Goal: Learn about a topic: Learn about a topic

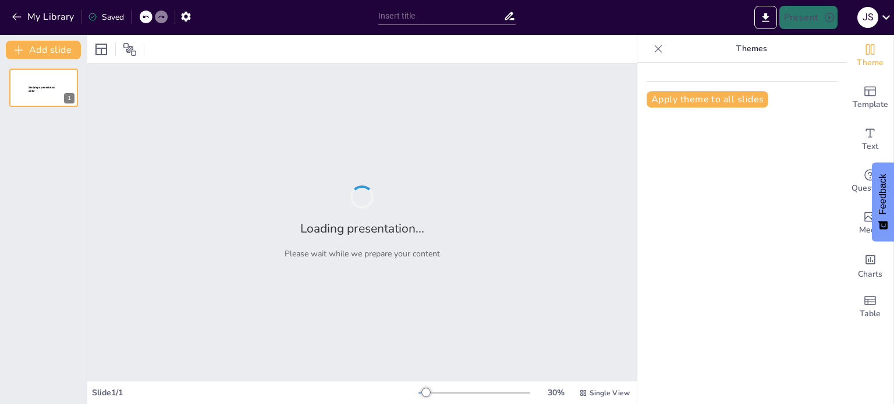
type input "Validación de Diagramas de Clases: Criterios y Buenas Prácticas"
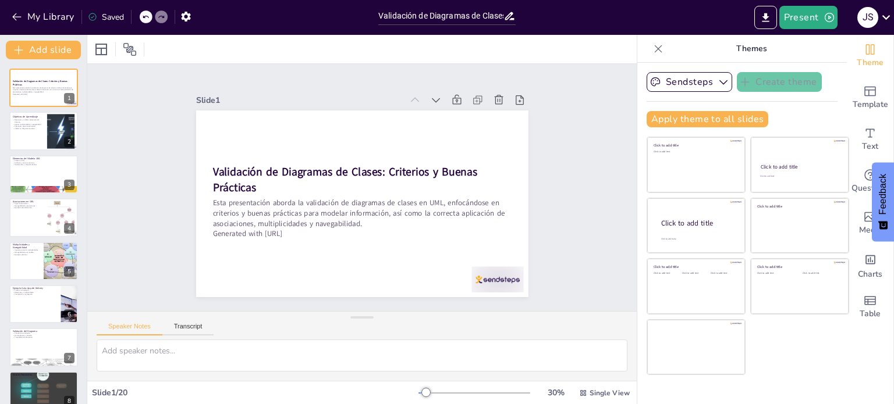
checkbox input "true"
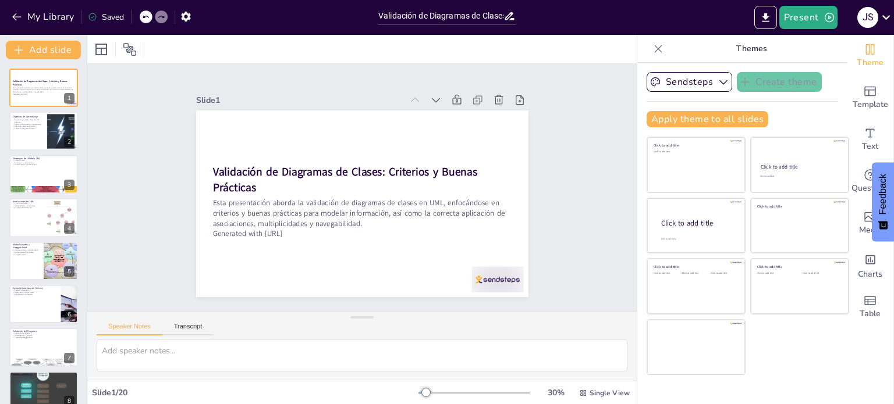
checkbox input "true"
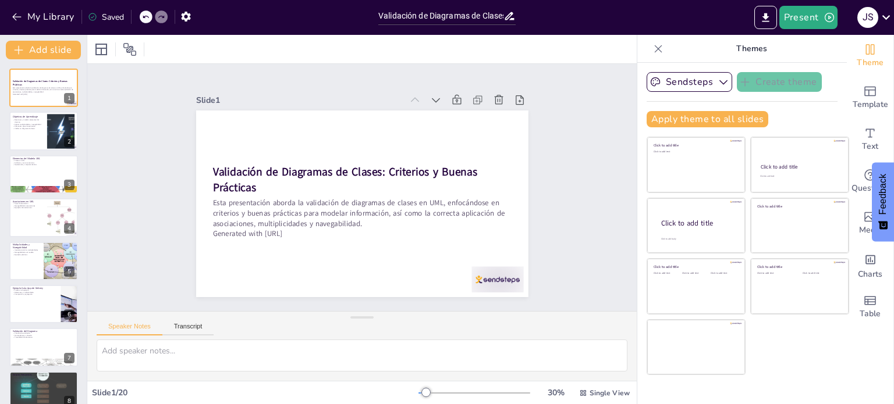
checkbox input "true"
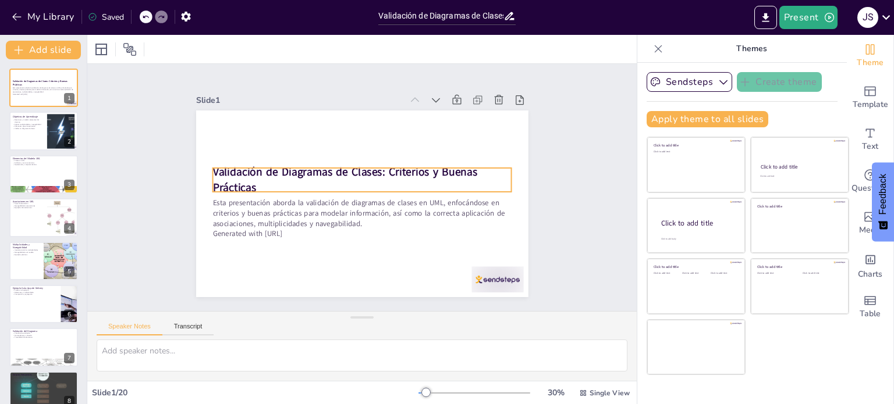
checkbox input "true"
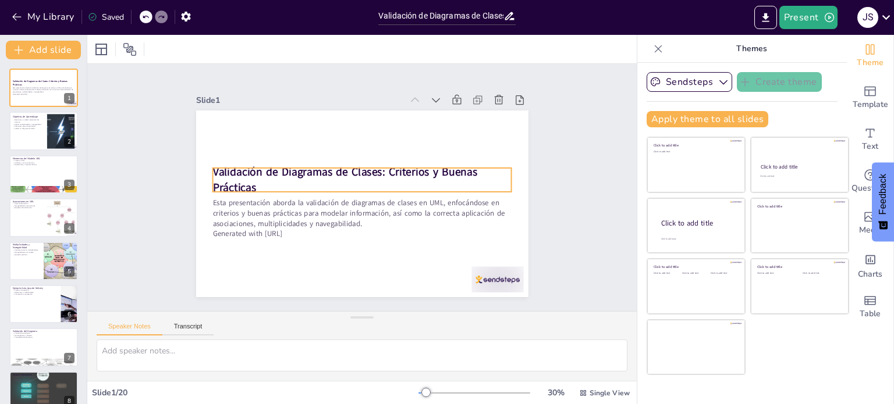
checkbox input "true"
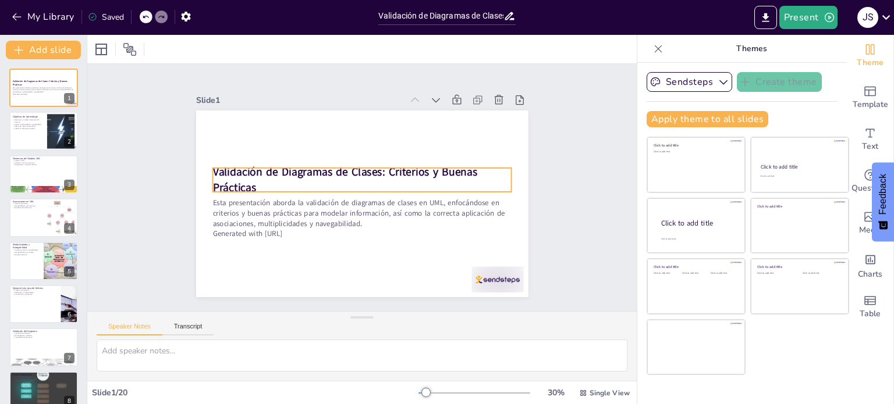
checkbox input "true"
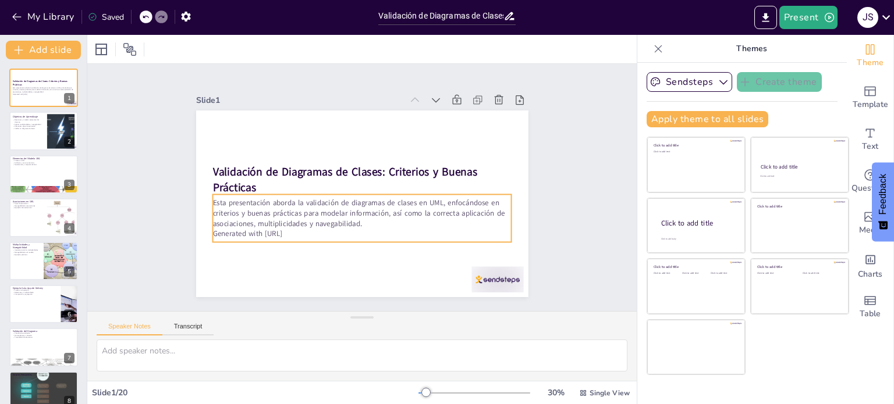
checkbox input "true"
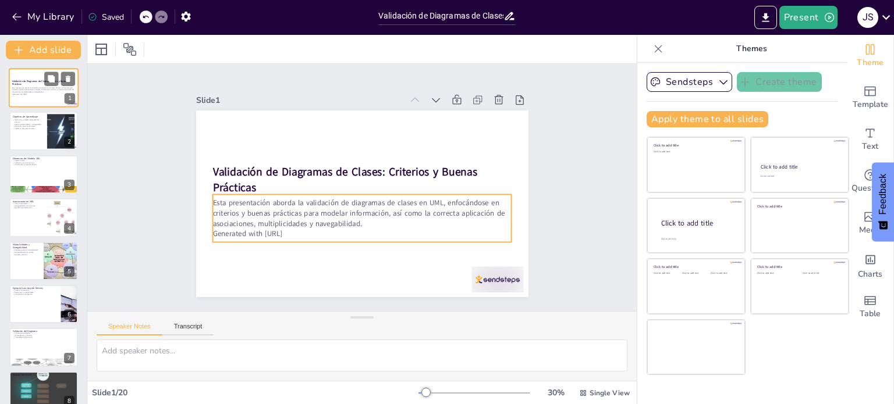
checkbox input "true"
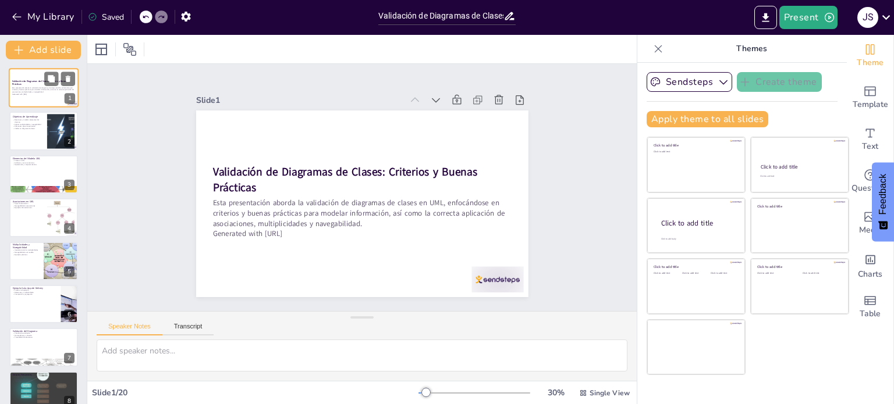
checkbox input "true"
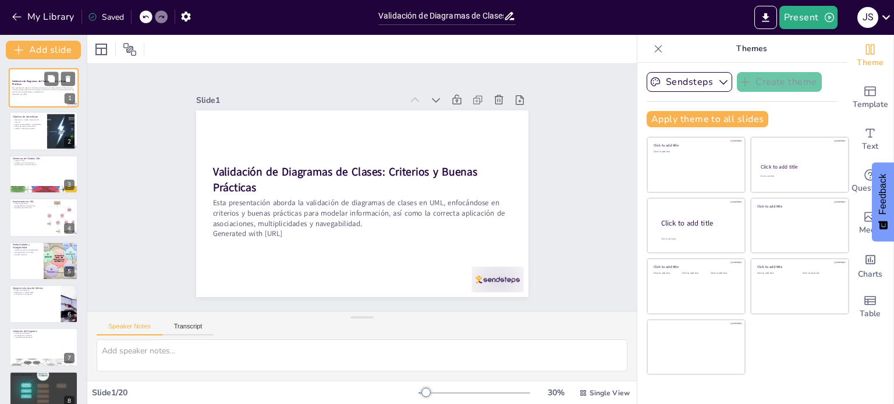
checkbox input "true"
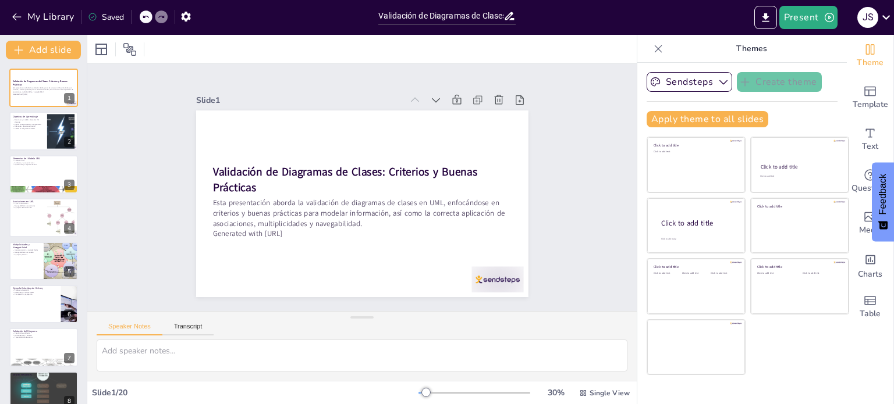
checkbox input "true"
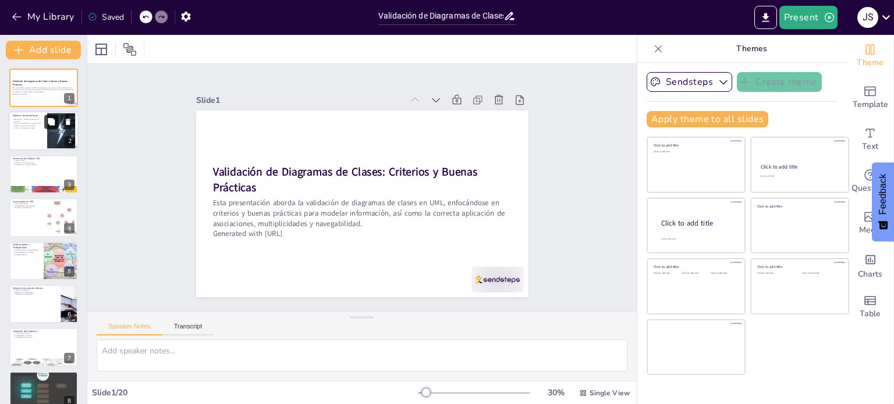
checkbox input "true"
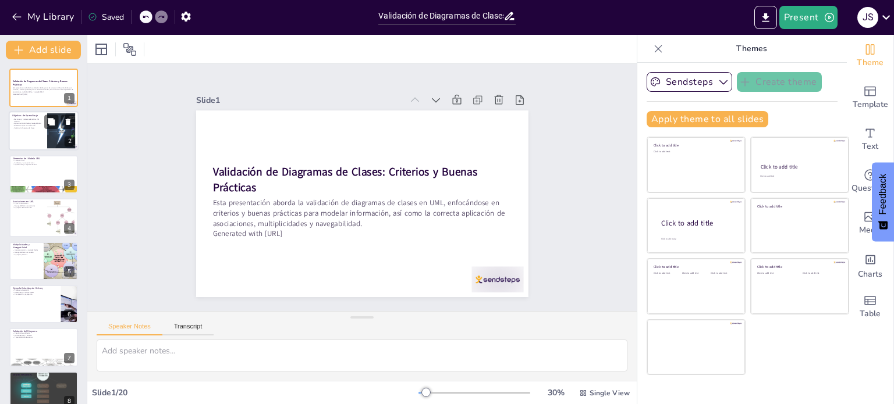
checkbox input "true"
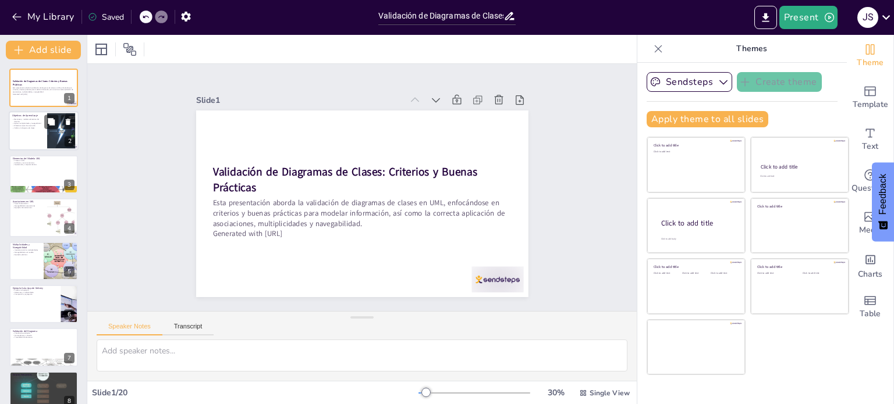
checkbox input "true"
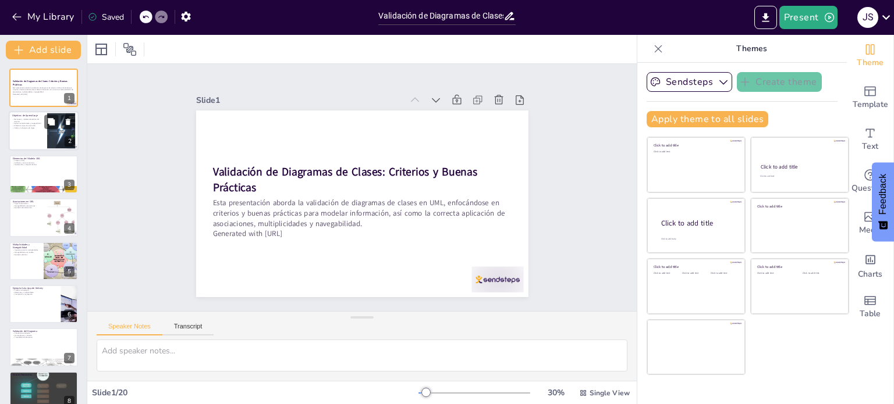
checkbox input "true"
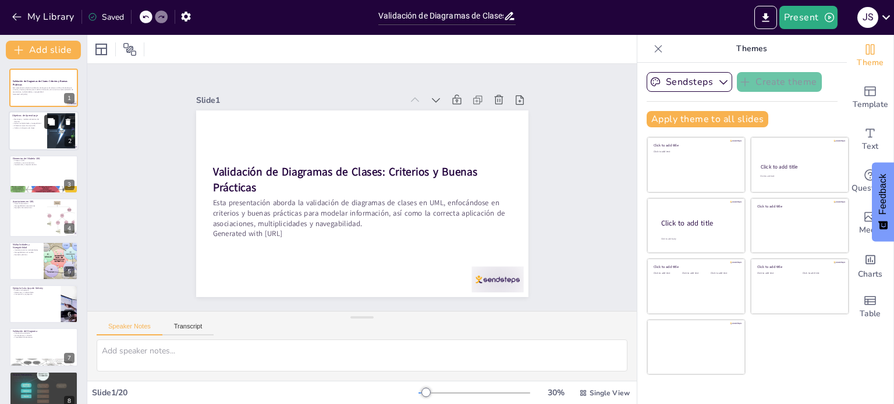
checkbox input "true"
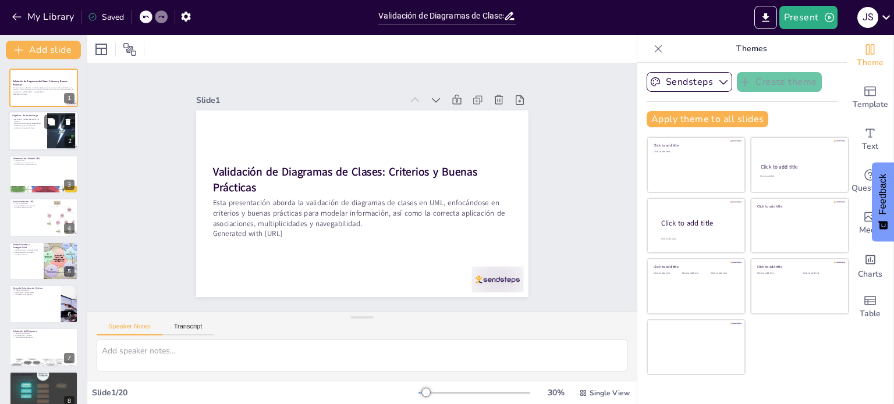
checkbox input "true"
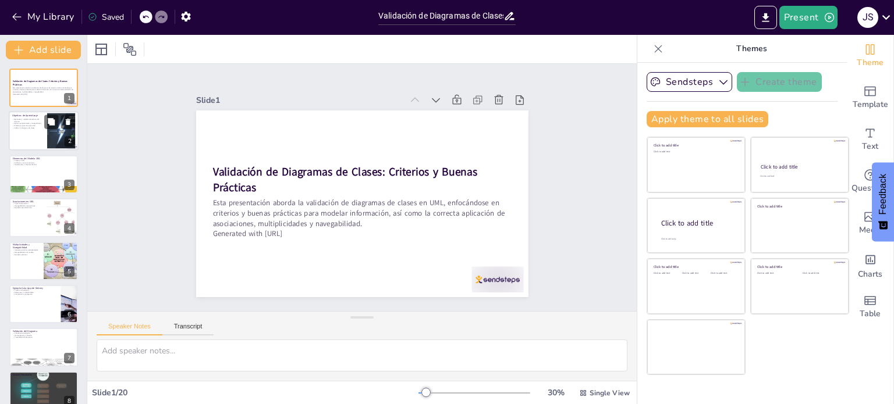
checkbox input "true"
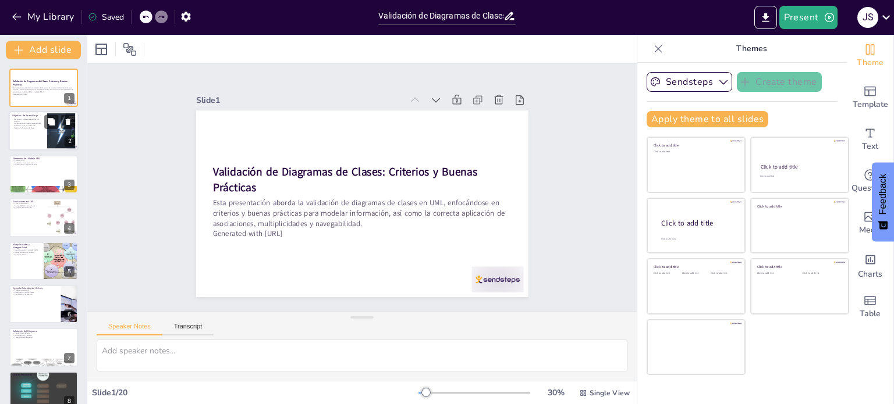
click at [40, 133] on div at bounding box center [44, 132] width 70 height 40
checkbox input "true"
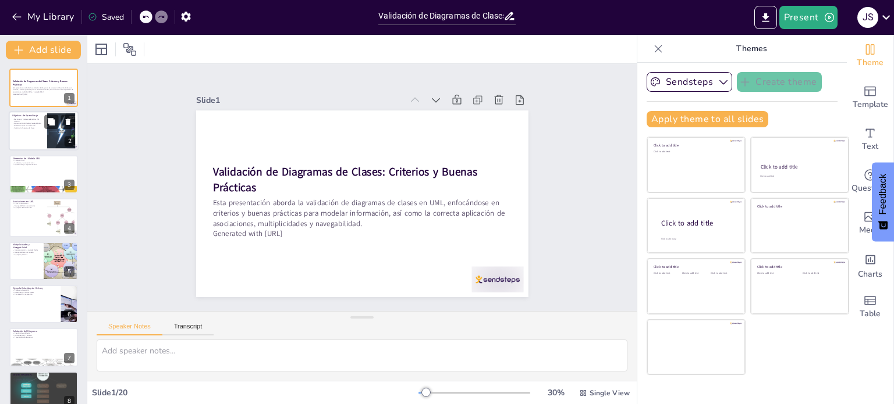
checkbox input "true"
type textarea "Es vital comprender cómo reconocer y modelar elementos del dominio, como clases…"
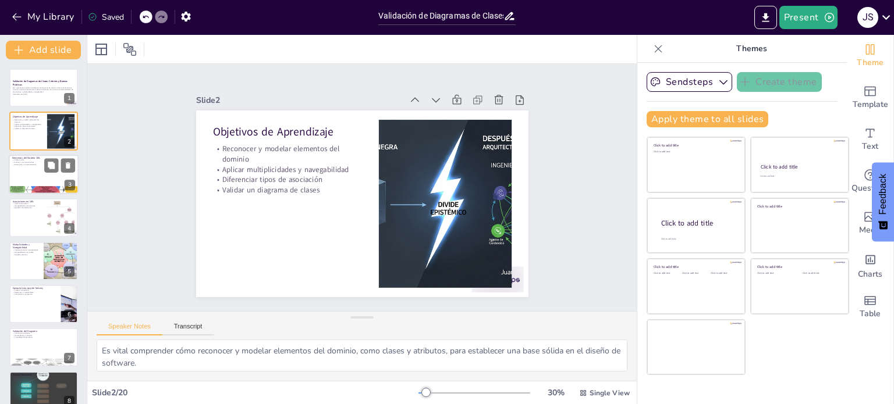
checkbox input "true"
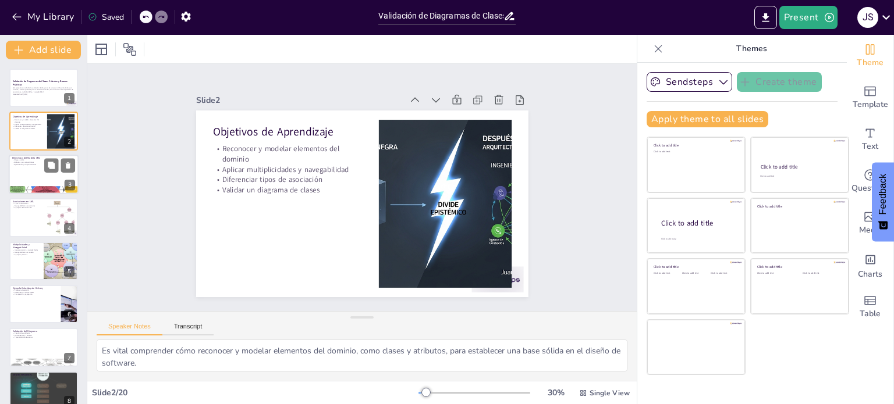
checkbox input "true"
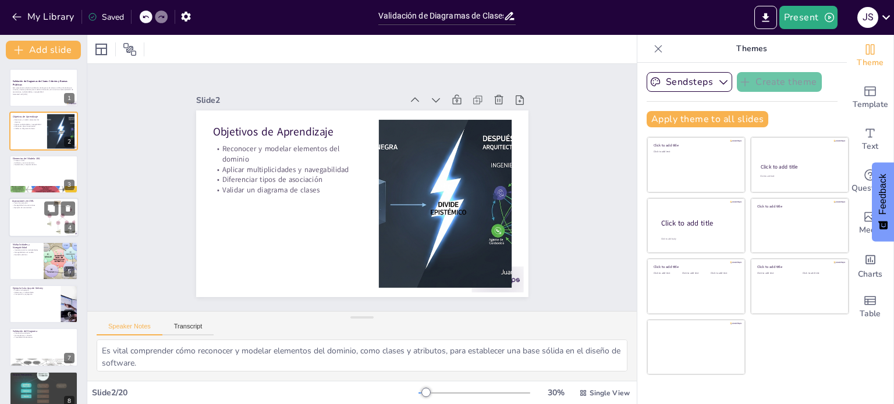
checkbox input "true"
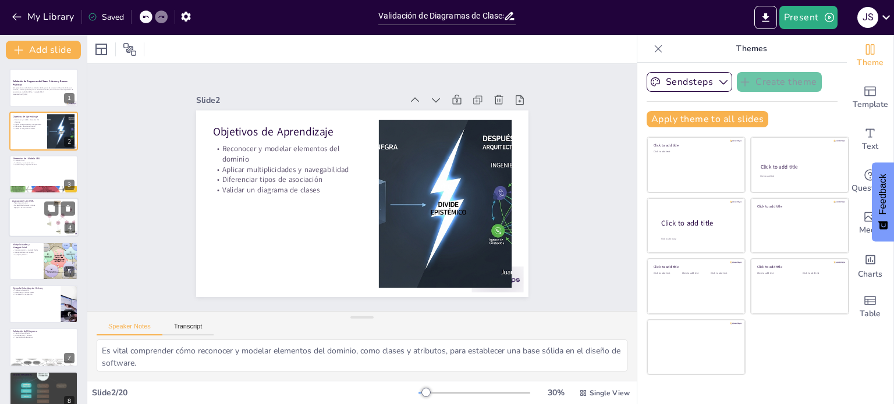
checkbox input "true"
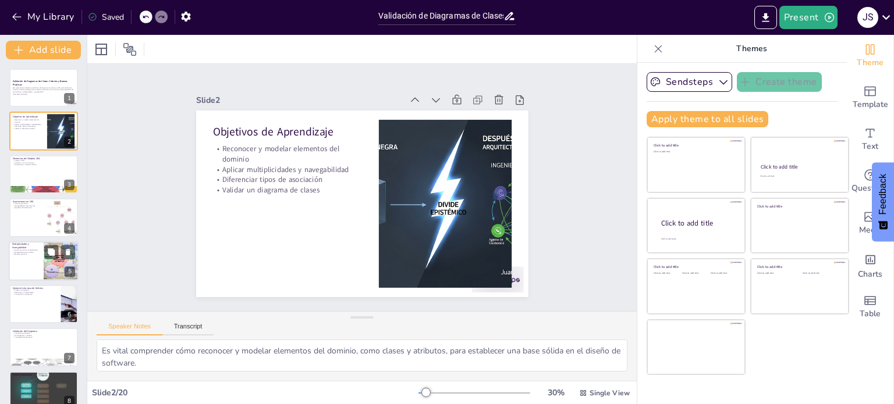
checkbox input "true"
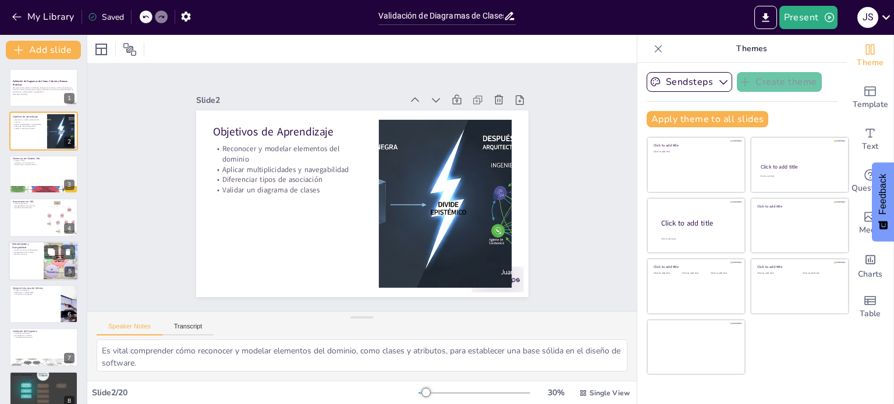
checkbox input "true"
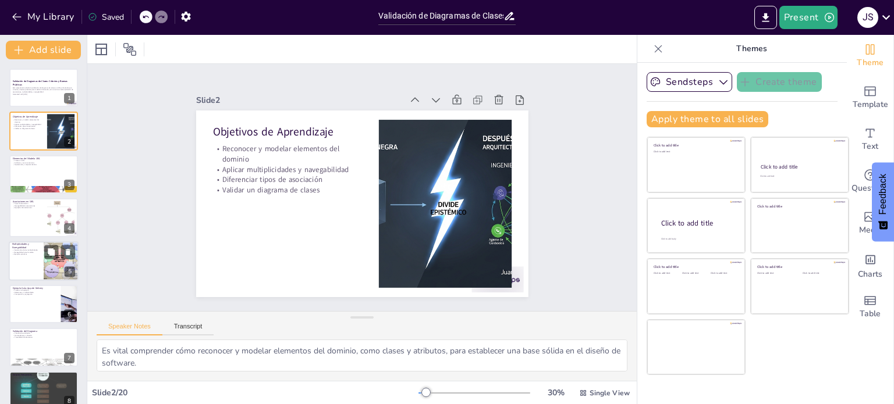
checkbox input "true"
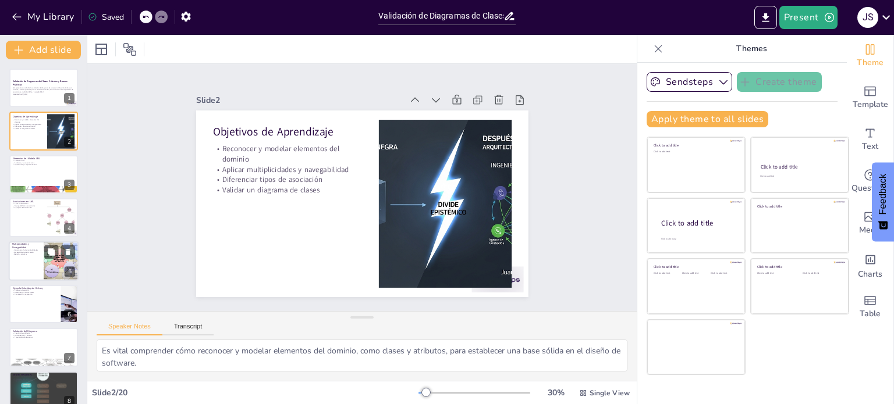
checkbox input "true"
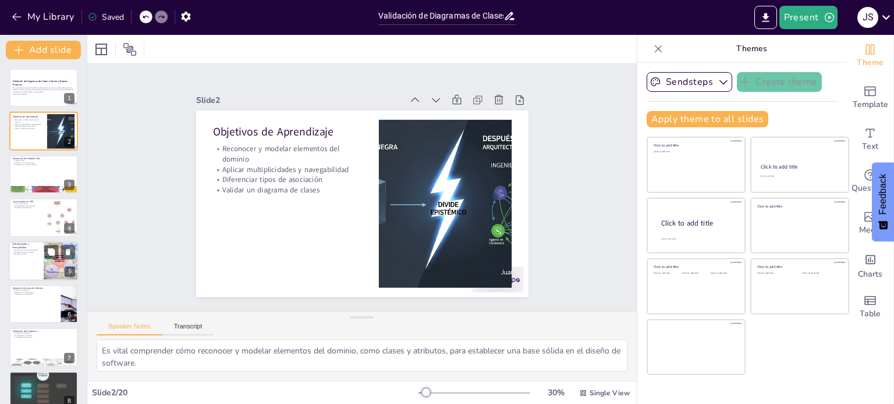
checkbox input "true"
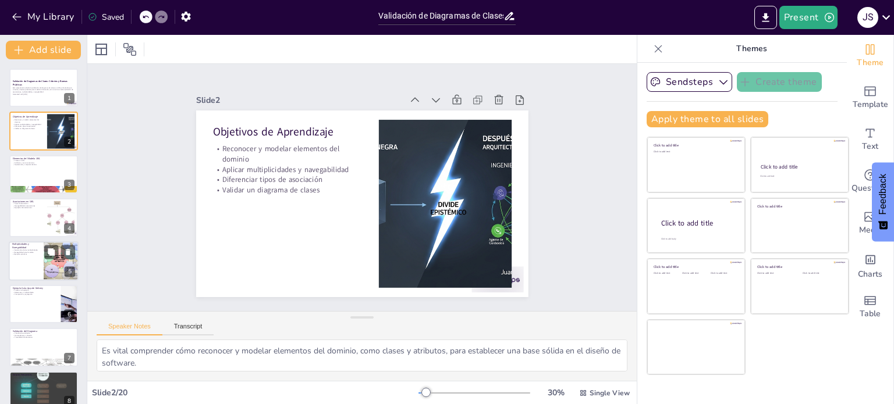
checkbox input "true"
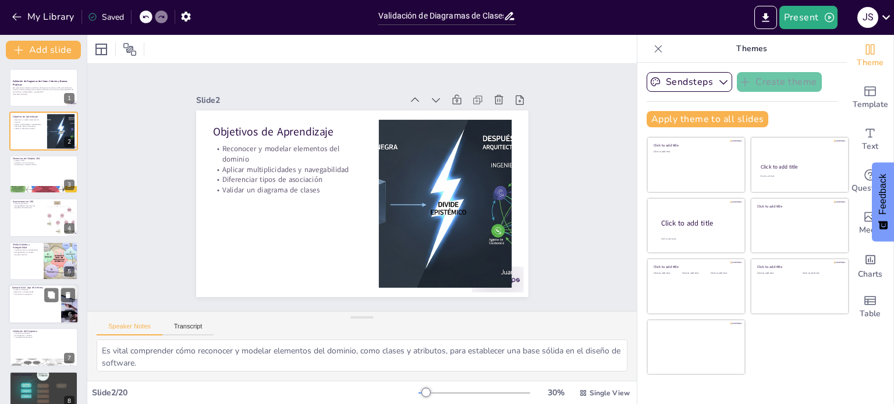
click at [38, 260] on div at bounding box center [43, 261] width 69 height 38
checkbox input "true"
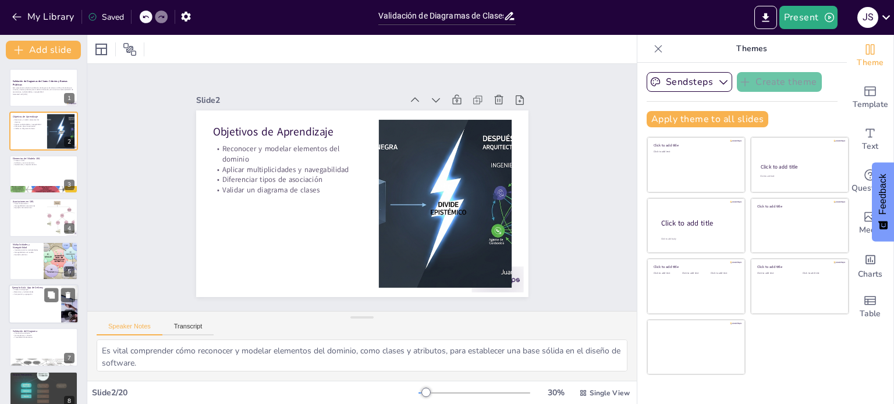
checkbox input "true"
type textarea "Las multiplicidades son fundamentales para definir las relaciones entre clases …"
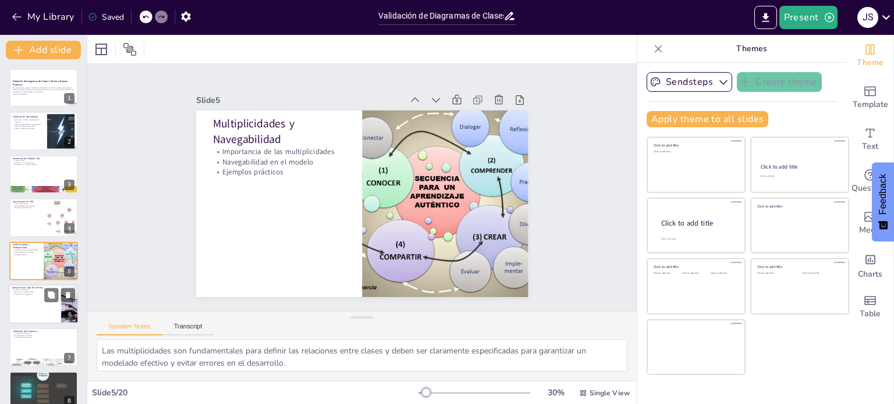
scroll to position [29, 0]
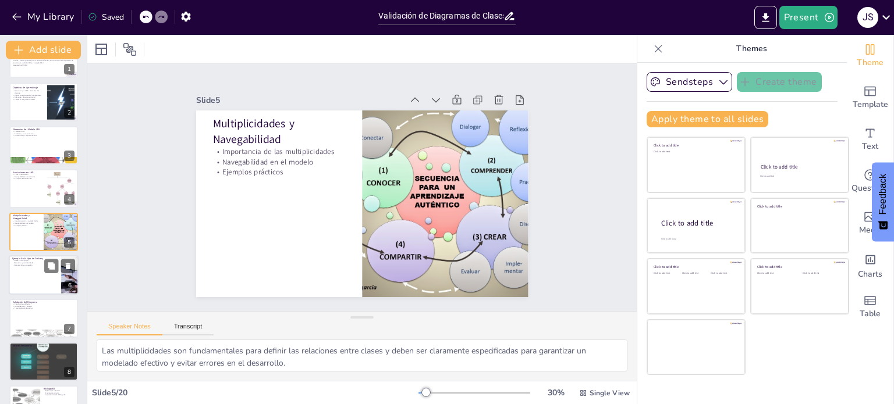
checkbox input "true"
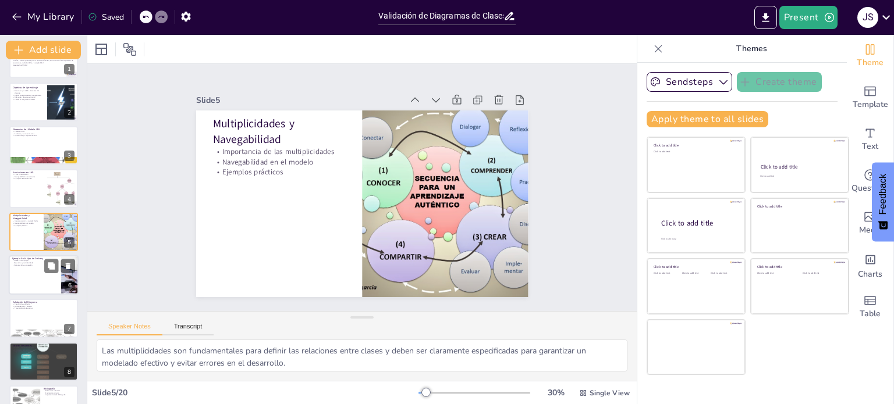
checkbox input "true"
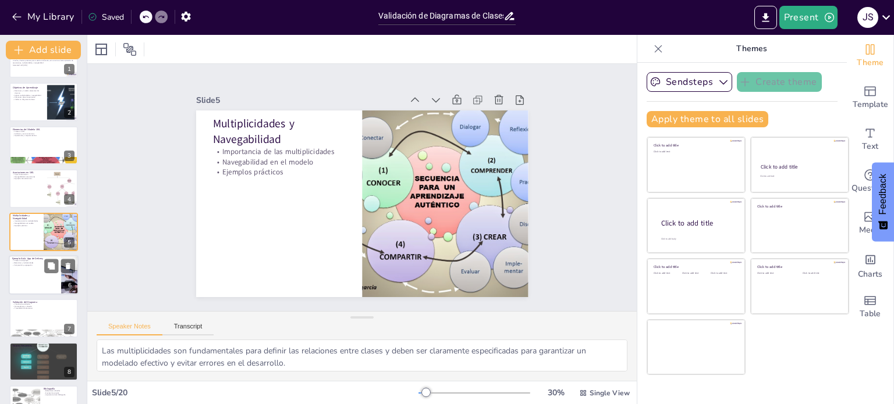
checkbox input "true"
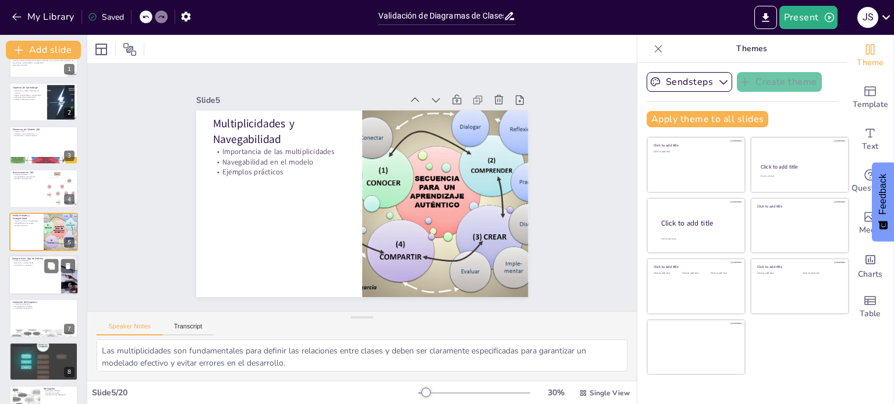
checkbox input "true"
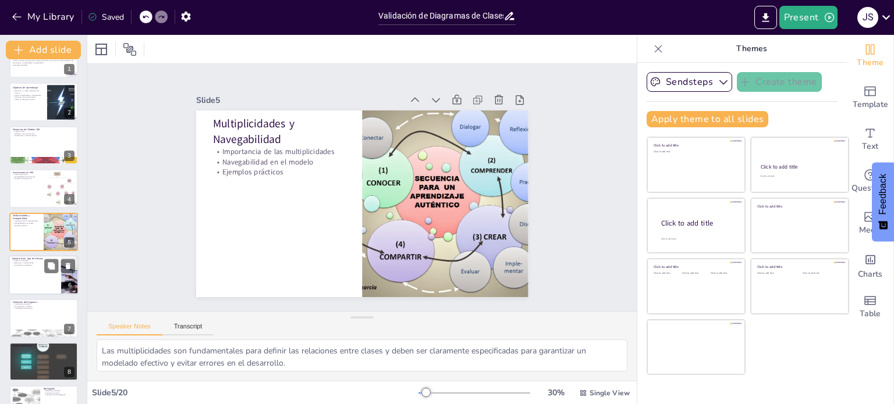
checkbox input "true"
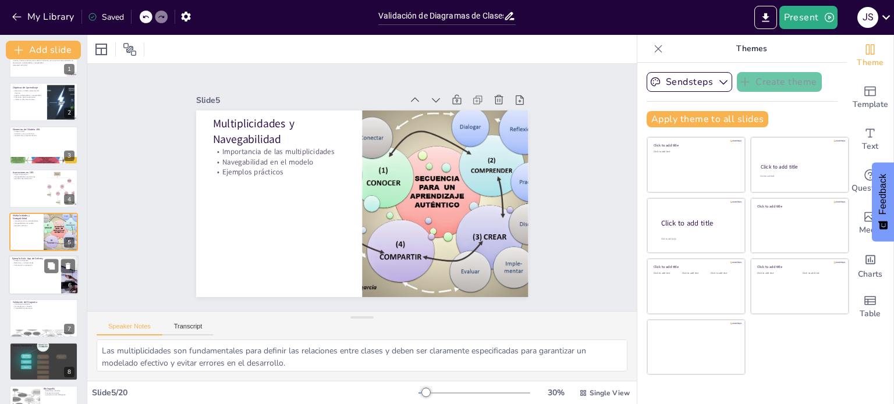
checkbox input "true"
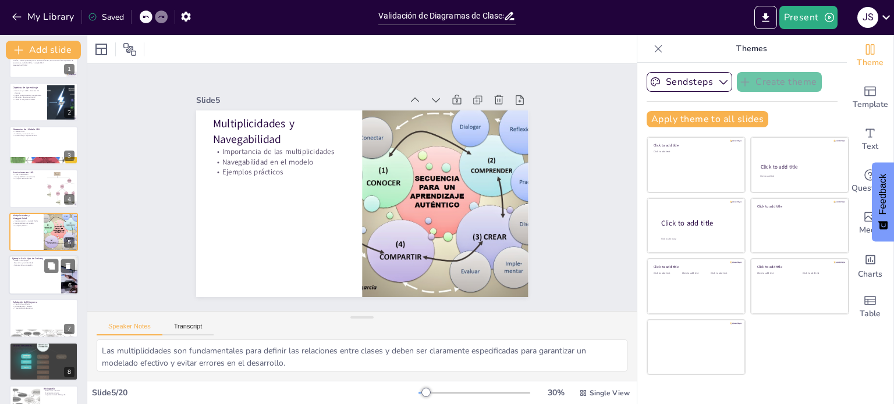
checkbox input "true"
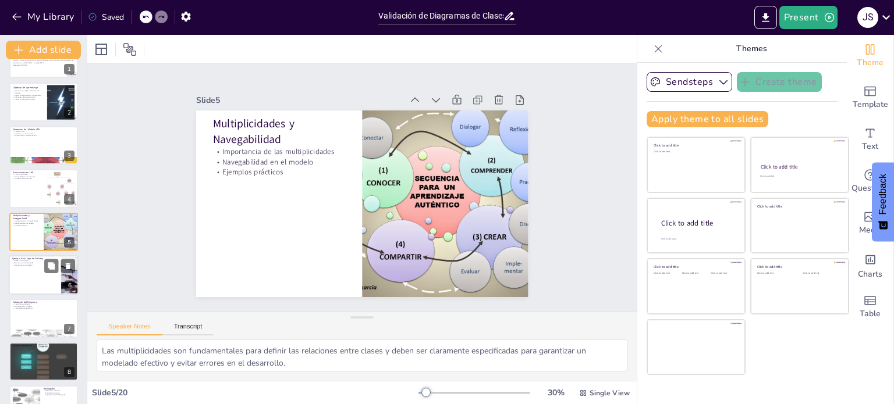
checkbox input "true"
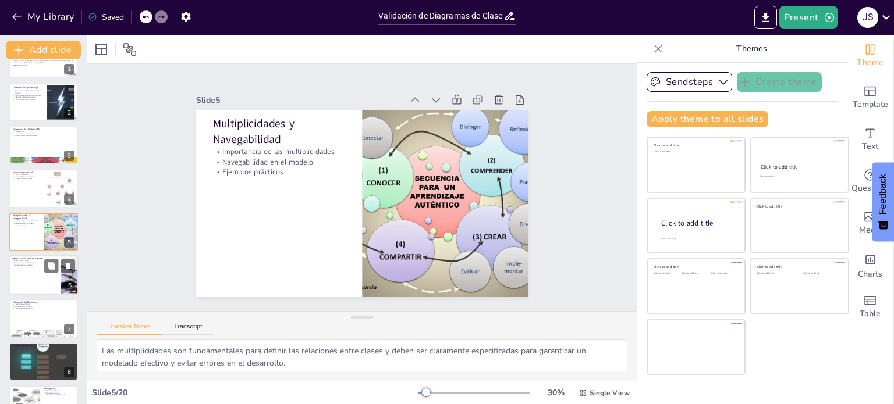
checkbox input "true"
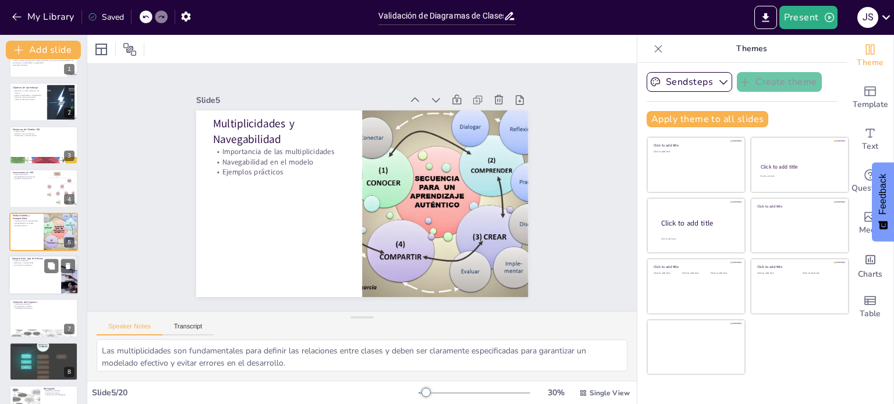
checkbox input "true"
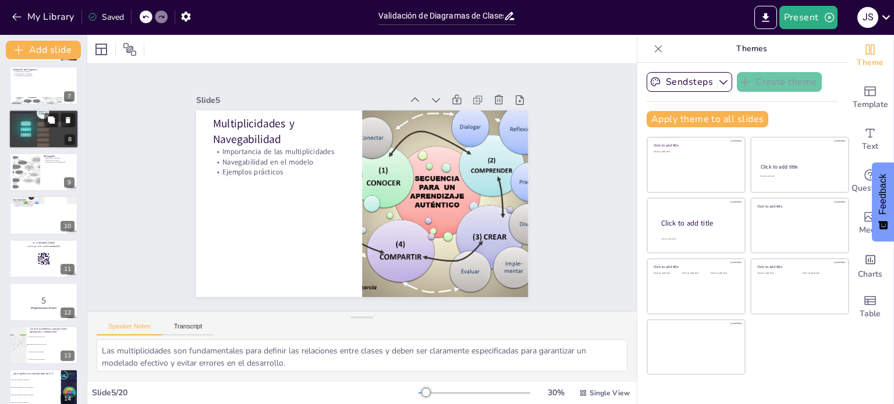
click at [51, 133] on div at bounding box center [44, 129] width 70 height 52
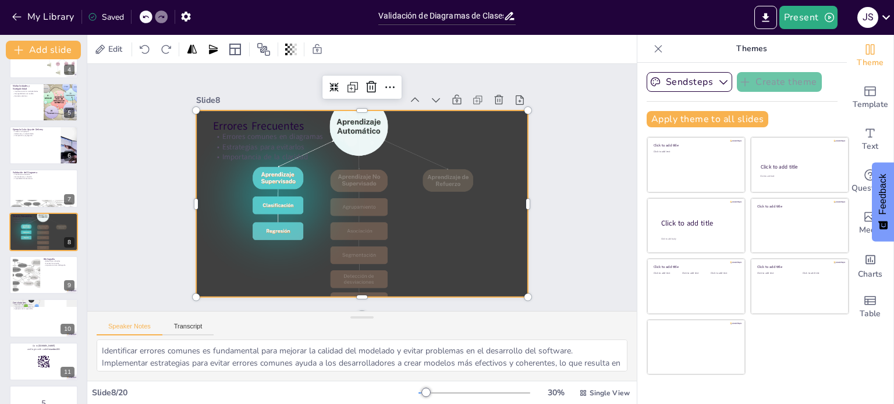
click at [477, 241] on div at bounding box center [358, 203] width 376 height 311
click at [477, 240] on div at bounding box center [358, 203] width 376 height 311
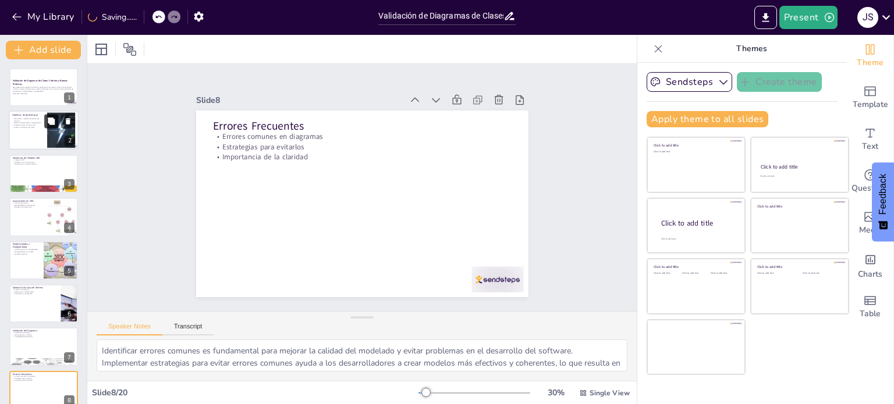
scroll to position [0, 0]
click at [54, 99] on div at bounding box center [44, 88] width 70 height 40
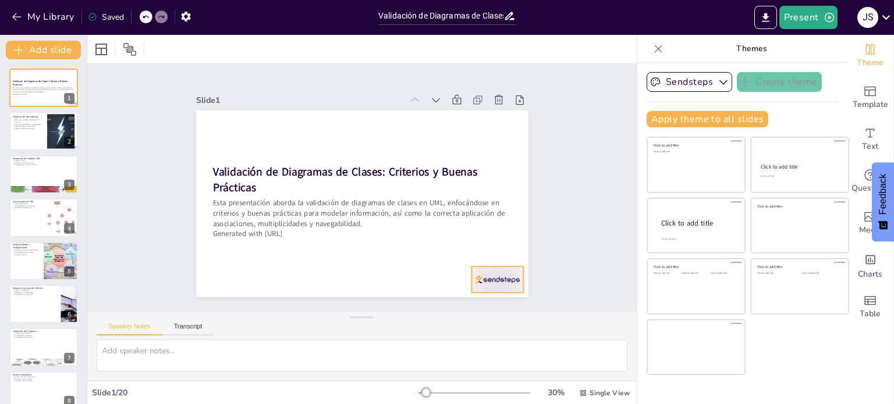
click at [478, 288] on div at bounding box center [475, 306] width 56 height 36
click at [41, 133] on div at bounding box center [44, 132] width 70 height 40
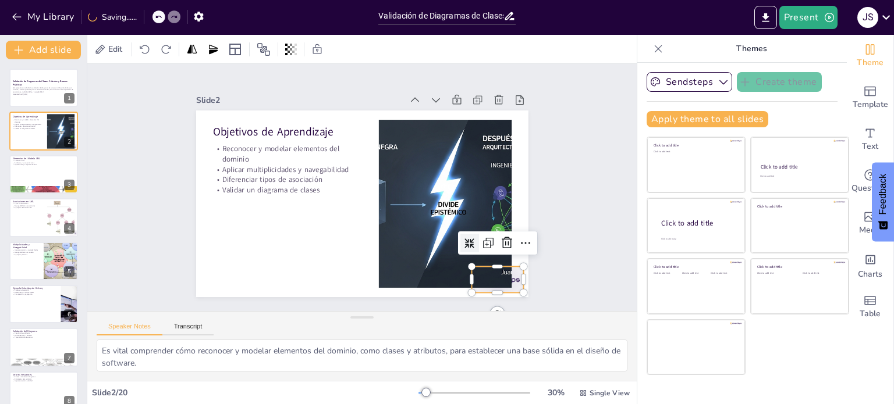
click at [355, 320] on div at bounding box center [333, 349] width 45 height 58
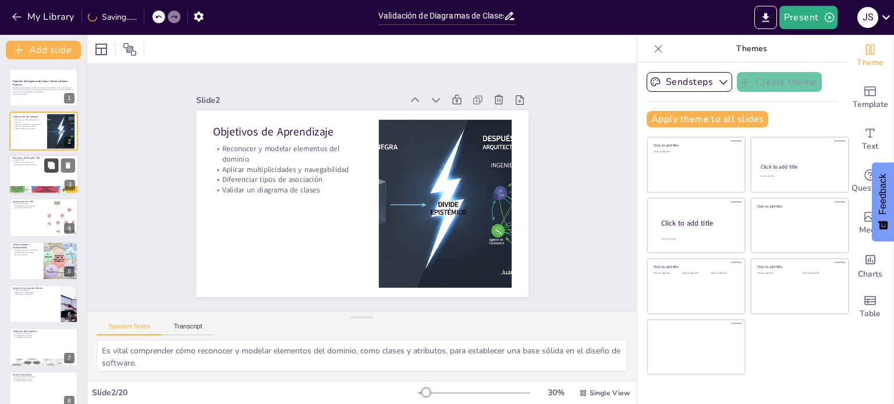
click at [52, 172] on button at bounding box center [51, 165] width 14 height 14
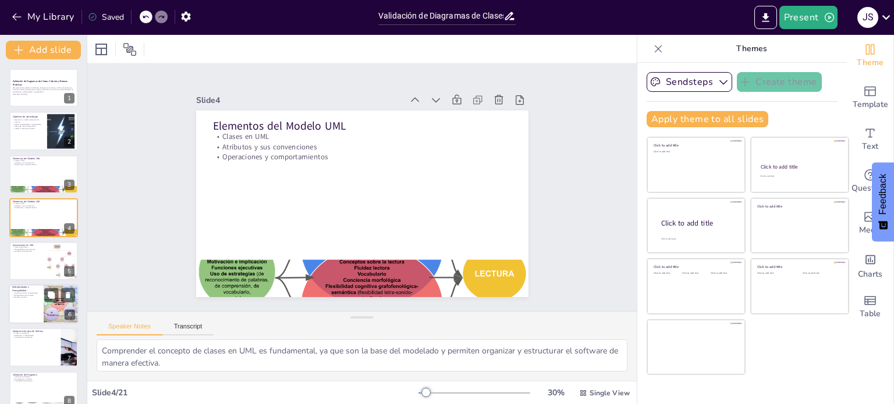
click at [35, 259] on div at bounding box center [43, 261] width 69 height 38
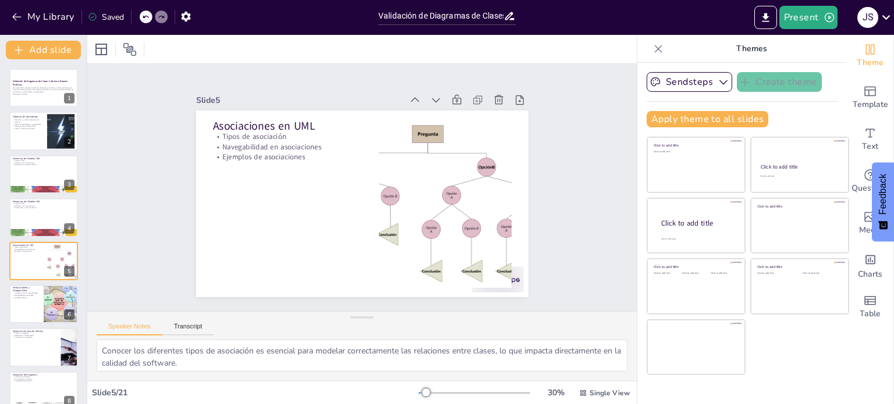
scroll to position [29, 0]
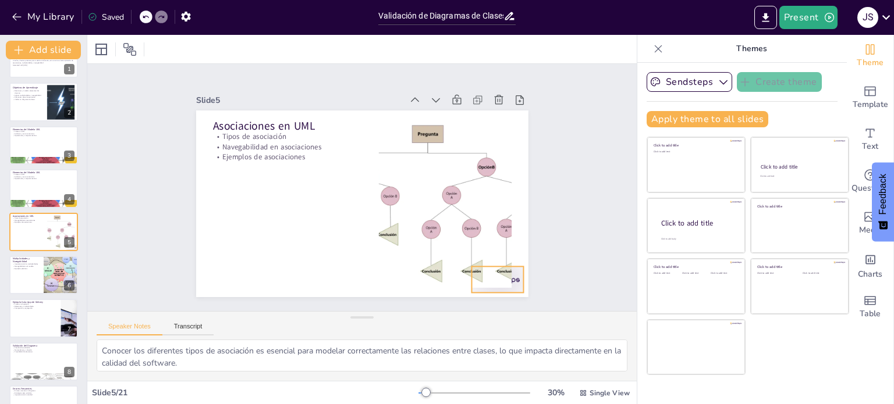
click at [505, 279] on div at bounding box center [487, 293] width 54 height 31
click at [44, 266] on button at bounding box center [51, 266] width 14 height 14
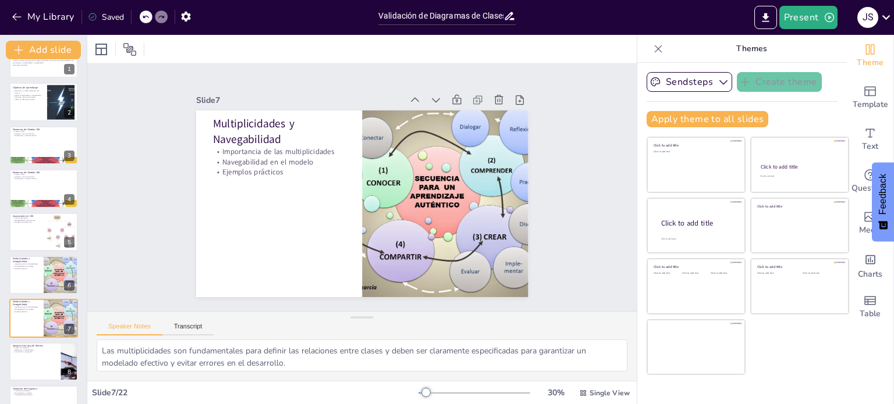
scroll to position [116, 0]
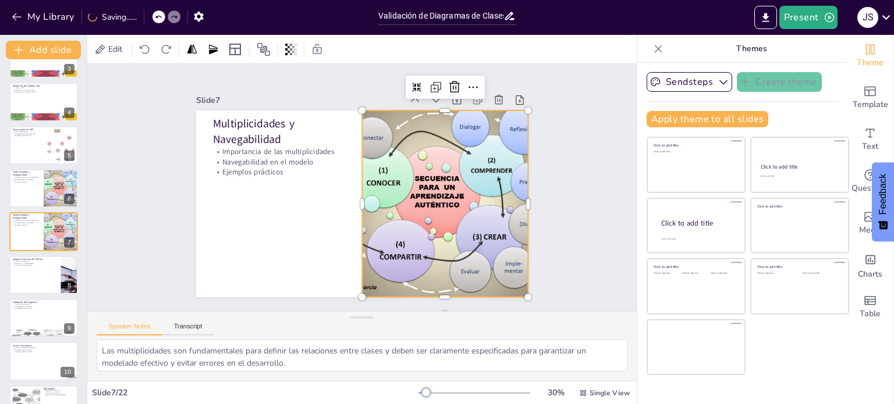
click at [479, 262] on div at bounding box center [445, 204] width 249 height 187
click at [33, 271] on div at bounding box center [44, 275] width 70 height 40
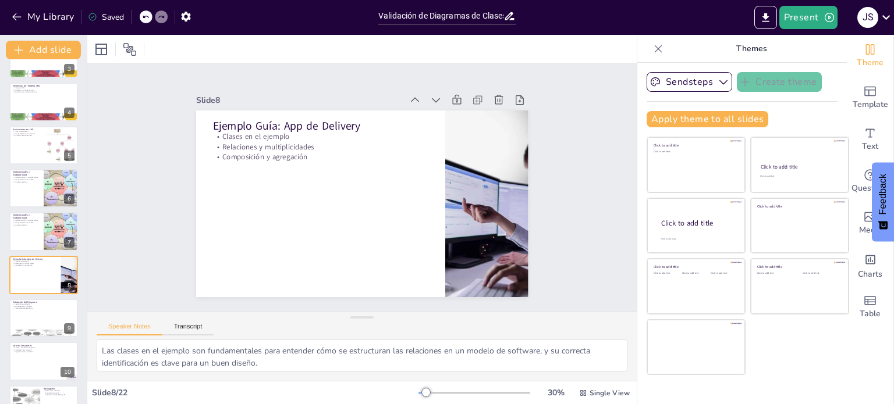
scroll to position [159, 0]
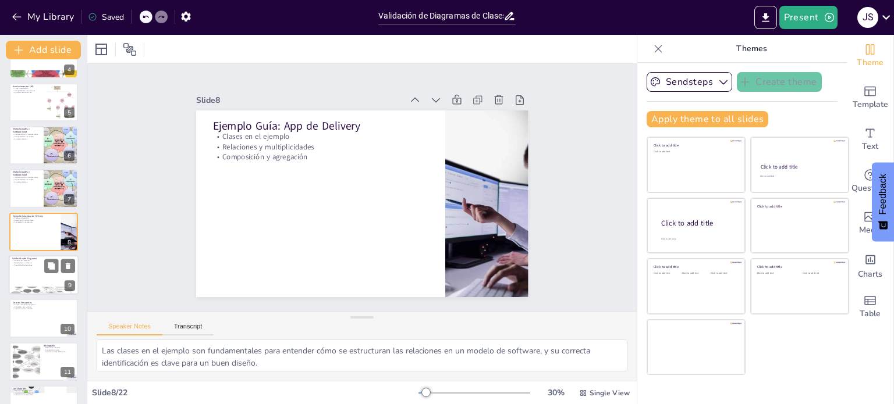
click at [37, 275] on div at bounding box center [44, 275] width 70 height 40
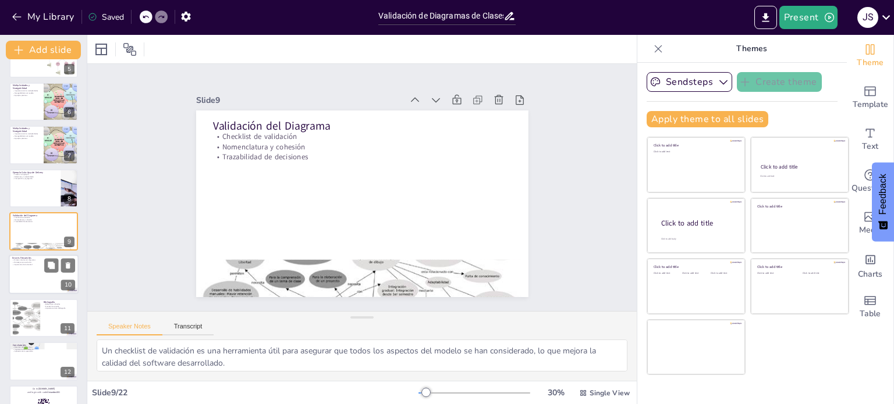
click at [18, 269] on div at bounding box center [44, 275] width 70 height 40
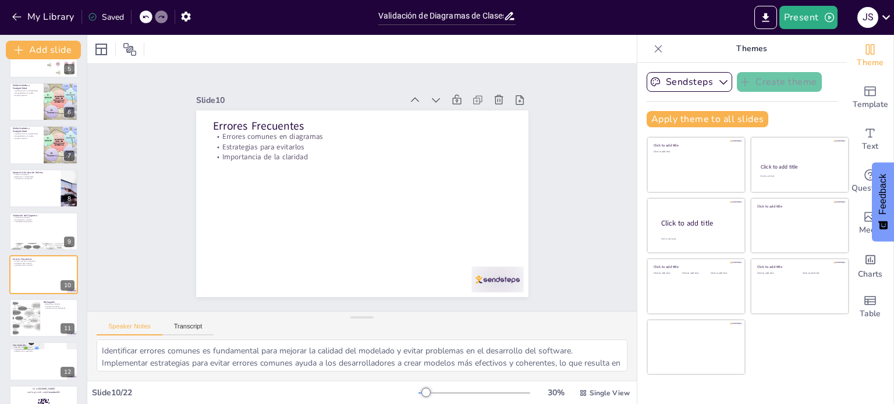
scroll to position [246, 0]
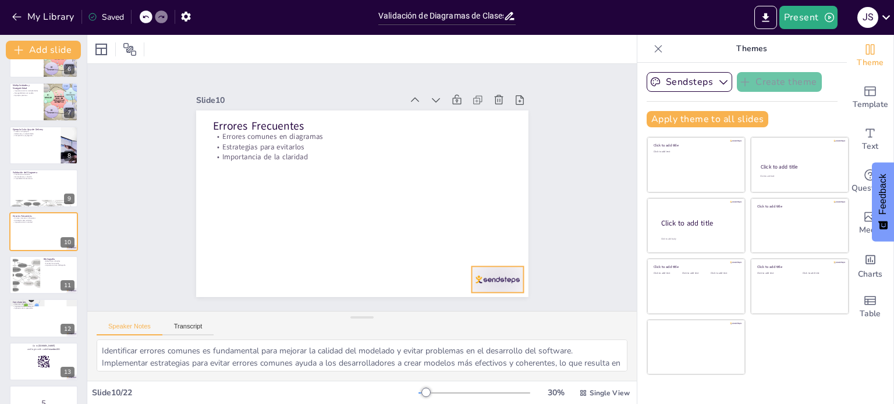
click at [478, 304] on div at bounding box center [448, 326] width 58 height 45
click at [15, 278] on div at bounding box center [26, 274] width 72 height 35
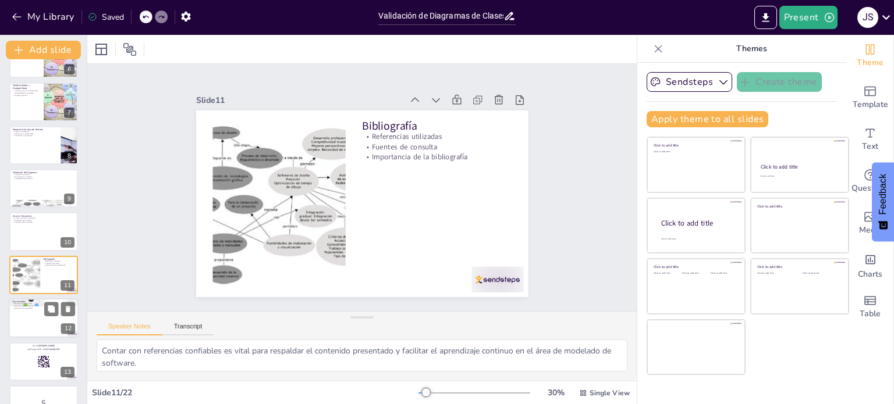
scroll to position [289, 0]
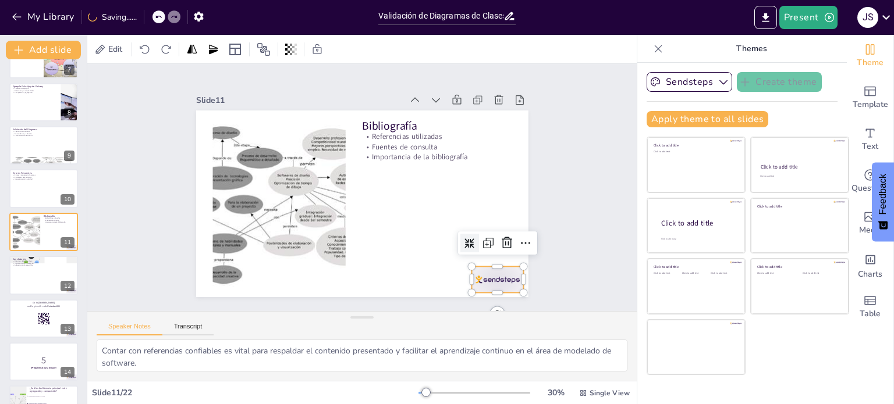
click at [496, 280] on div at bounding box center [487, 293] width 54 height 31
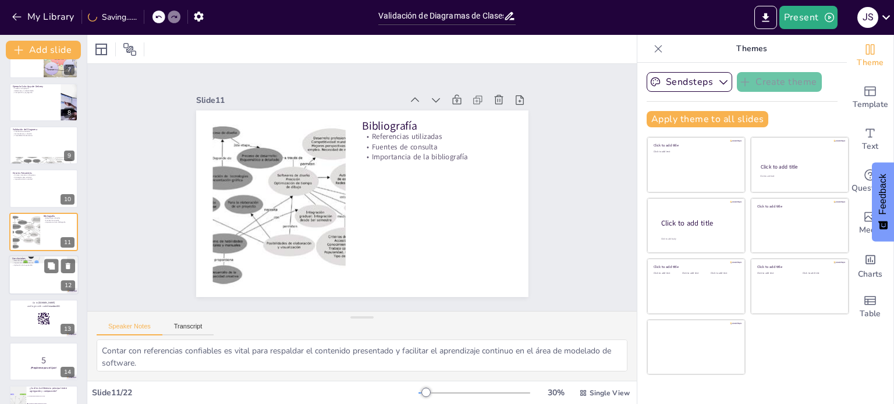
click at [38, 285] on div at bounding box center [44, 275] width 70 height 40
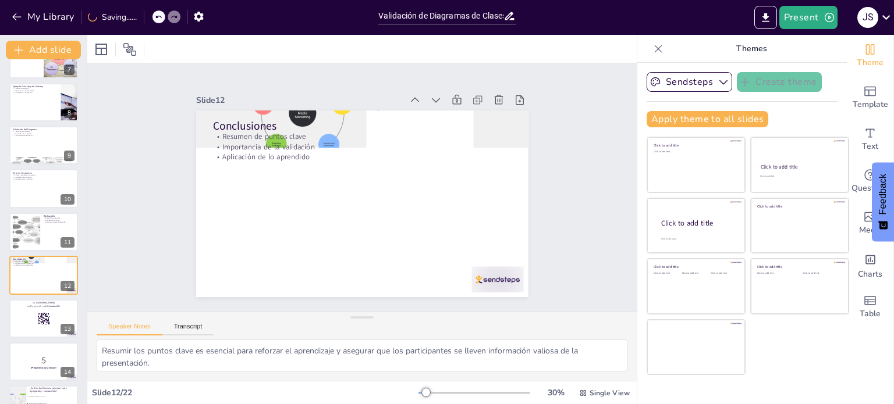
scroll to position [332, 0]
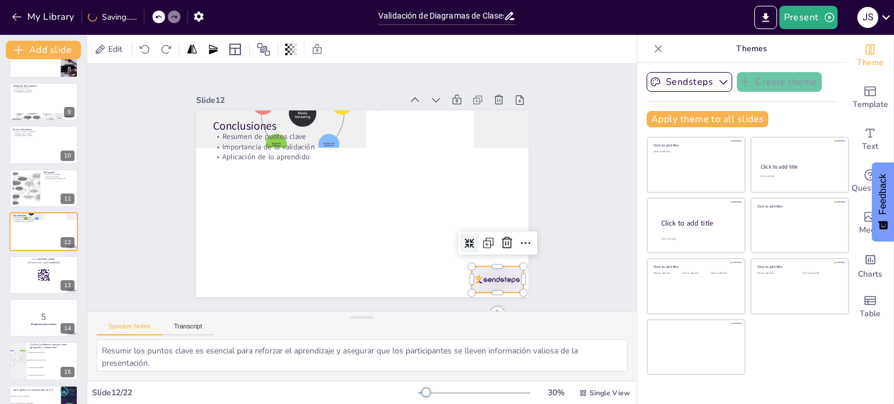
click at [482, 278] on div at bounding box center [487, 293] width 54 height 31
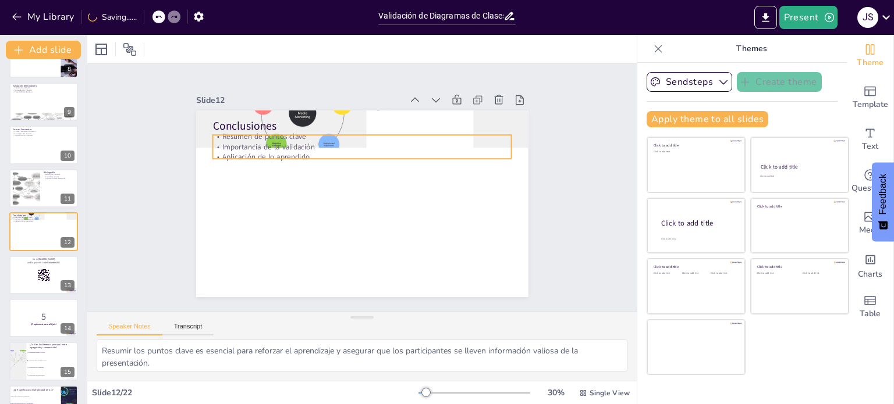
click at [259, 152] on p "Aplicación de lo aprendido" at bounding box center [361, 157] width 299 height 10
click at [286, 159] on div at bounding box center [361, 163] width 299 height 9
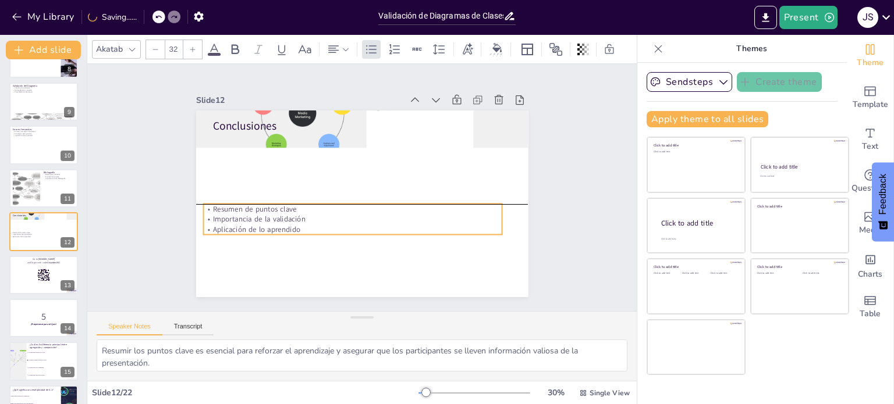
drag, startPoint x: 289, startPoint y: 166, endPoint x: 282, endPoint y: 227, distance: 61.0
click at [282, 227] on p "Aplicación de lo aprendido" at bounding box center [348, 228] width 298 height 41
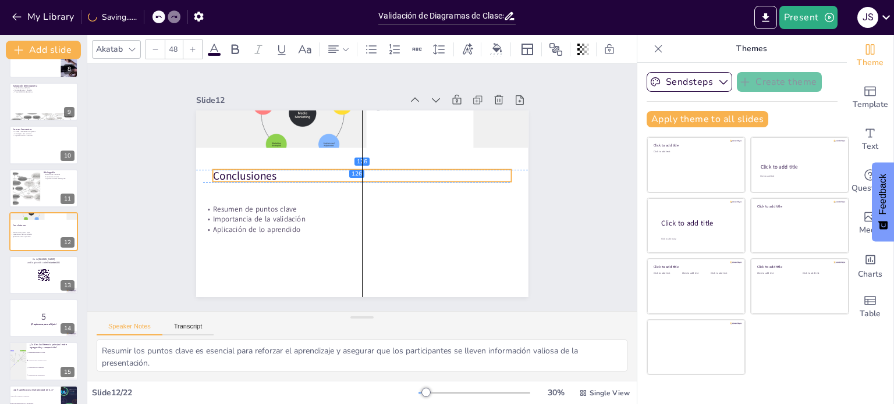
drag, startPoint x: 258, startPoint y: 123, endPoint x: 256, endPoint y: 169, distance: 46.0
click at [256, 169] on p "Conclusiones" at bounding box center [364, 175] width 296 height 77
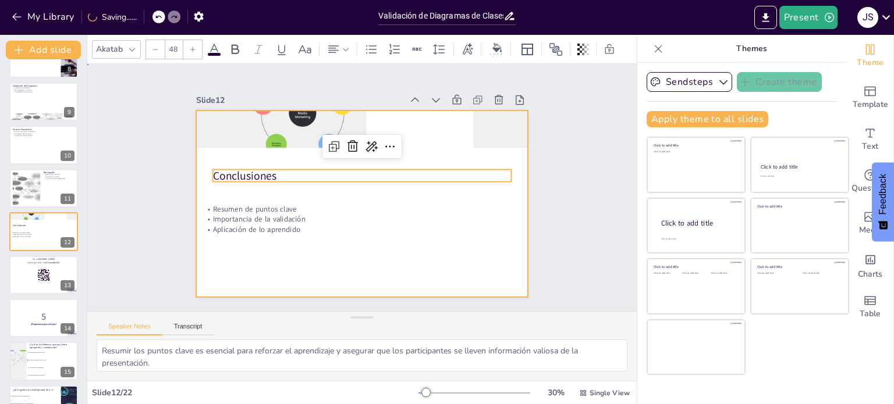
click at [317, 269] on div at bounding box center [361, 204] width 350 height 221
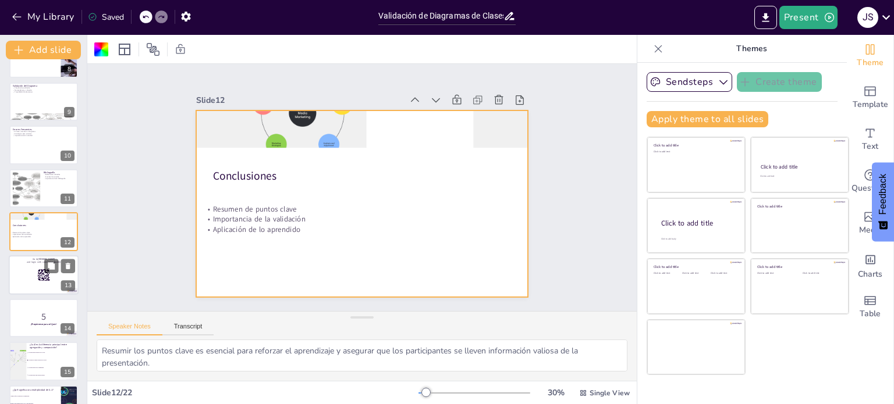
click at [35, 277] on div at bounding box center [44, 275] width 70 height 40
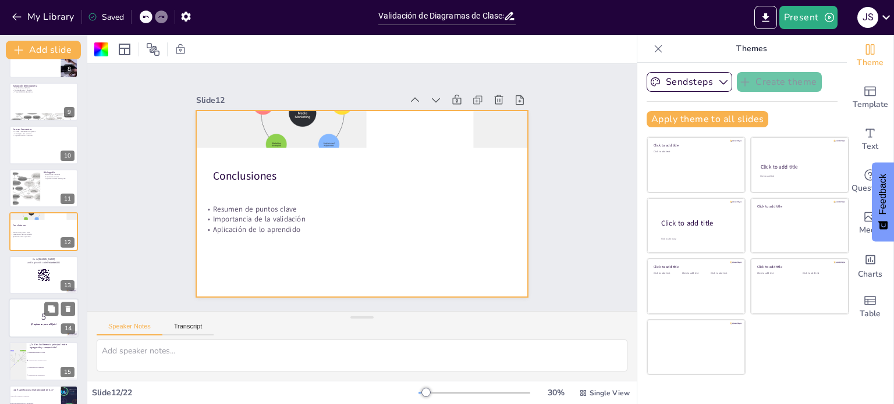
scroll to position [375, 0]
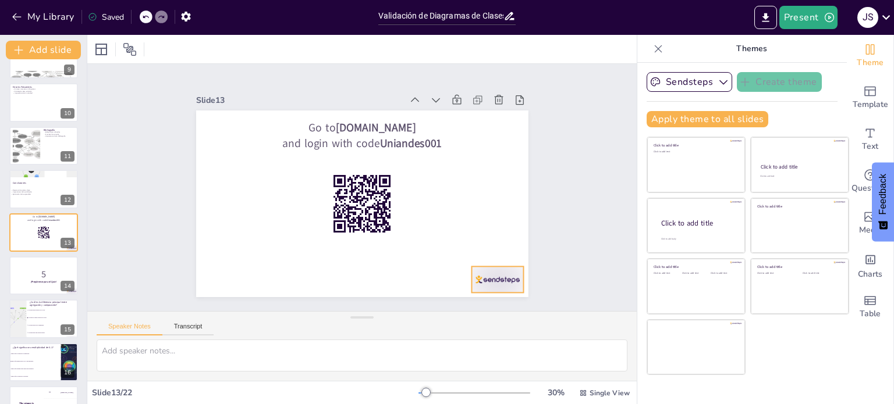
click at [478, 304] on div at bounding box center [448, 326] width 58 height 45
click at [26, 276] on p "5" at bounding box center [43, 274] width 63 height 13
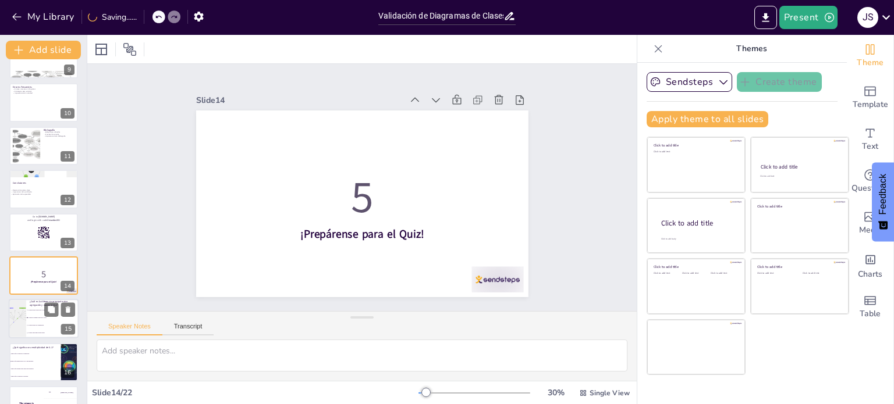
scroll to position [418, 0]
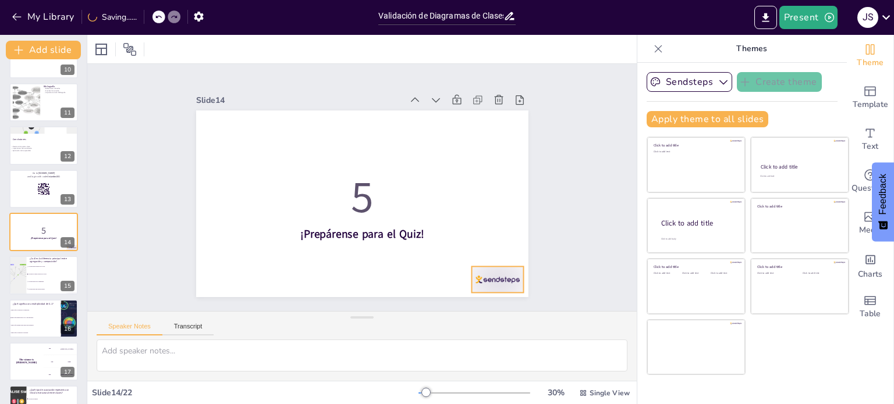
click at [490, 280] on div at bounding box center [487, 293] width 54 height 31
click at [42, 321] on li "Indica que puede haber cero o una instancia." at bounding box center [35, 318] width 52 height 8
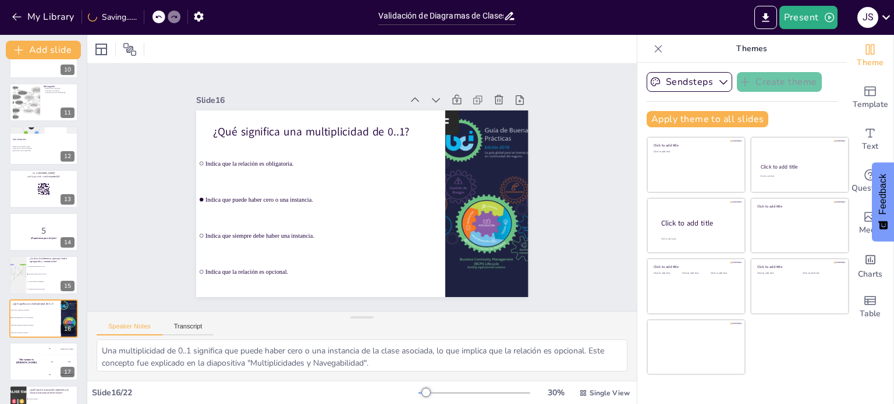
scroll to position [505, 0]
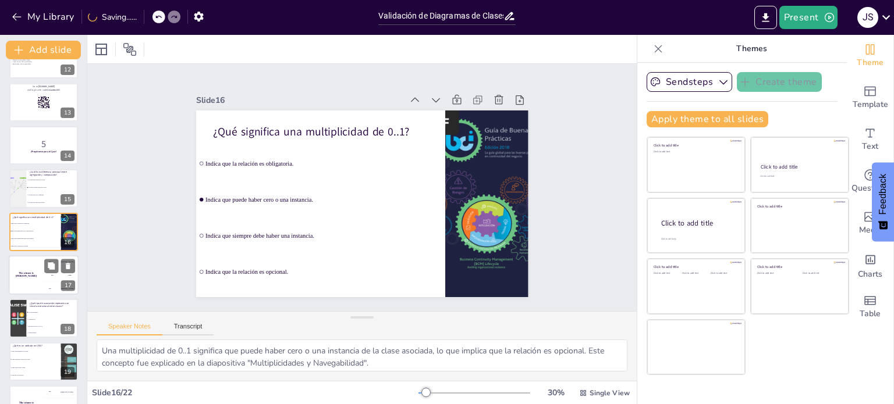
click at [26, 278] on div "The winner is Niels 🏆" at bounding box center [26, 275] width 35 height 40
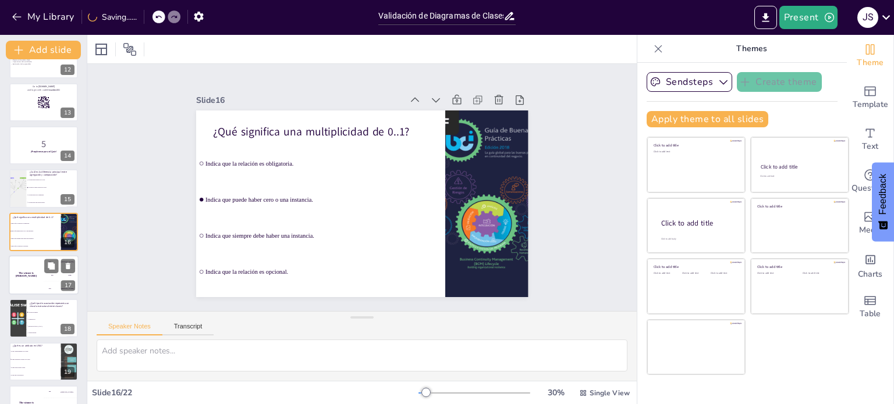
scroll to position [548, 0]
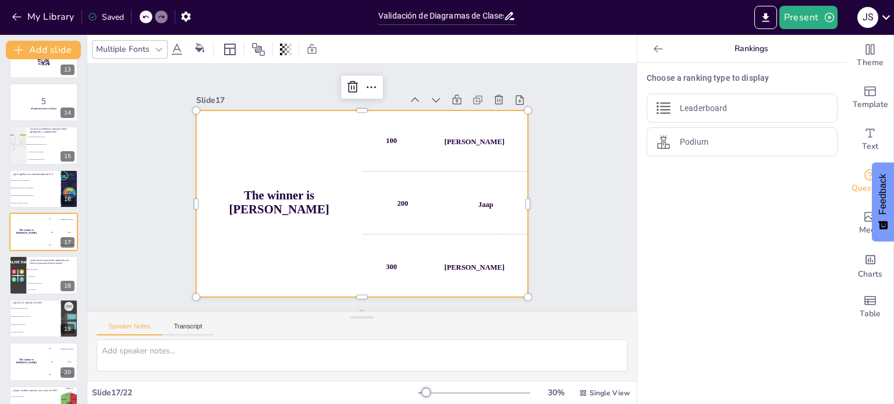
click at [493, 272] on div "300 Niels" at bounding box center [405, 293] width 176 height 123
click at [482, 279] on div "[PERSON_NAME]" at bounding box center [455, 289] width 61 height 20
click at [34, 313] on li "Es una propiedad o estado de la clase." at bounding box center [35, 316] width 52 height 8
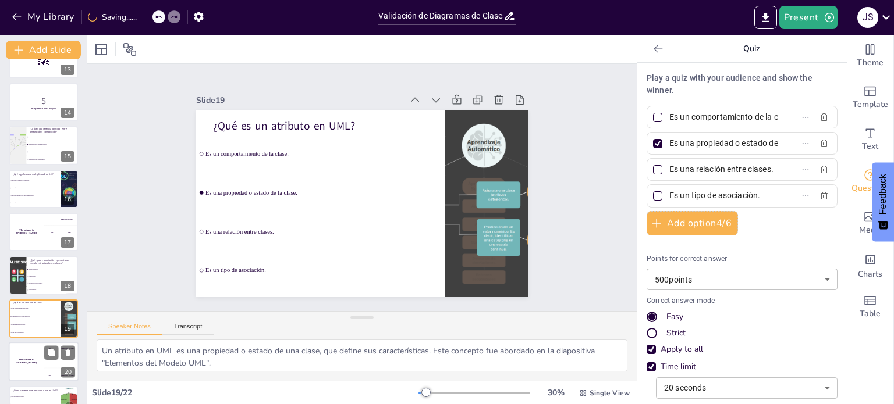
scroll to position [621, 0]
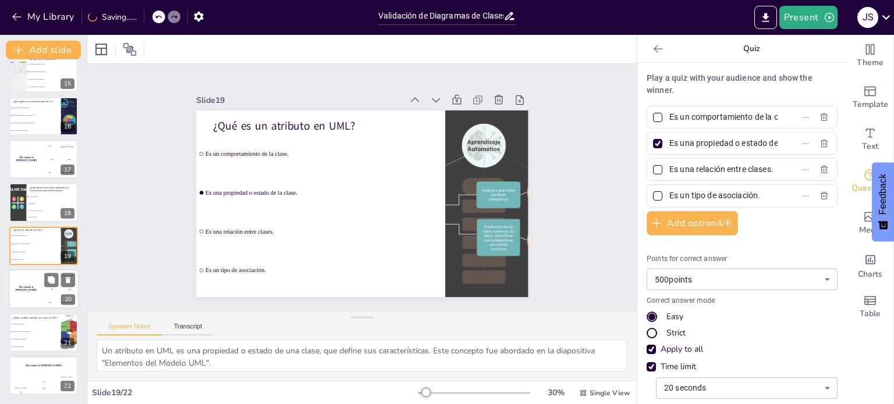
click at [36, 286] on div "The winner is Niels 🏆" at bounding box center [26, 289] width 35 height 40
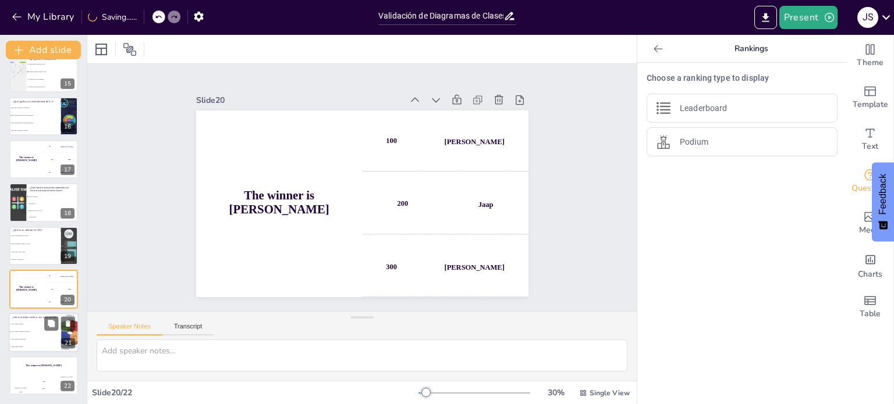
click at [29, 335] on li "Con un nombre en mayúscula inicial." at bounding box center [35, 332] width 52 height 8
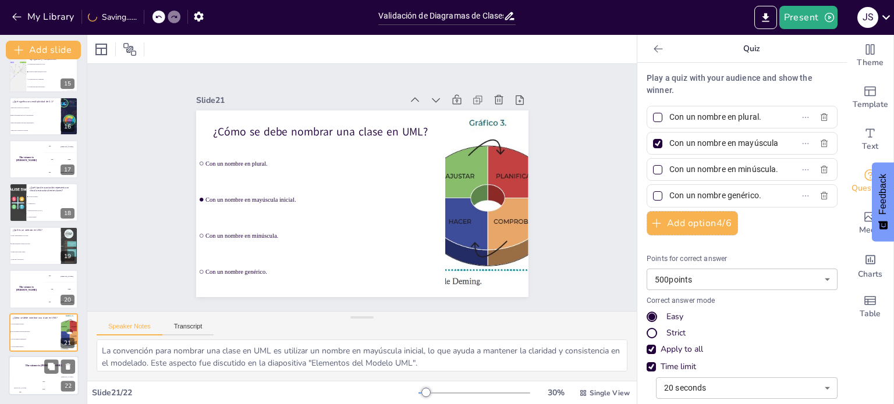
click at [33, 374] on div "The winner is Niels 🏆" at bounding box center [44, 366] width 70 height 20
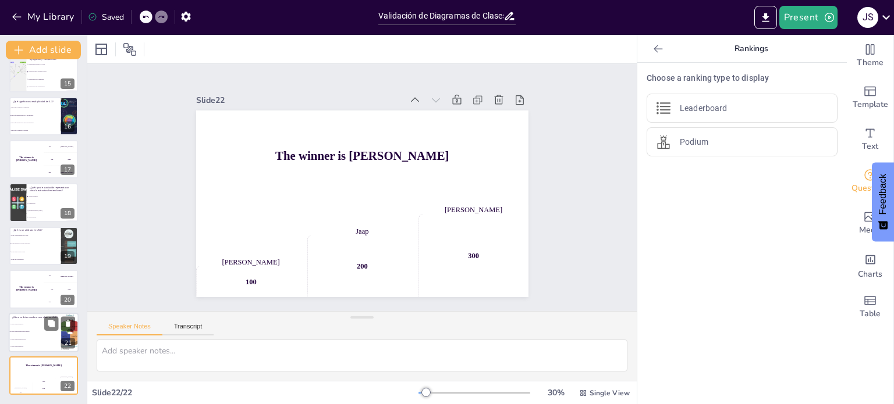
click at [42, 340] on li "Con un nombre en minúscula." at bounding box center [35, 340] width 52 height 8
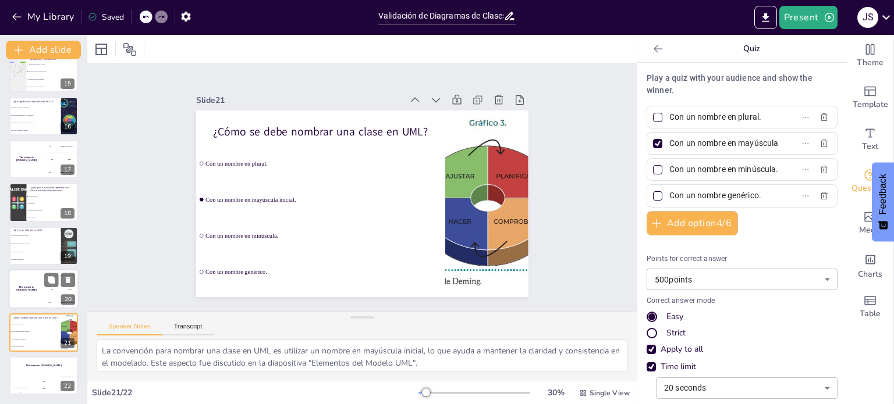
click at [35, 290] on h4 "The winner is Niels 🏆" at bounding box center [26, 289] width 35 height 6
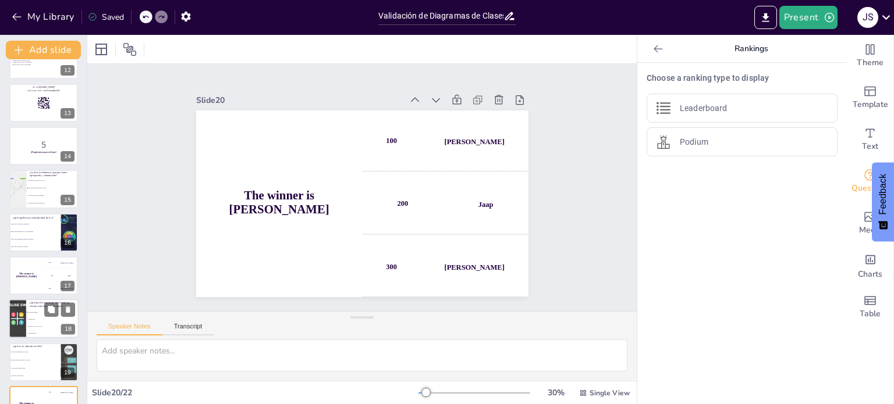
click at [28, 321] on li "Composición." at bounding box center [52, 320] width 52 height 7
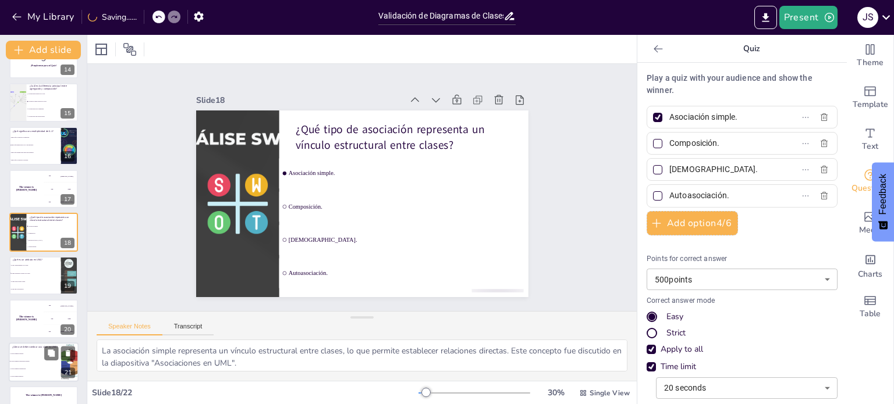
click at [37, 368] on span "Con un nombre en minúscula." at bounding box center [35, 369] width 50 height 2
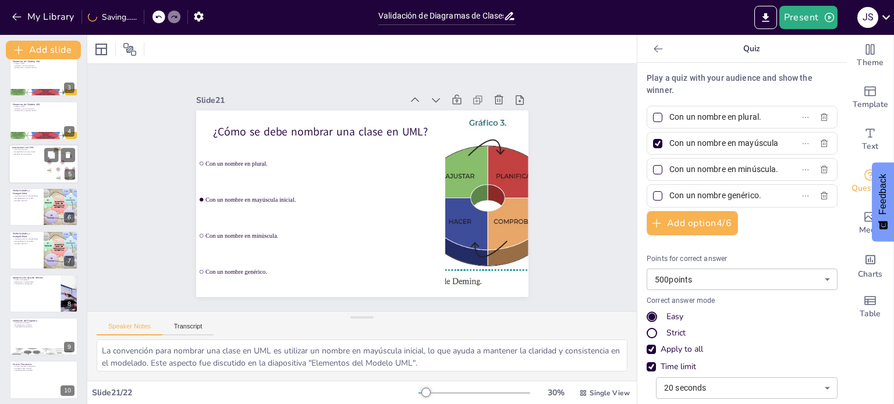
scroll to position [0, 0]
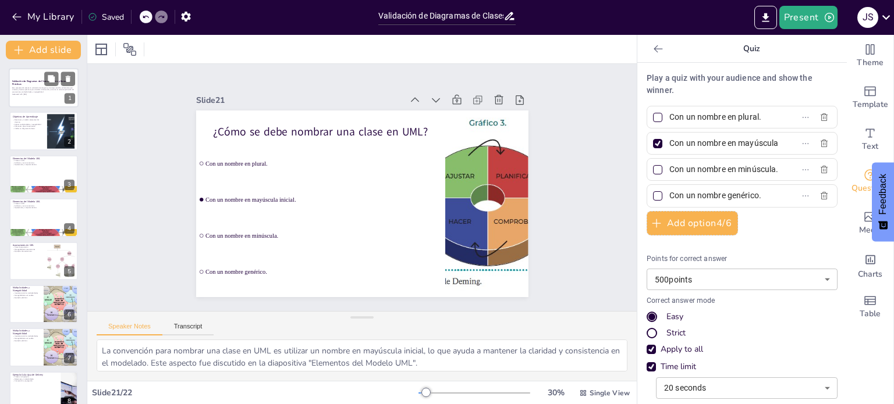
click at [26, 90] on p "Esta presentación aborda la validación de diagramas de clases en UML, enfocándo…" at bounding box center [43, 90] width 63 height 6
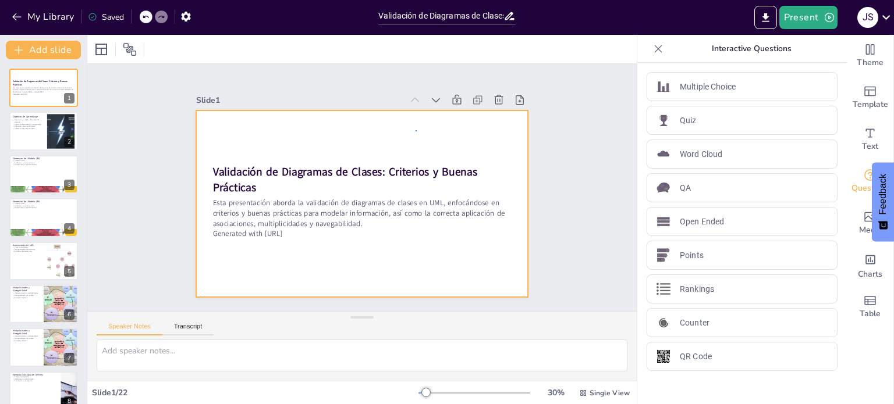
click at [417, 130] on div at bounding box center [359, 204] width 364 height 252
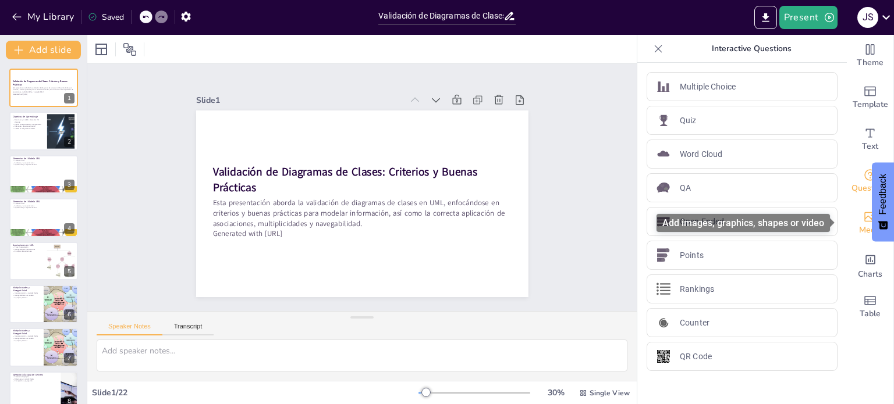
click at [863, 222] on icon "Add images, graphics, shapes or video" at bounding box center [870, 217] width 14 height 14
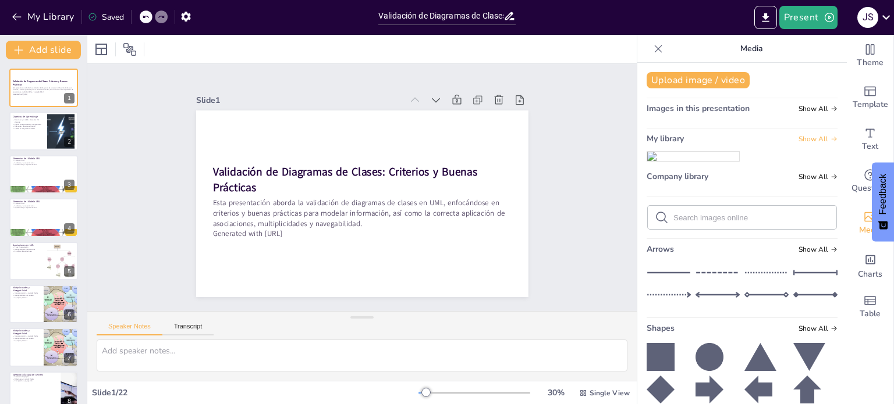
click at [798, 139] on span "Show All" at bounding box center [817, 139] width 39 height 8
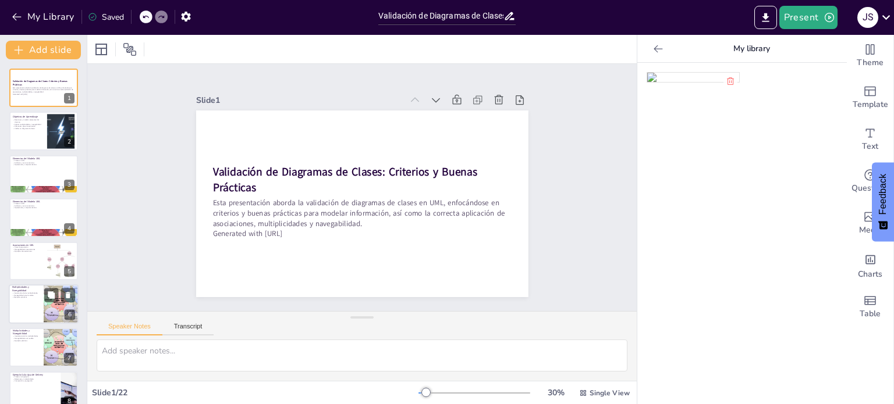
click at [23, 310] on div at bounding box center [44, 305] width 70 height 40
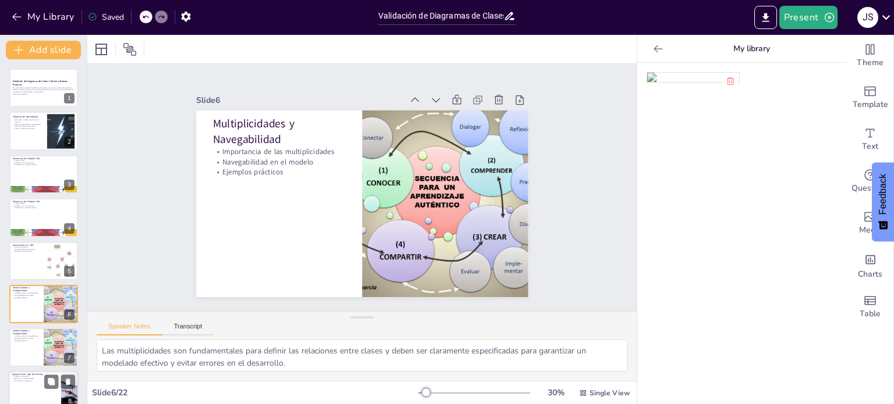
scroll to position [72, 0]
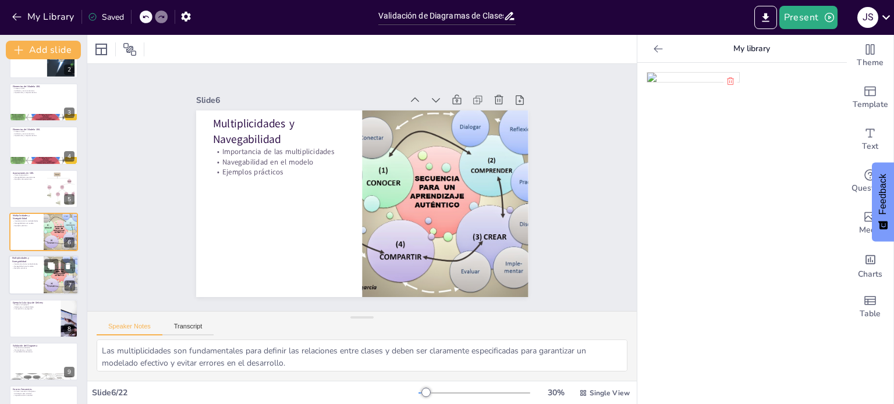
click at [30, 276] on div at bounding box center [44, 276] width 70 height 40
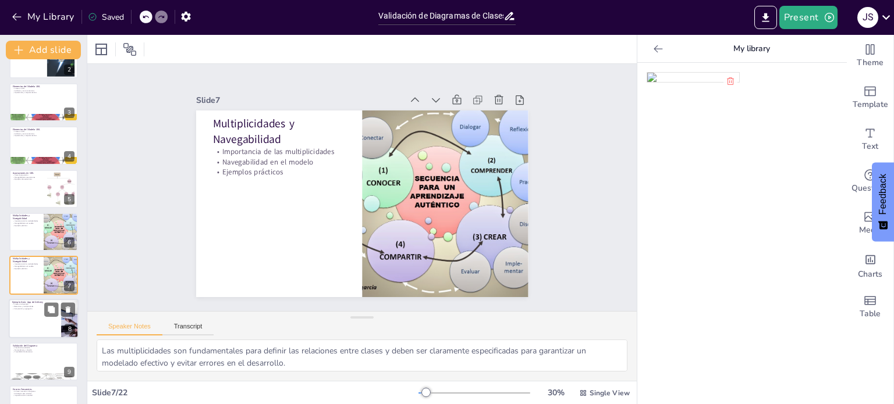
scroll to position [116, 0]
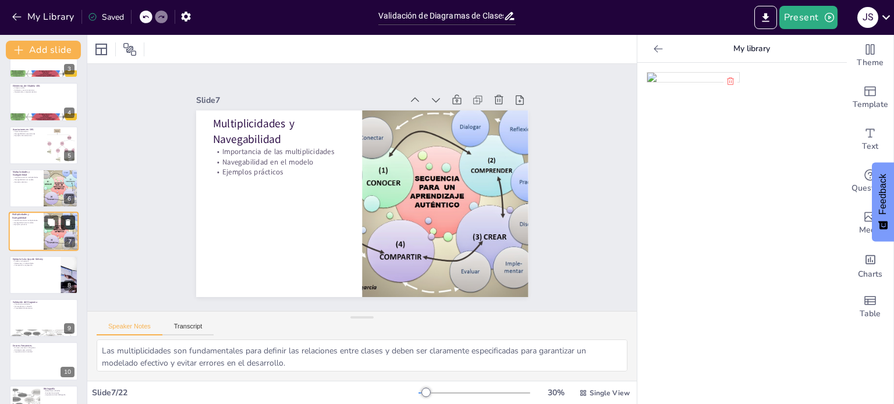
click at [72, 219] on icon at bounding box center [68, 223] width 8 height 8
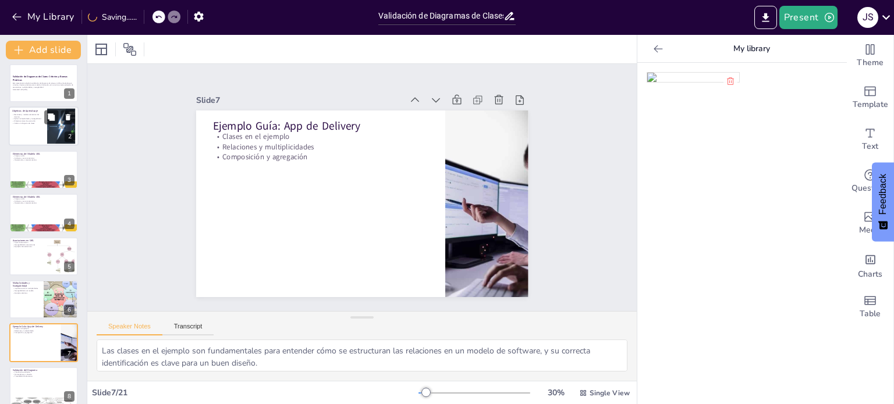
scroll to position [0, 0]
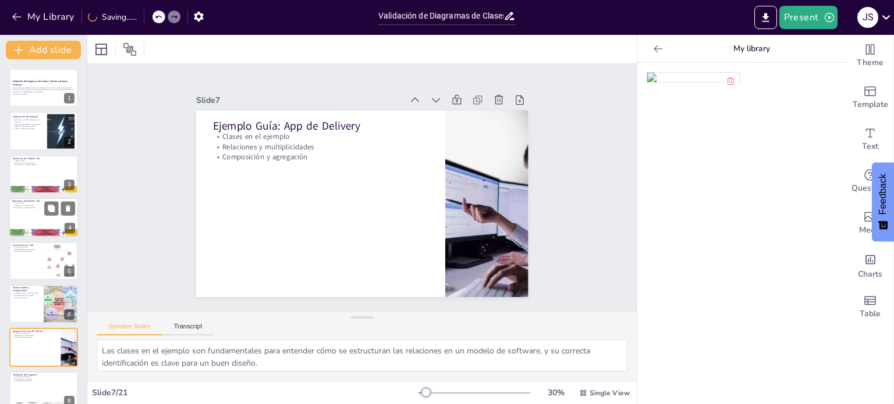
click at [31, 214] on div at bounding box center [44, 218] width 70 height 40
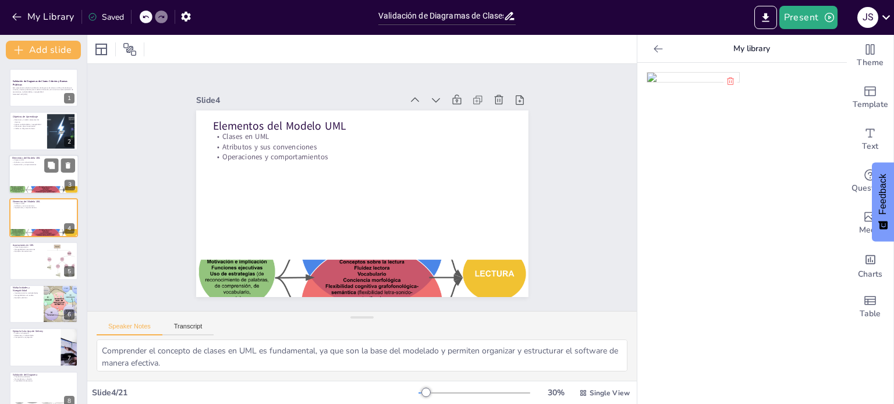
click at [30, 176] on div at bounding box center [44, 175] width 70 height 40
click at [67, 208] on icon at bounding box center [68, 208] width 5 height 6
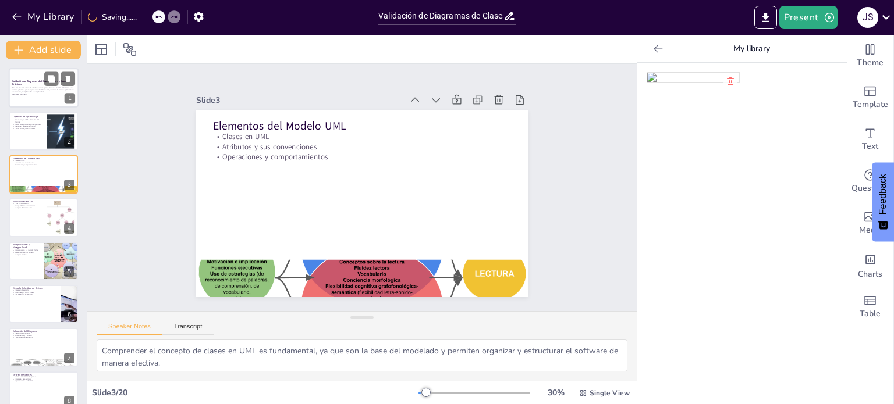
click at [14, 89] on p "Esta presentación aborda la validación de diagramas de clases en UML, enfocándo…" at bounding box center [43, 90] width 63 height 6
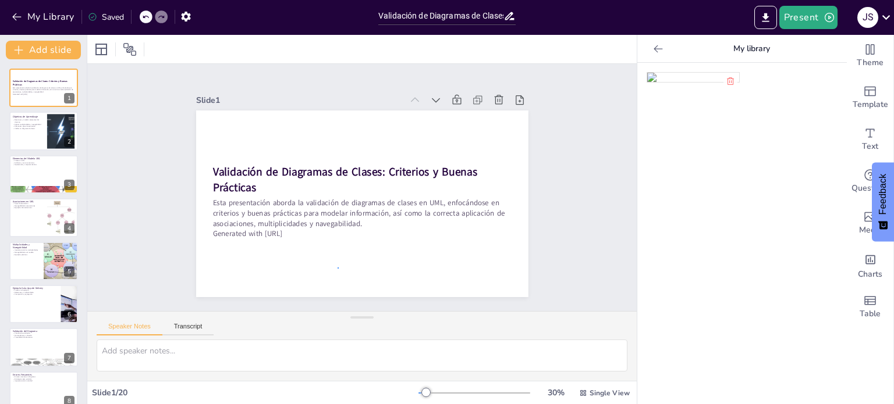
click at [339, 268] on div at bounding box center [359, 204] width 364 height 252
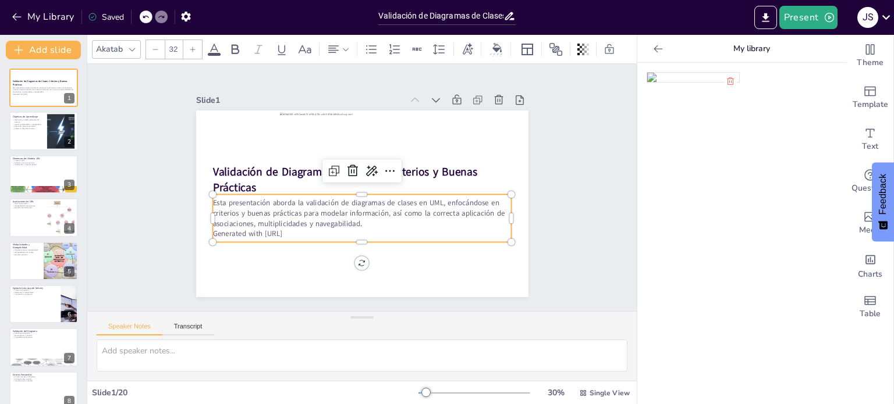
click at [254, 232] on p "Generated with Sendsteps.ai" at bounding box center [352, 233] width 294 height 72
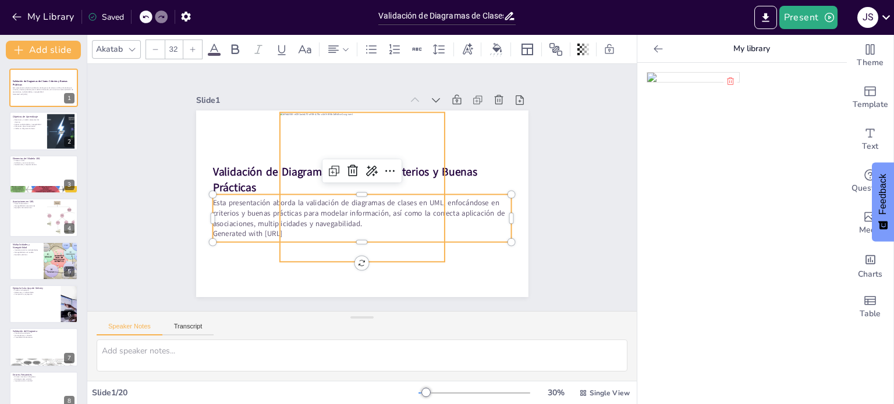
click at [282, 232] on div at bounding box center [362, 187] width 192 height 180
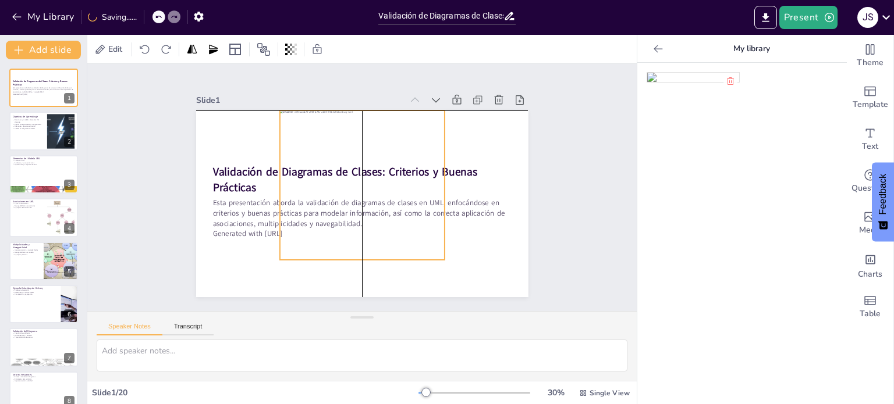
click at [283, 232] on div at bounding box center [362, 185] width 192 height 180
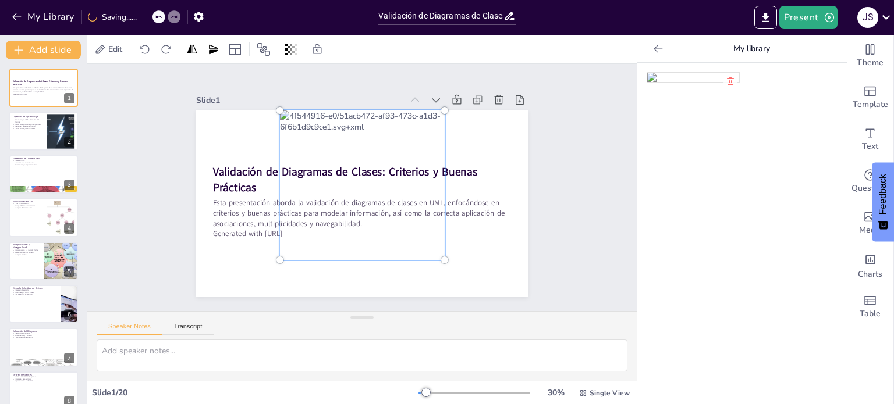
click at [253, 229] on p "Generated with Sendsteps.ai" at bounding box center [361, 234] width 299 height 10
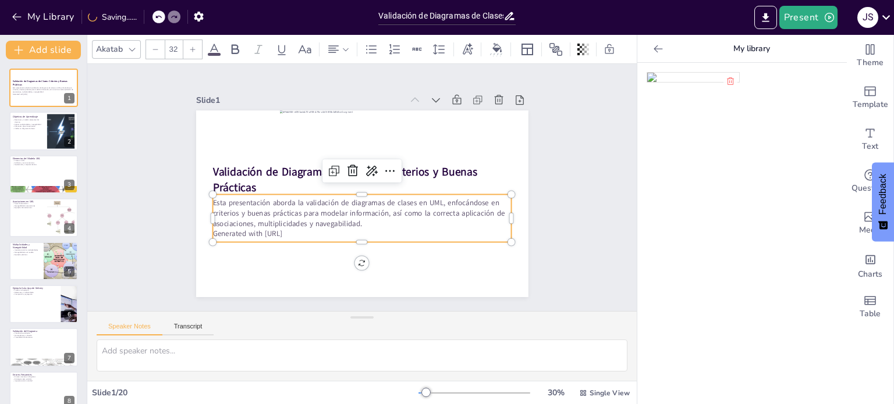
click at [253, 229] on p "Generated with Sendsteps.ai" at bounding box center [357, 233] width 298 height 41
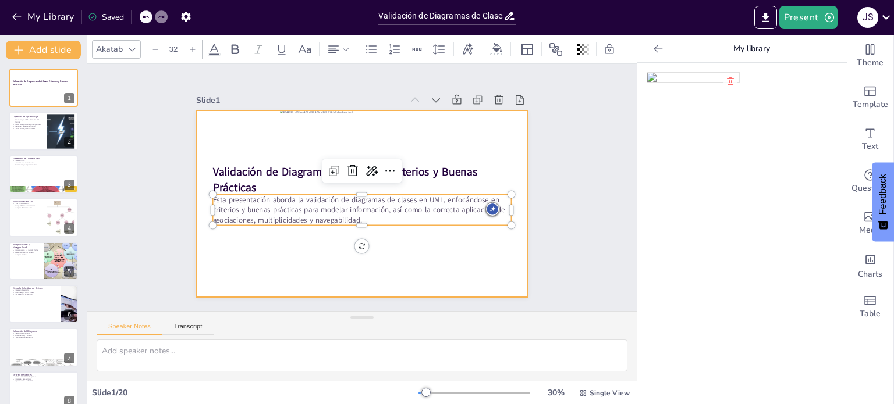
click at [477, 253] on div at bounding box center [359, 203] width 364 height 251
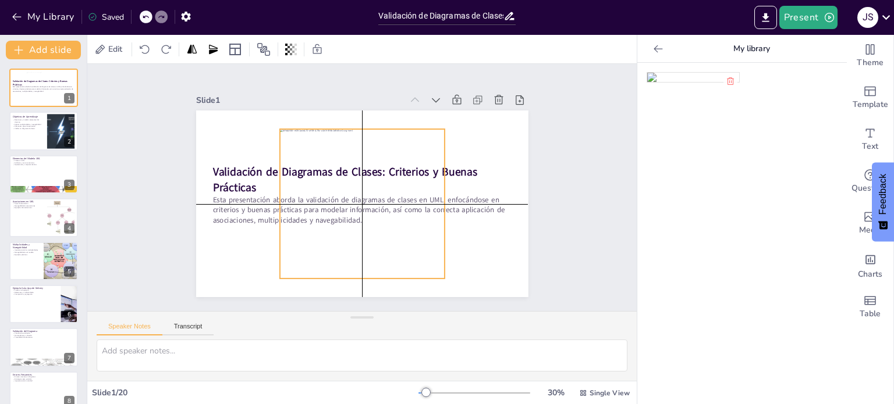
drag, startPoint x: 391, startPoint y: 177, endPoint x: 392, endPoint y: 193, distance: 15.7
click at [392, 193] on div at bounding box center [355, 203] width 211 height 204
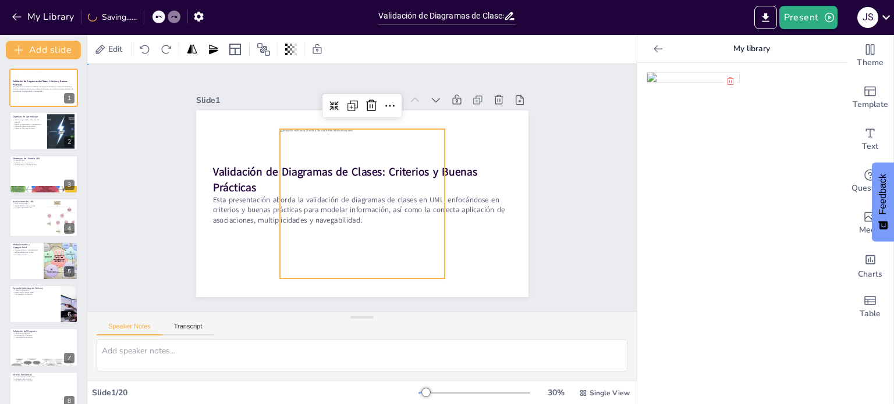
click at [563, 192] on div "Slide 1 Validación de Diagramas de Clases: Criterios y Buenas Prácticas Esta pr…" at bounding box center [361, 187] width 549 height 247
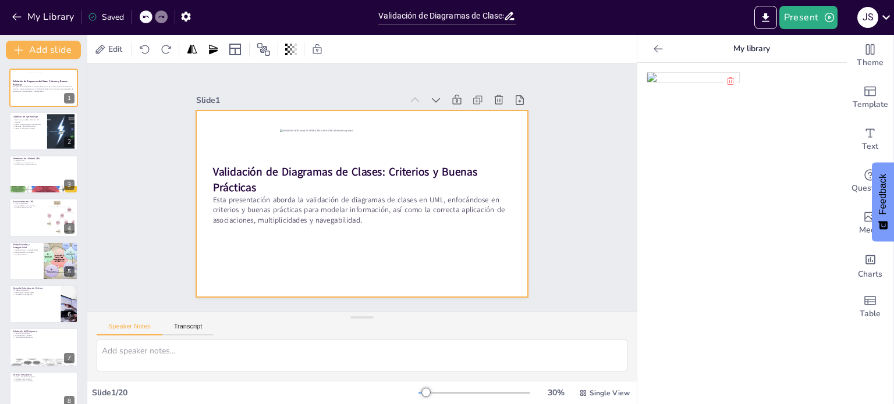
click at [223, 246] on div at bounding box center [355, 201] width 379 height 305
click at [265, 265] on div at bounding box center [359, 204] width 364 height 252
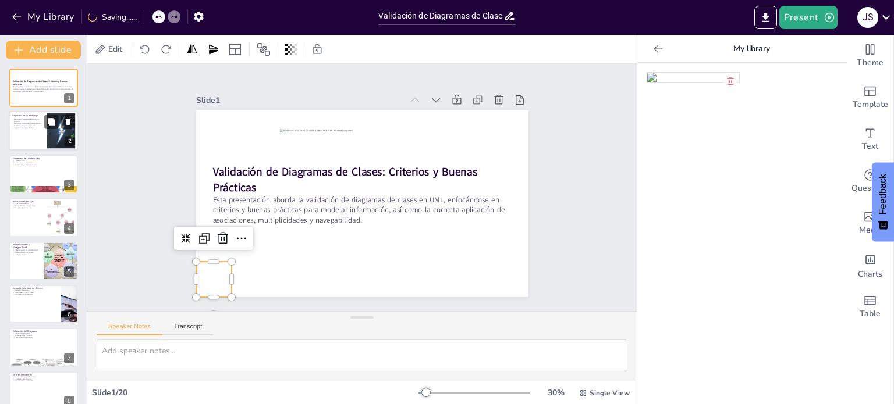
click at [37, 132] on div at bounding box center [44, 132] width 70 height 40
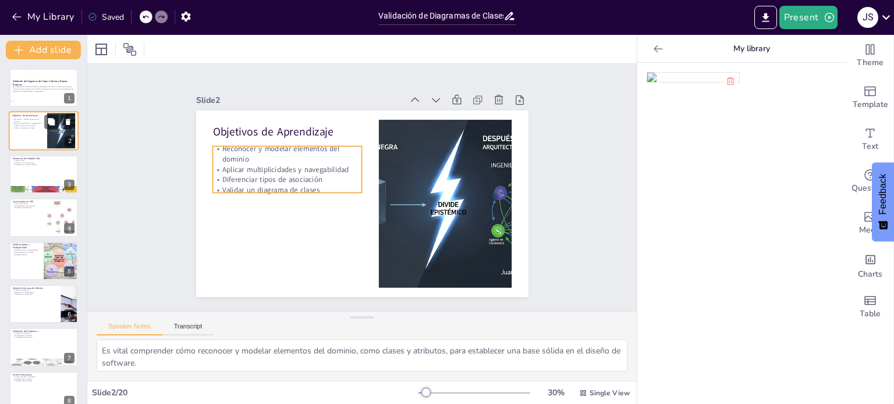
click at [24, 125] on p "Diferenciar tipos de asociación" at bounding box center [27, 126] width 31 height 2
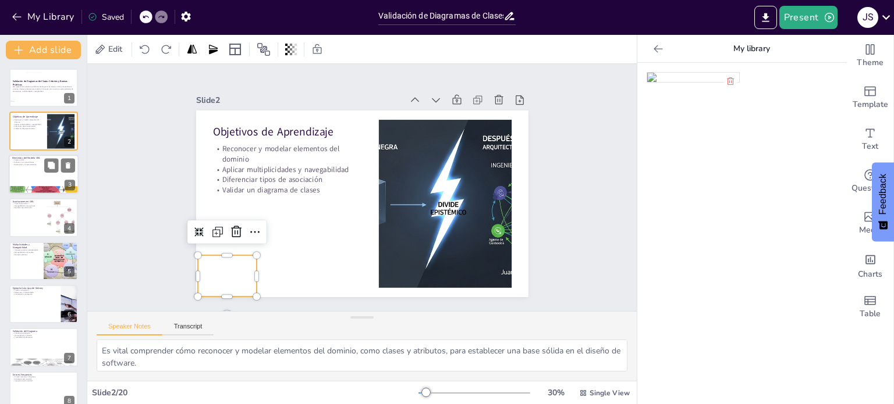
click at [37, 170] on div at bounding box center [44, 175] width 70 height 40
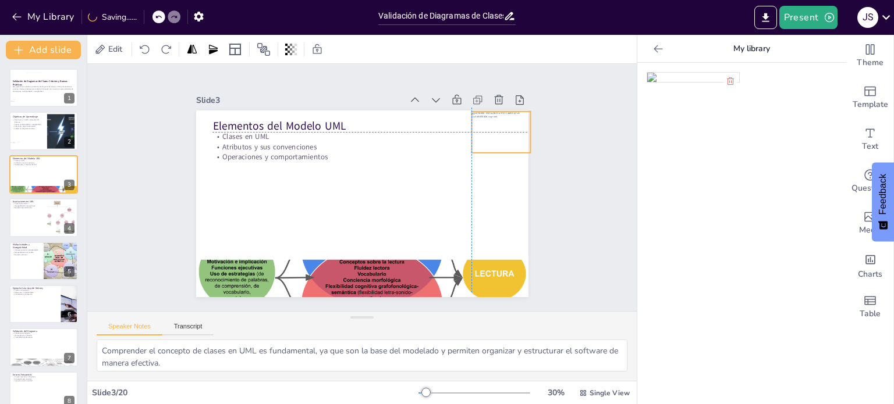
drag, startPoint x: 205, startPoint y: 272, endPoint x: 476, endPoint y: 124, distance: 308.3
click at [318, 280] on div at bounding box center [282, 314] width 72 height 68
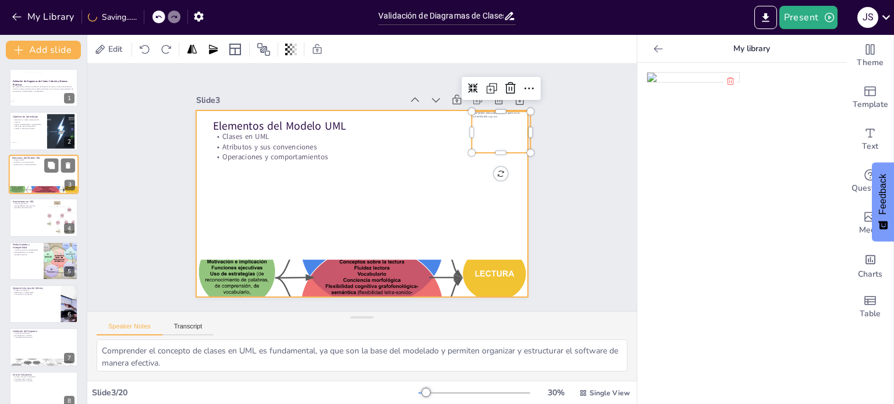
click at [33, 174] on div at bounding box center [44, 175] width 70 height 40
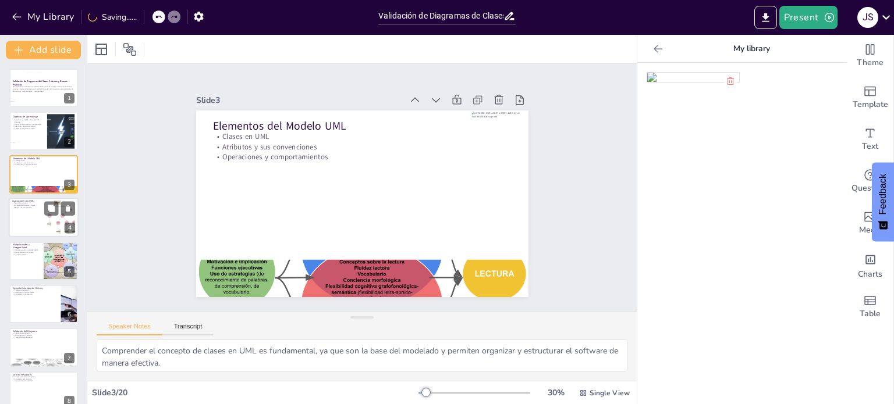
click at [37, 226] on div at bounding box center [44, 218] width 70 height 40
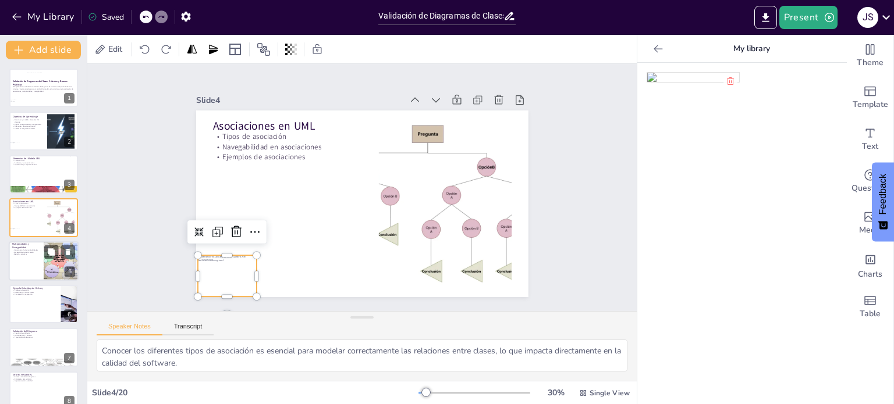
click at [28, 270] on div at bounding box center [44, 261] width 70 height 40
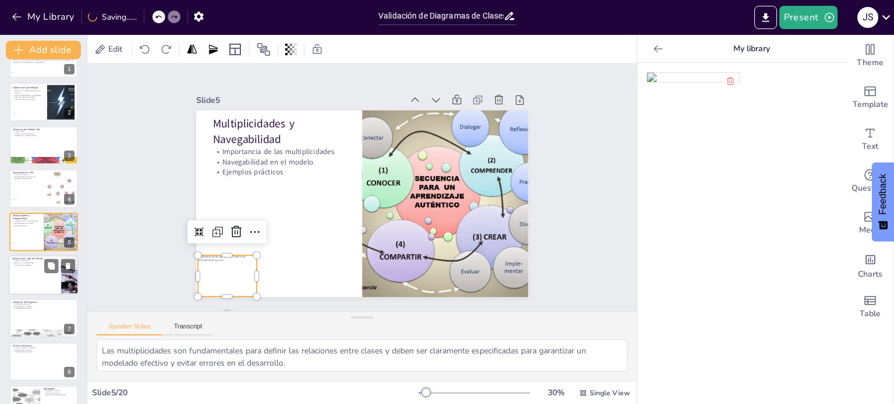
click at [36, 283] on div at bounding box center [44, 275] width 70 height 40
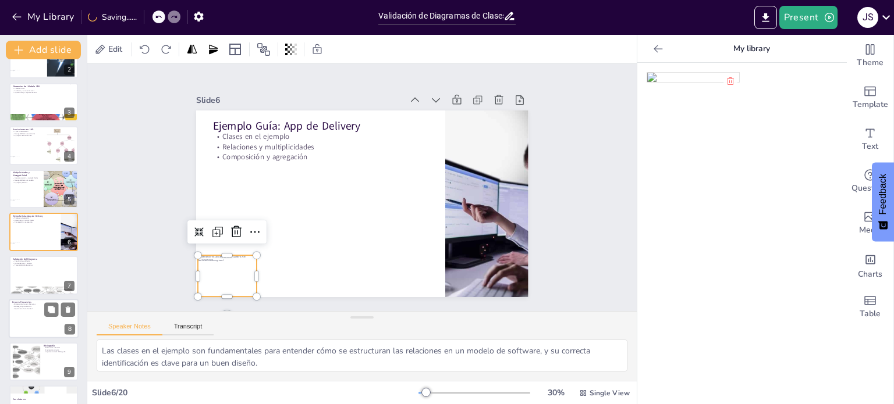
click at [26, 282] on div at bounding box center [43, 275] width 69 height 38
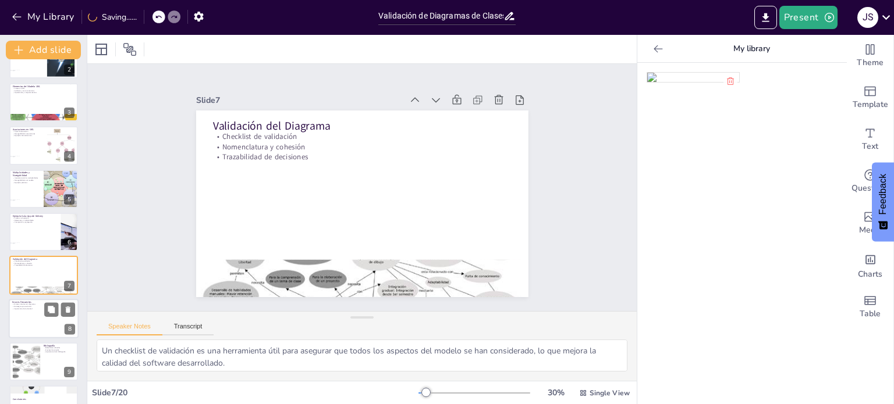
scroll to position [116, 0]
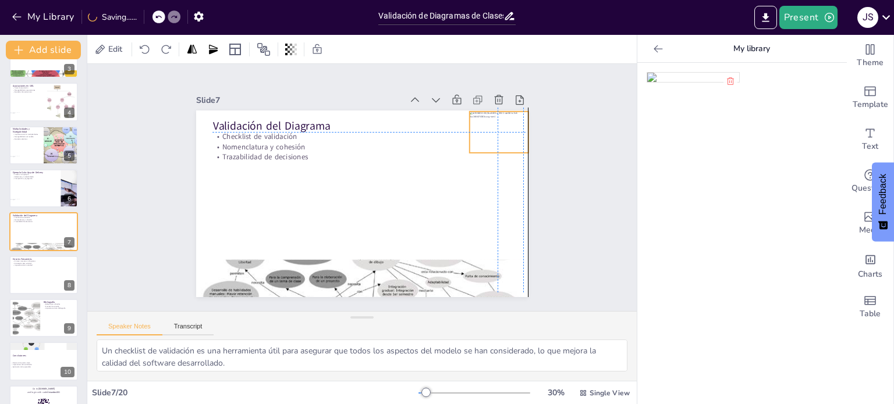
drag, startPoint x: 355, startPoint y: 214, endPoint x: 467, endPoint y: 126, distance: 142.1
click at [469, 126] on div at bounding box center [498, 132] width 59 height 41
click at [570, 190] on div "Slide 1 Validación de Diagramas de Clases: Criterios y Buenas Prácticas Esta pr…" at bounding box center [361, 188] width 589 height 356
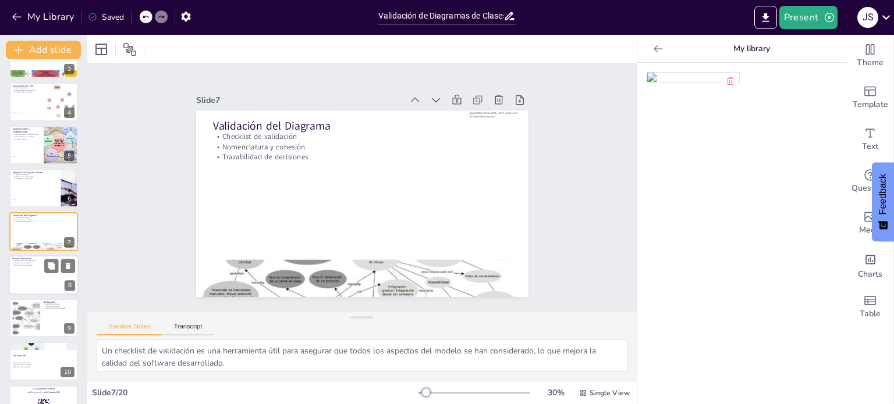
click at [37, 275] on div at bounding box center [44, 275] width 70 height 40
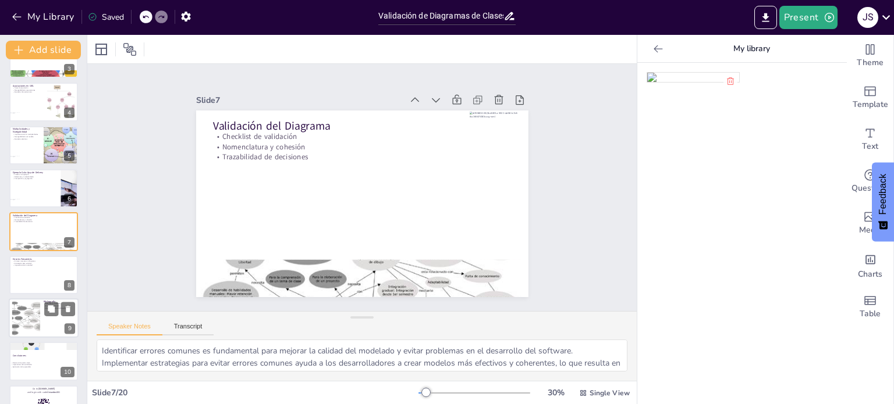
scroll to position [159, 0]
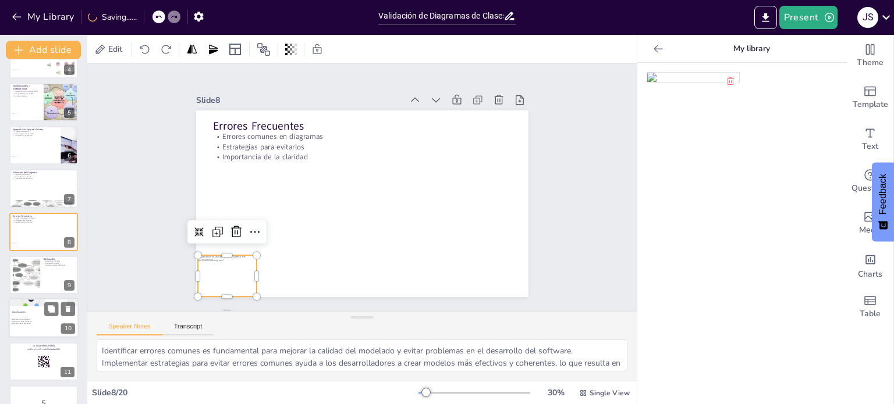
click at [28, 277] on div at bounding box center [26, 275] width 70 height 35
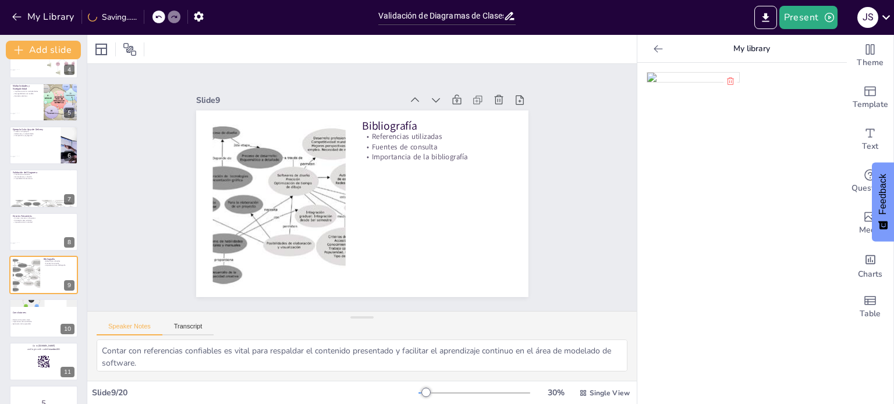
scroll to position [202, 0]
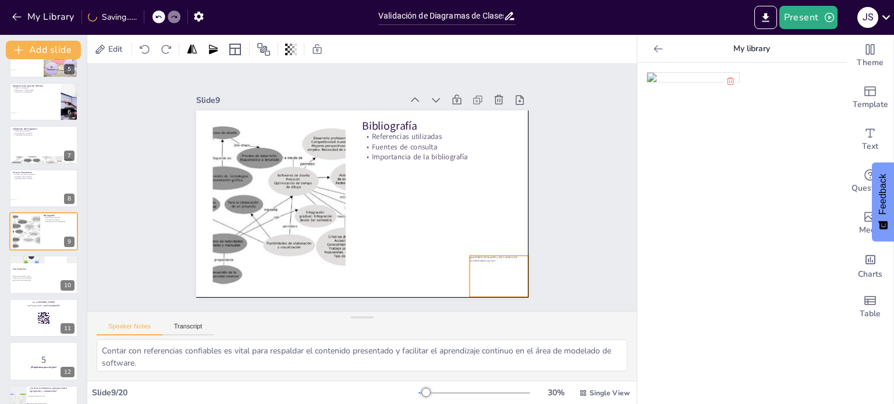
drag, startPoint x: 216, startPoint y: 277, endPoint x: 484, endPoint y: 278, distance: 267.6
click at [486, 278] on div at bounding box center [488, 289] width 63 height 47
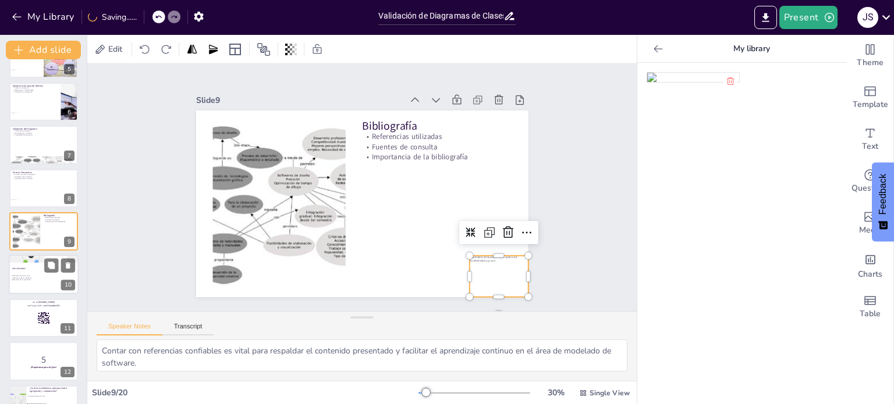
click at [27, 278] on p "Importancia de la validación" at bounding box center [41, 278] width 63 height 2
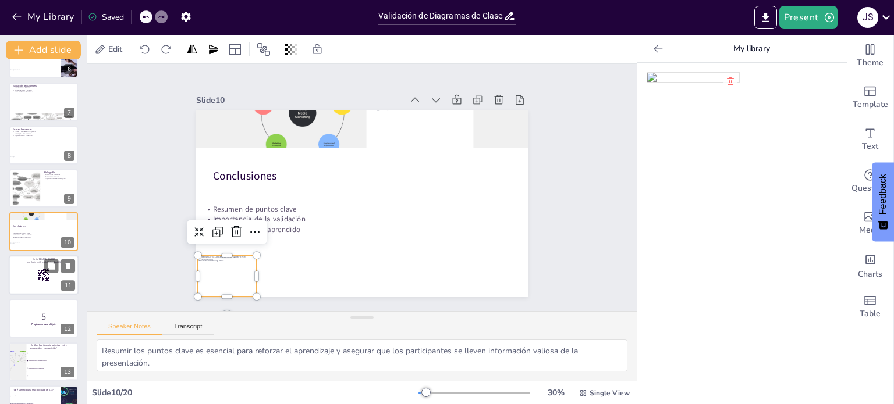
click at [34, 275] on div at bounding box center [44, 275] width 70 height 40
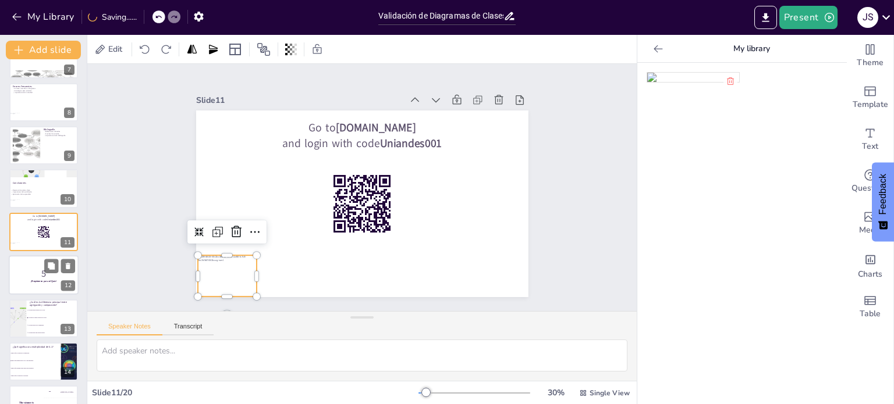
click at [18, 279] on p "5" at bounding box center [43, 274] width 63 height 13
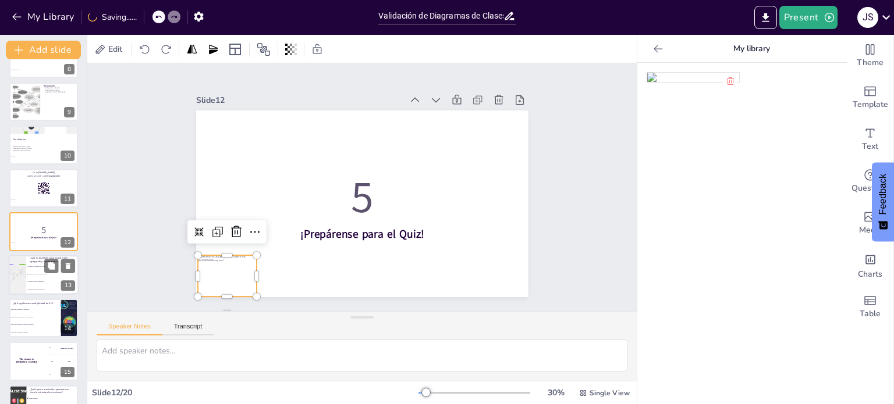
click at [37, 278] on li "La parte puede ser compartida." at bounding box center [52, 282] width 52 height 8
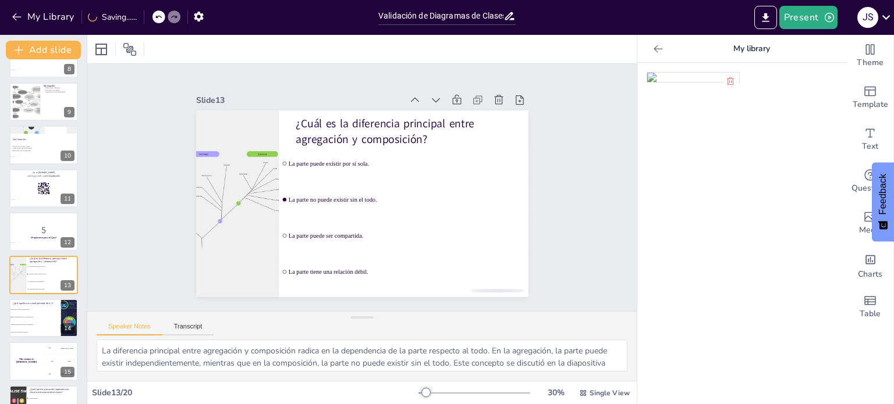
scroll to position [375, 0]
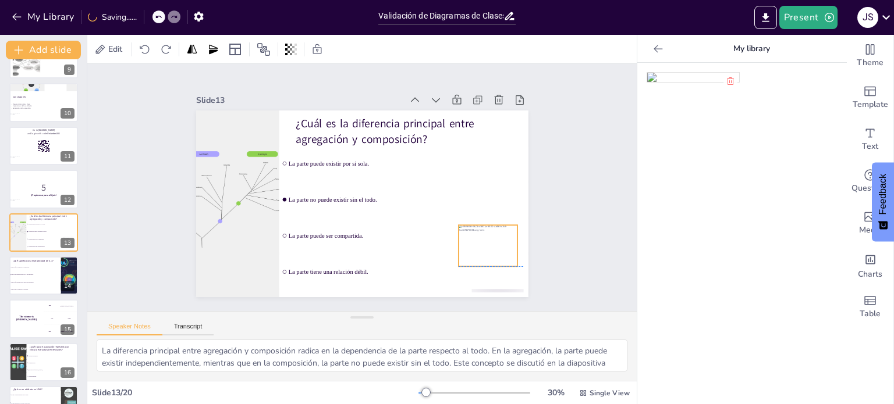
drag, startPoint x: 216, startPoint y: 276, endPoint x: 477, endPoint y: 247, distance: 262.2
click at [477, 247] on div at bounding box center [473, 270] width 66 height 53
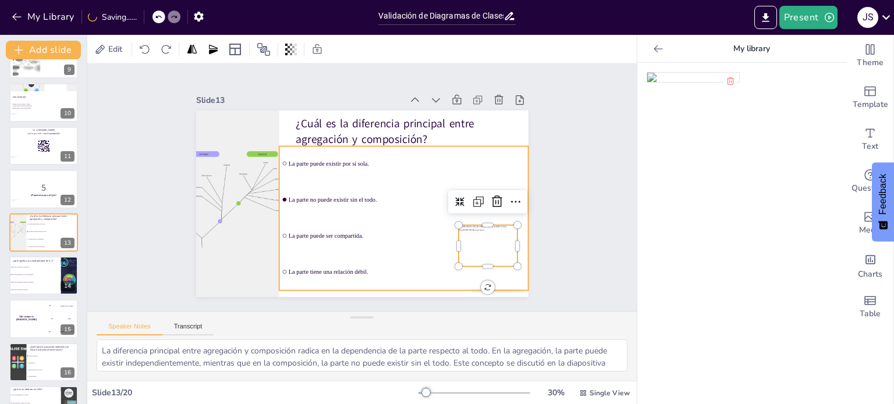
click at [491, 284] on li "La parte tiene una relación débil." at bounding box center [384, 279] width 251 height 86
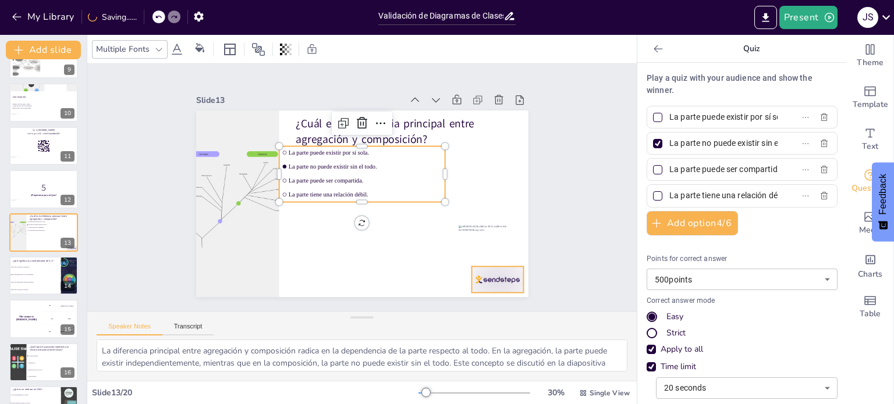
click at [497, 278] on div at bounding box center [487, 293] width 54 height 31
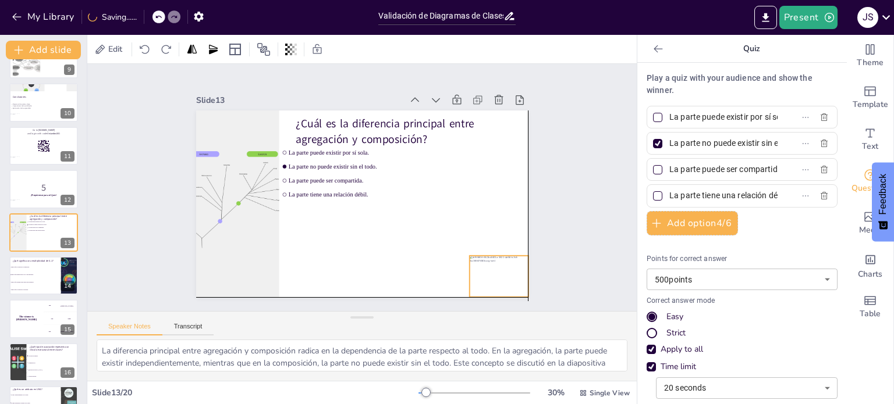
drag, startPoint x: 488, startPoint y: 244, endPoint x: 475, endPoint y: 257, distance: 18.5
click at [498, 279] on div at bounding box center [488, 289] width 63 height 47
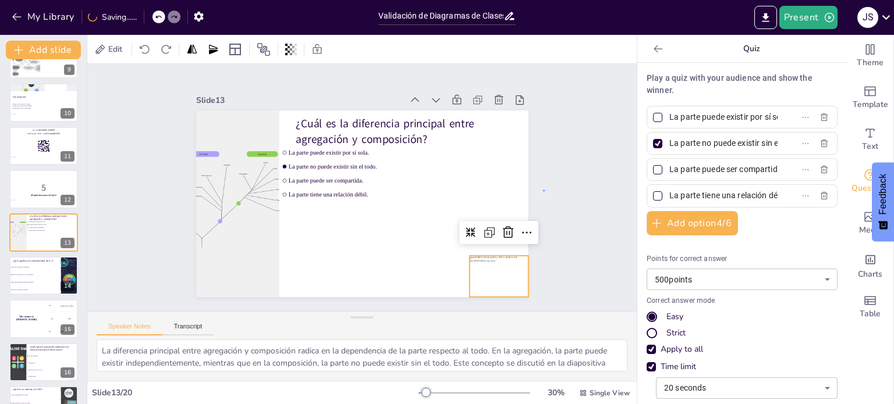
drag, startPoint x: 545, startPoint y: 190, endPoint x: 401, endPoint y: 239, distance: 151.2
click at [545, 190] on div "Slide 1 Validación de Diagramas de Clases: Criterios y Buenas Prácticas Esta pr…" at bounding box center [362, 187] width 446 height 331
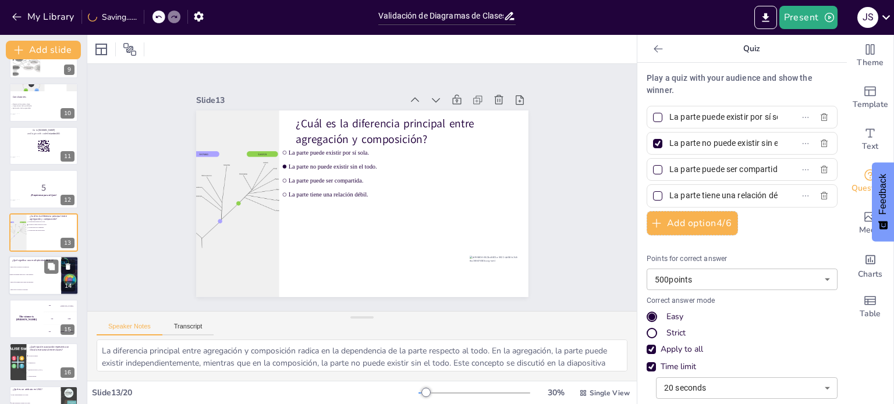
click at [47, 277] on li "Indica que puede haber cero o una instancia." at bounding box center [35, 275] width 52 height 8
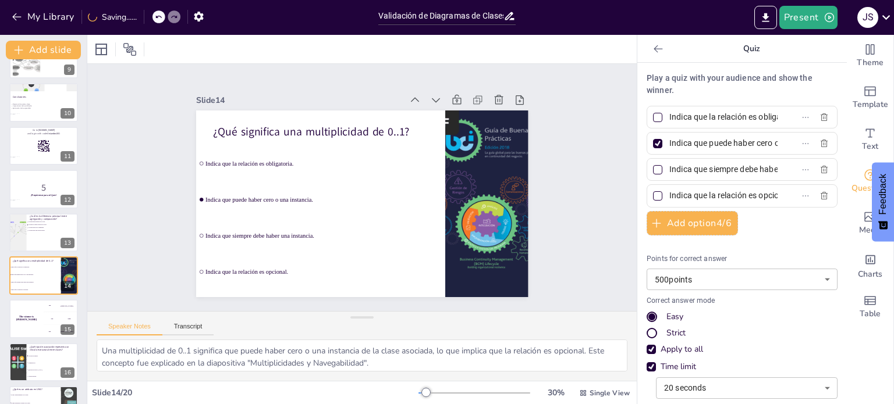
scroll to position [418, 0]
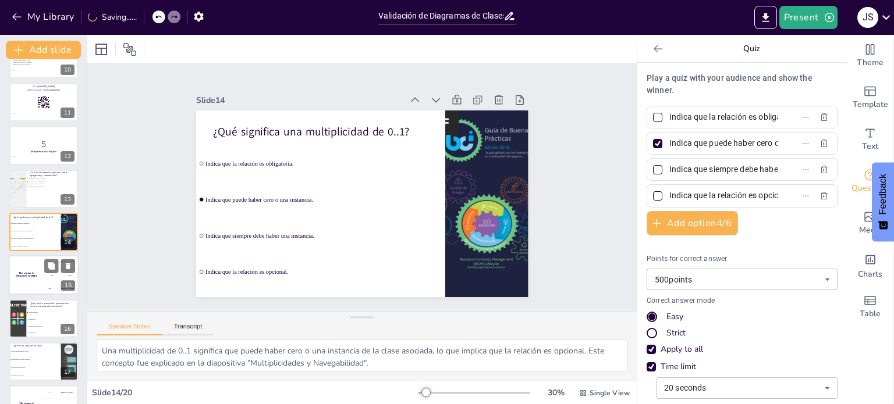
click at [38, 281] on div "The winner is Niels 🏆" at bounding box center [26, 276] width 35 height 40
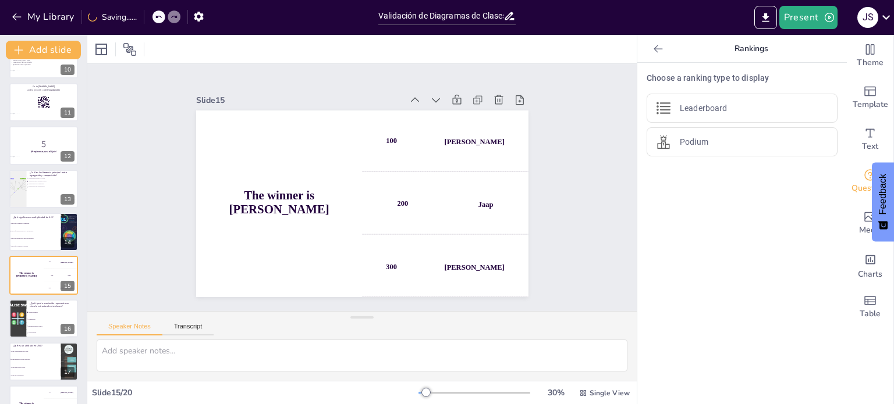
scroll to position [461, 0]
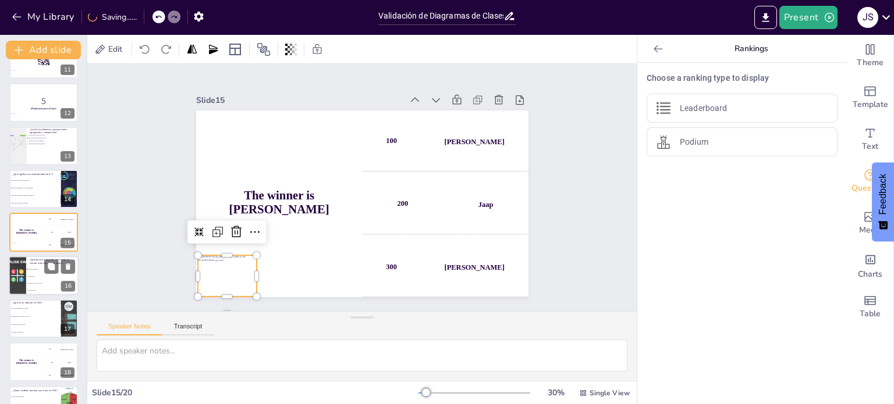
click at [35, 287] on li "Autoasociación." at bounding box center [52, 290] width 52 height 7
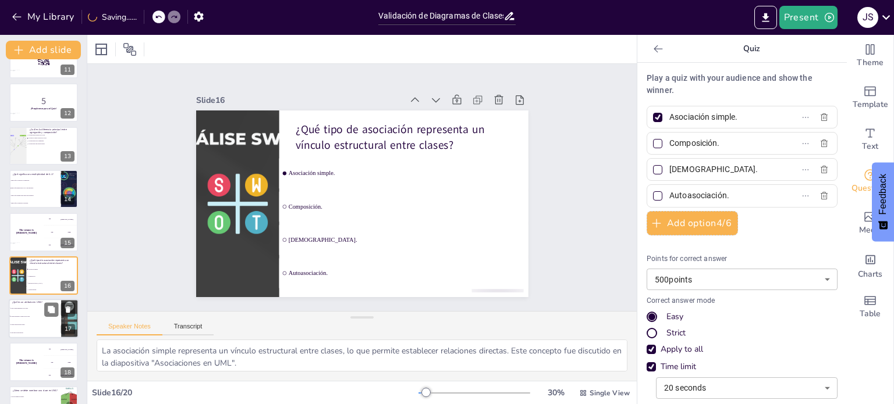
scroll to position [505, 0]
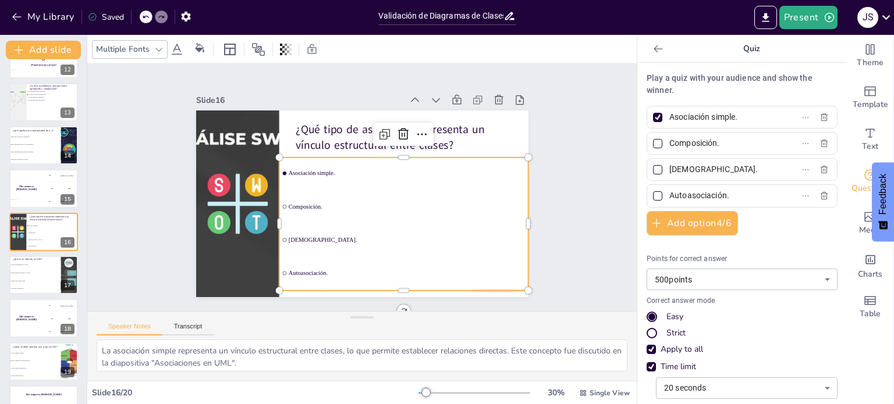
click at [482, 129] on div "¿Qué tipo de asociación representa un vínculo estructural entre clases? Asociac…" at bounding box center [370, 111] width 330 height 35
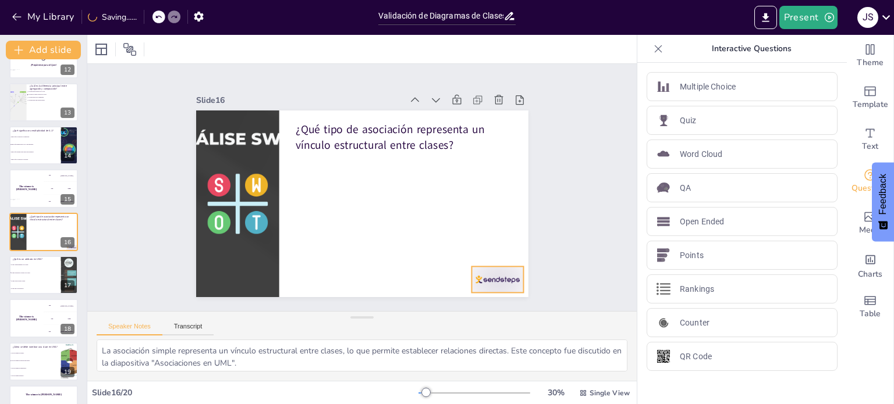
click at [491, 278] on div at bounding box center [497, 279] width 52 height 26
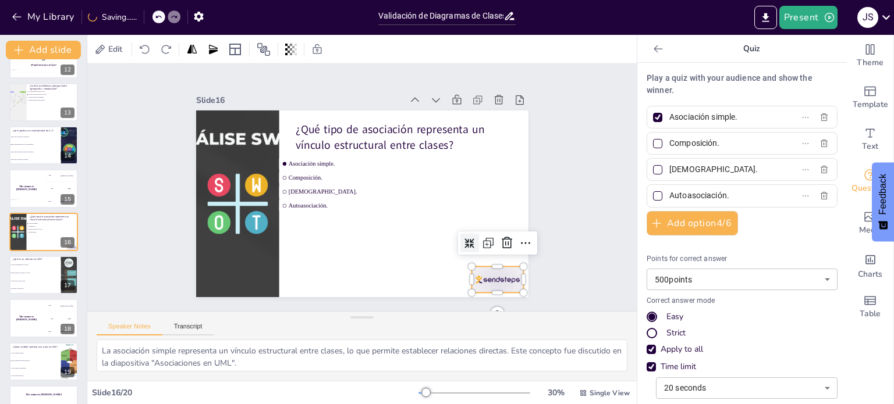
click at [491, 297] on div at bounding box center [462, 317] width 58 height 41
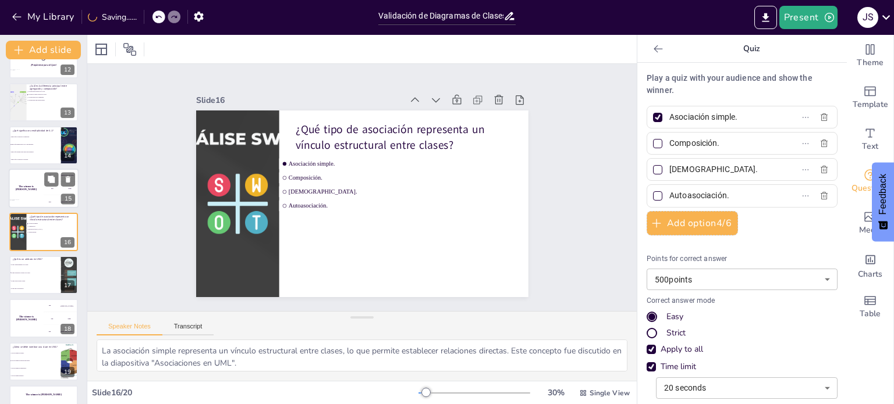
click at [31, 183] on div "The winner is Niels 🏆" at bounding box center [26, 189] width 35 height 40
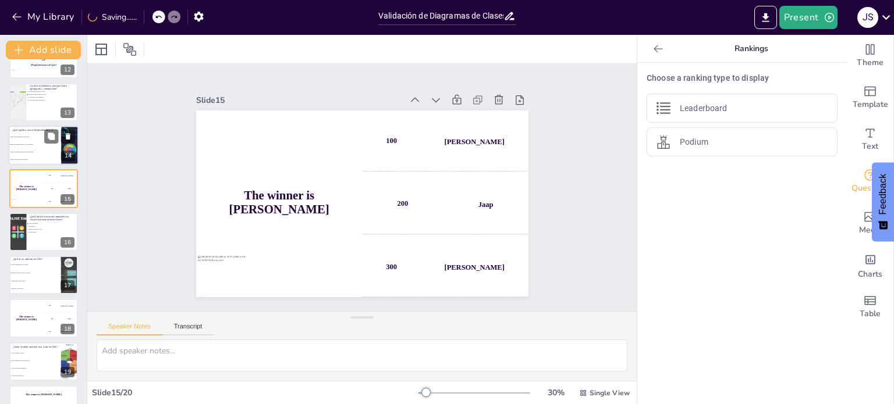
scroll to position [461, 0]
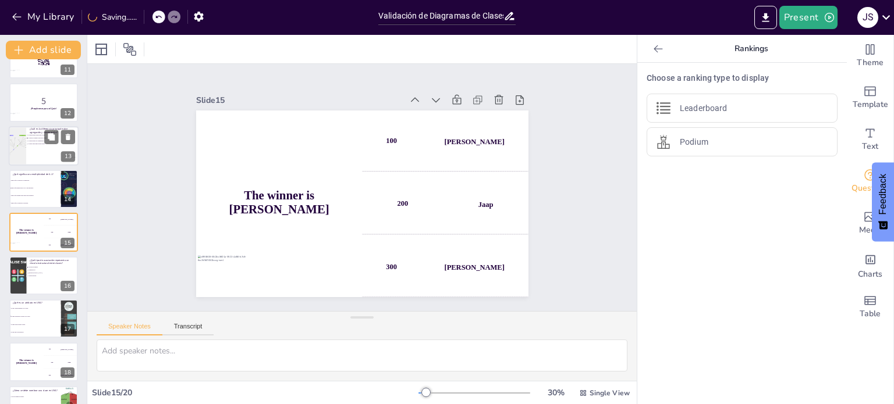
click at [33, 143] on span "La parte tiene una relación débil." at bounding box center [44, 144] width 33 height 2
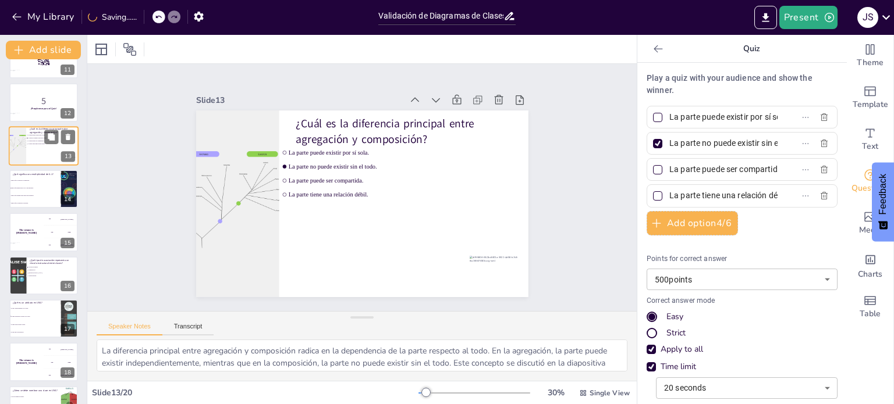
scroll to position [375, 0]
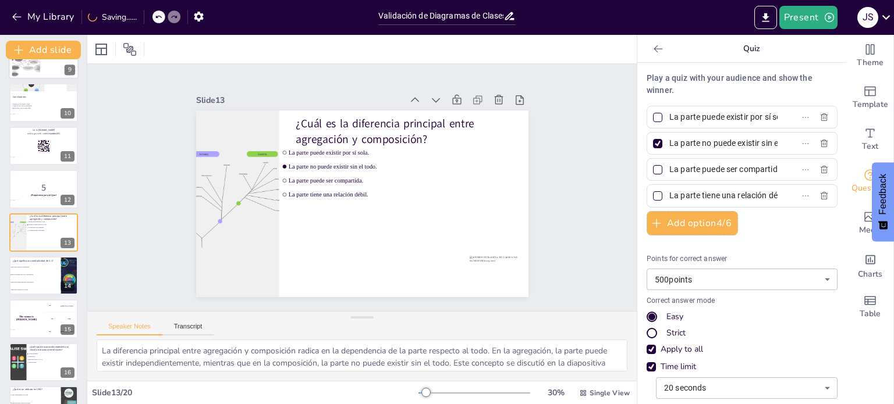
drag, startPoint x: 27, startPoint y: 152, endPoint x: 30, endPoint y: 141, distance: 12.1
click at [27, 152] on div at bounding box center [43, 146] width 69 height 38
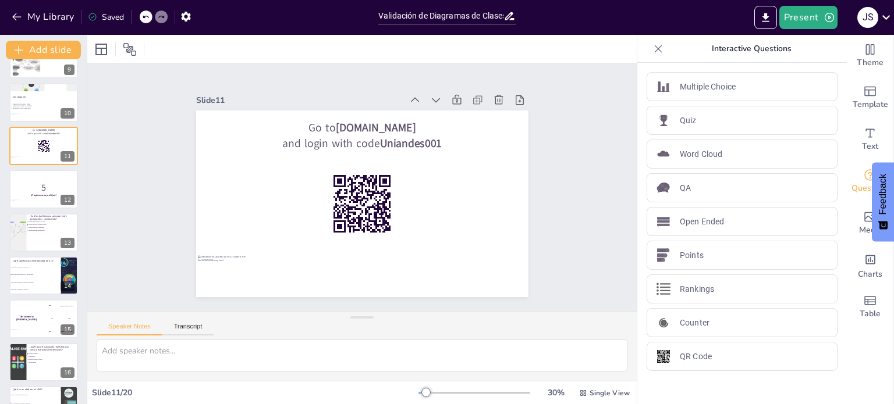
scroll to position [289, 0]
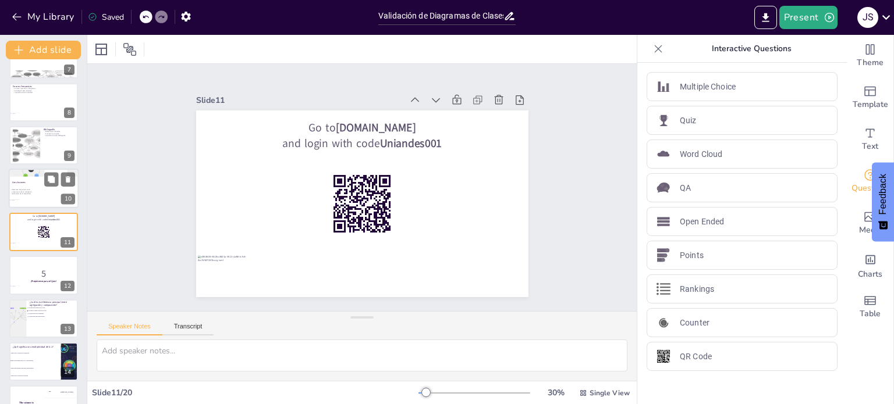
click at [28, 193] on p "Aplicación de lo aprendido" at bounding box center [41, 194] width 63 height 2
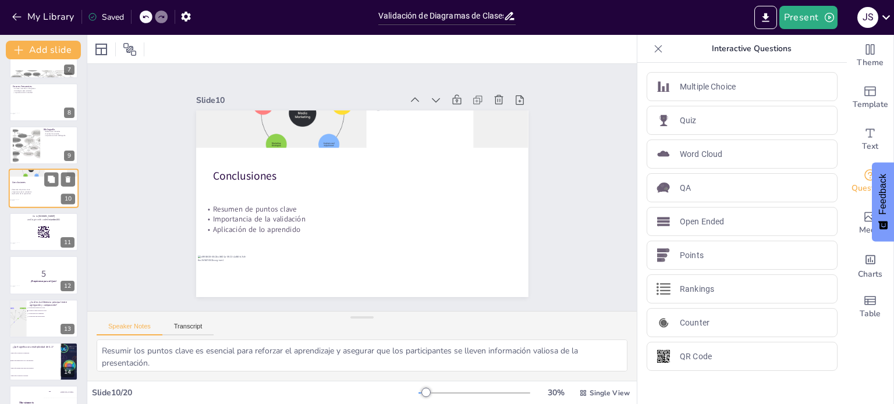
scroll to position [246, 0]
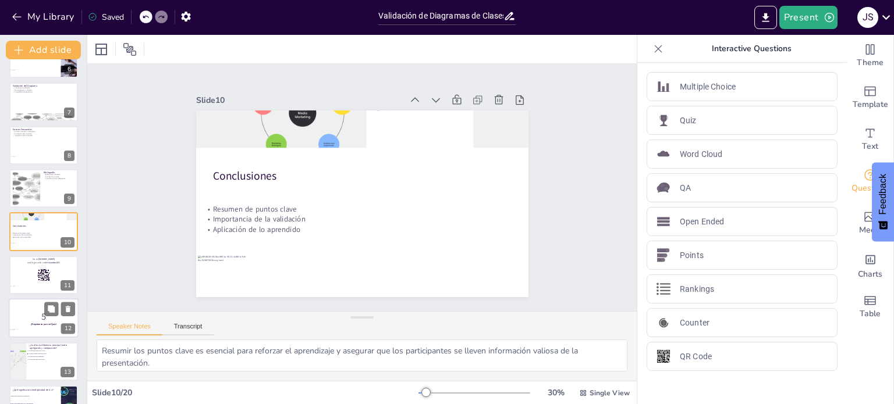
drag, startPoint x: 35, startPoint y: 274, endPoint x: 40, endPoint y: 283, distance: 10.2
click at [37, 274] on div at bounding box center [43, 275] width 69 height 38
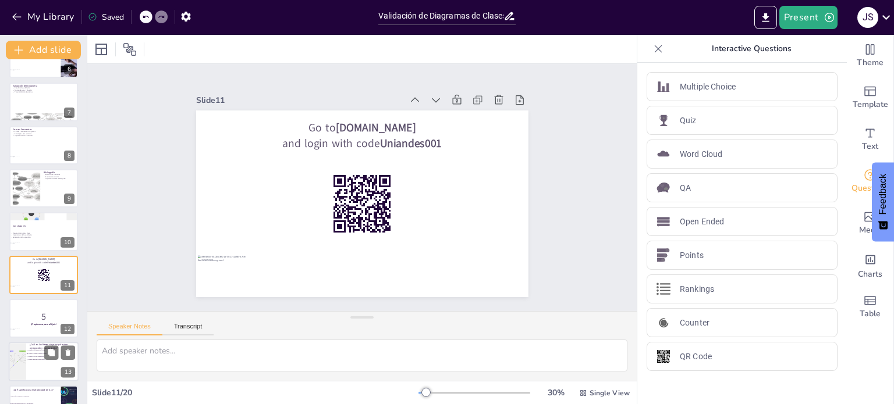
scroll to position [289, 0]
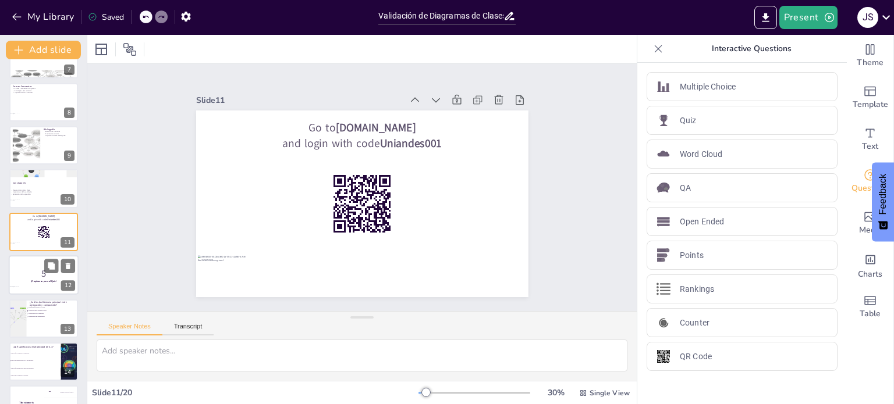
click at [26, 278] on p "5" at bounding box center [43, 274] width 63 height 13
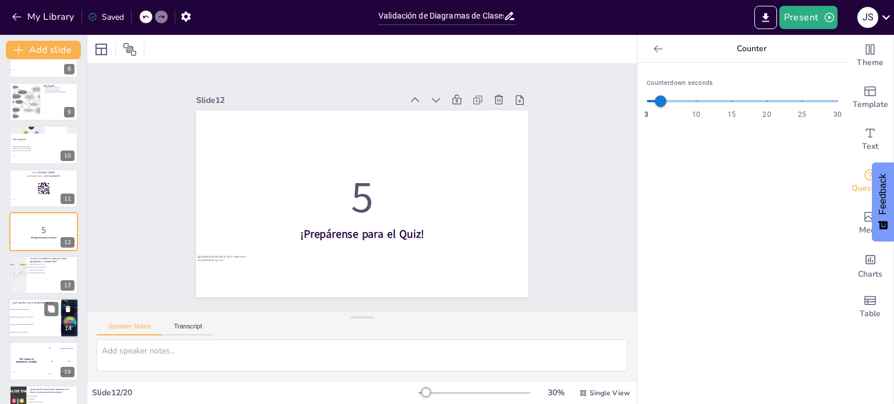
click at [29, 318] on li "Indica que puede haber cero o una instancia." at bounding box center [35, 318] width 52 height 8
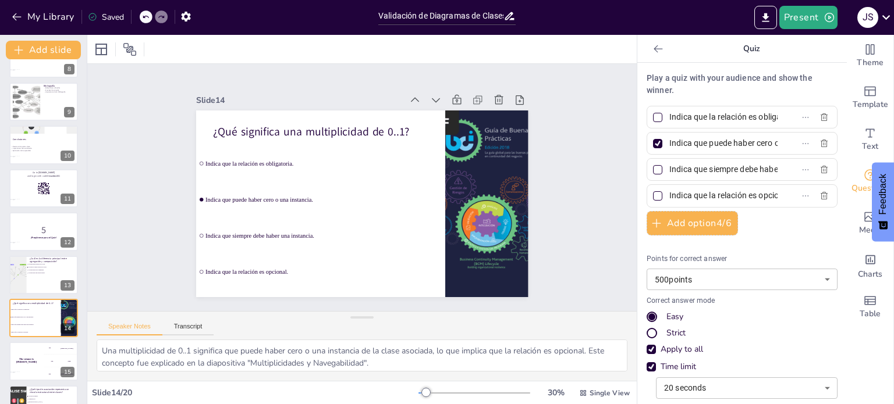
scroll to position [418, 0]
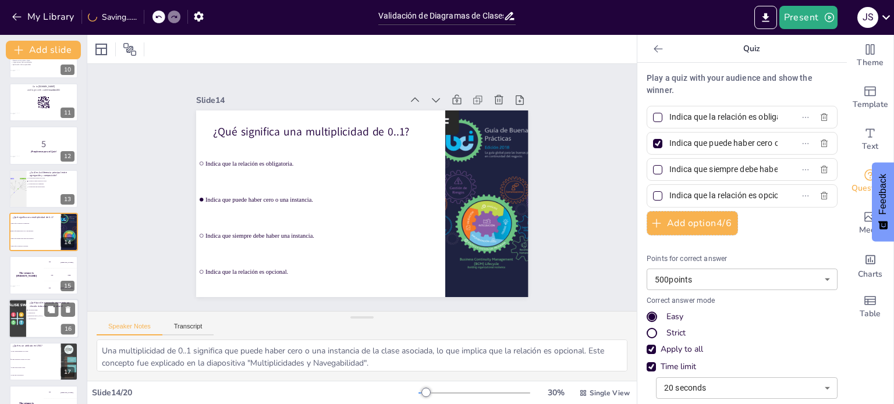
click at [27, 318] on li "Autoasociación." at bounding box center [43, 319] width 35 height 3
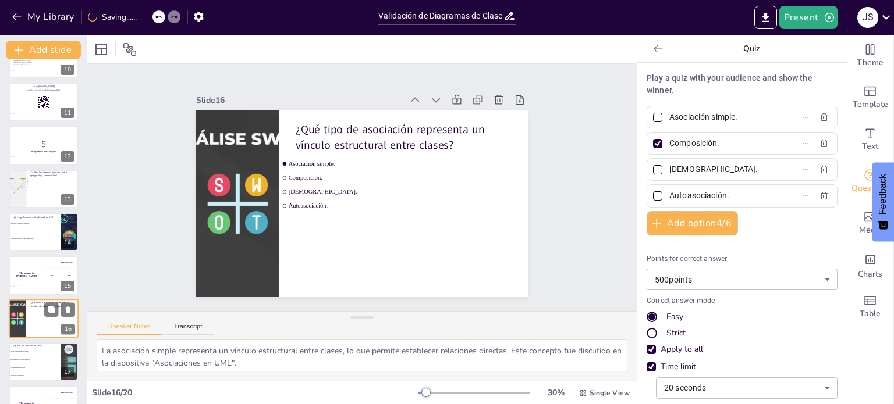
scroll to position [505, 0]
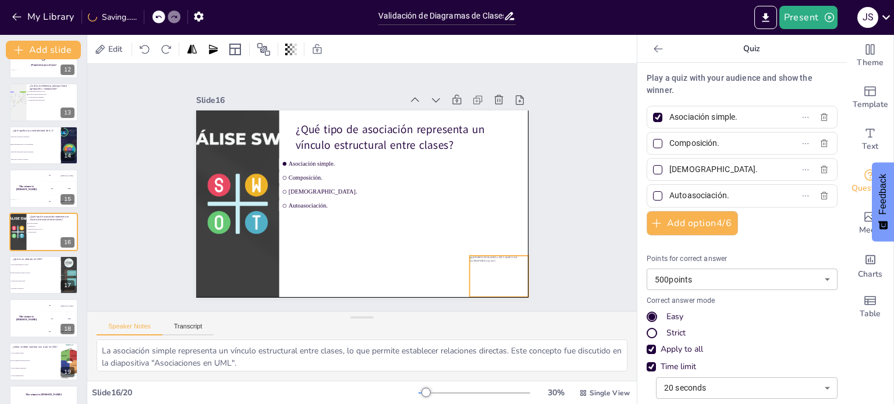
drag, startPoint x: 200, startPoint y: 269, endPoint x: 472, endPoint y: 267, distance: 271.7
click at [472, 277] on div at bounding box center [477, 303] width 66 height 53
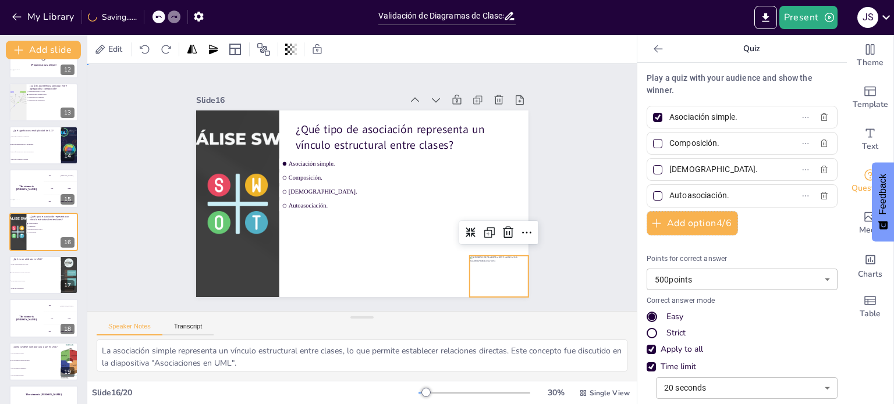
click at [127, 247] on div "Slide 1 Validación de Diagramas de Clases: Criterios y Buenas Prácticas Esta pr…" at bounding box center [362, 187] width 572 height 303
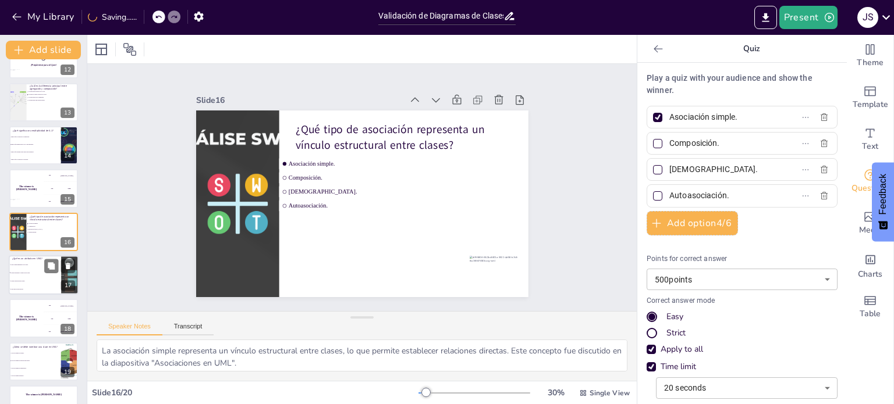
click at [35, 282] on li "Es una relación entre clases." at bounding box center [35, 281] width 52 height 8
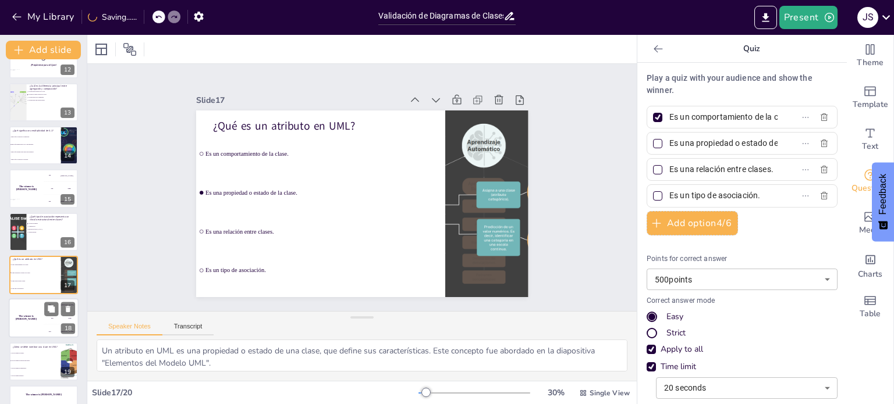
scroll to position [534, 0]
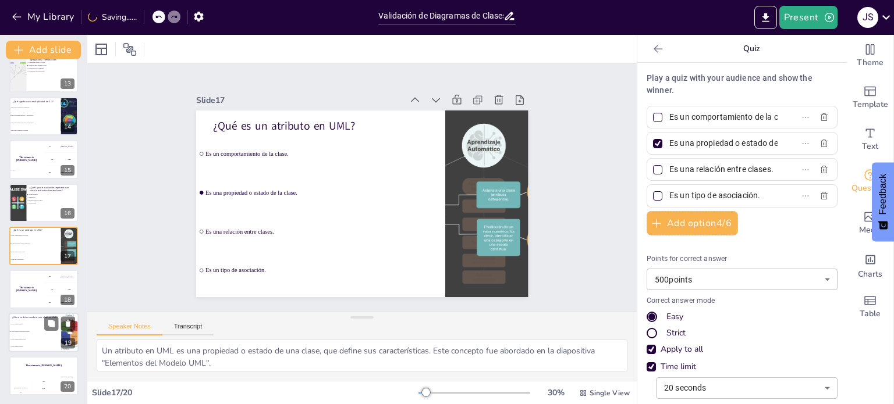
click at [42, 331] on span "Con un nombre en mayúscula inicial." at bounding box center [35, 332] width 50 height 2
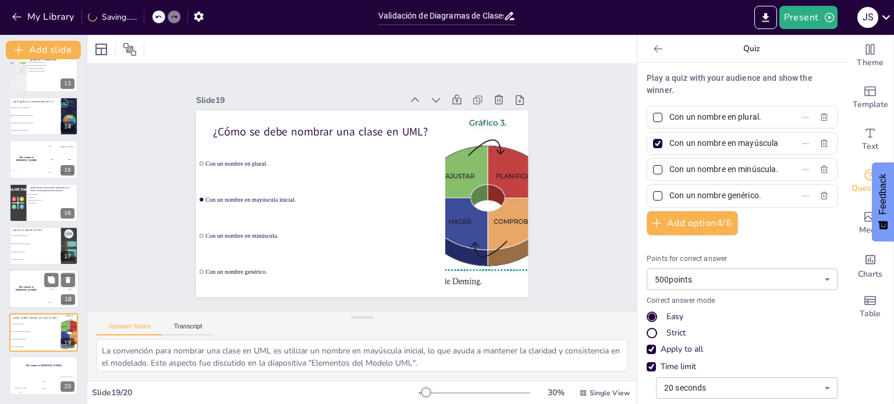
click at [26, 289] on h4 "The winner is Niels 🏆" at bounding box center [26, 289] width 35 height 6
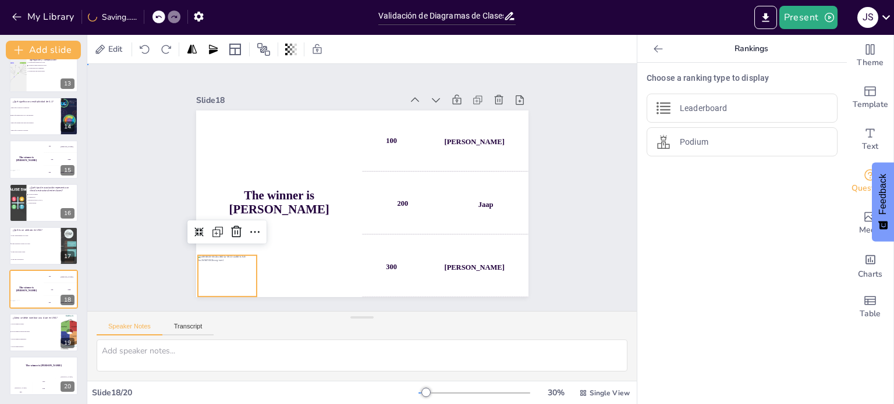
click at [547, 225] on div "Slide 1 Validación de Diagramas de Clases: Criterios y Buenas Prácticas Esta pr…" at bounding box center [362, 187] width 434 height 297
click at [34, 339] on span "Con un nombre en minúscula." at bounding box center [35, 340] width 50 height 2
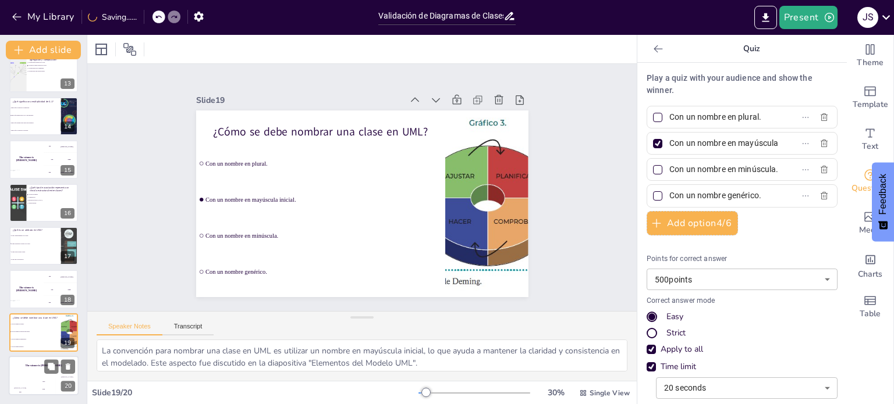
click at [37, 381] on div "Jaap" at bounding box center [43, 382] width 23 height 2
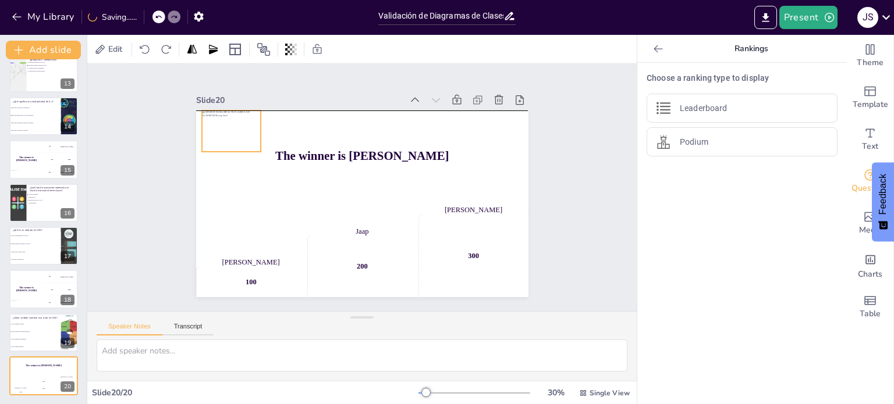
drag, startPoint x: 208, startPoint y: 268, endPoint x: 212, endPoint y: 127, distance: 140.9
click at [221, 122] on div at bounding box center [255, 94] width 69 height 58
click at [566, 162] on div "Slide 1 Validación de Diagramas de Clases: Criterios y Buenas Prácticas Esta pr…" at bounding box center [361, 187] width 549 height 247
click at [241, 106] on div at bounding box center [277, 73] width 72 height 65
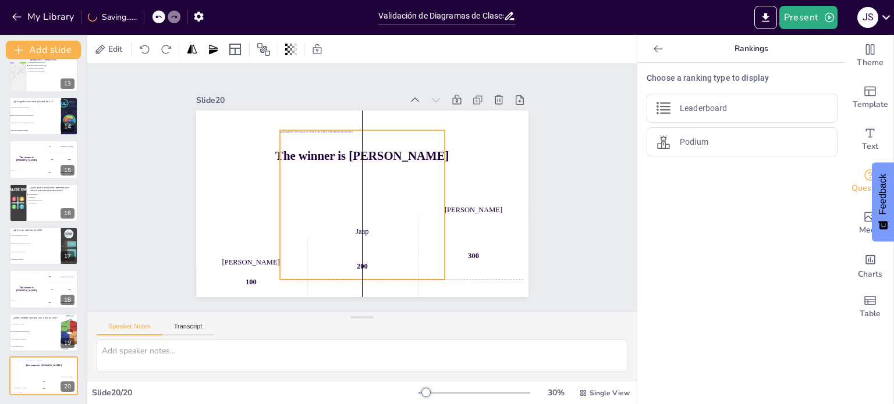
drag, startPoint x: 362, startPoint y: 202, endPoint x: 363, endPoint y: 222, distance: 20.4
click at [363, 222] on div at bounding box center [360, 205] width 179 height 166
click at [568, 177] on div "Slide 1 Validación de Diagramas de Clases: Criterios y Buenas Prácticas Esta pr…" at bounding box center [362, 188] width 602 height 450
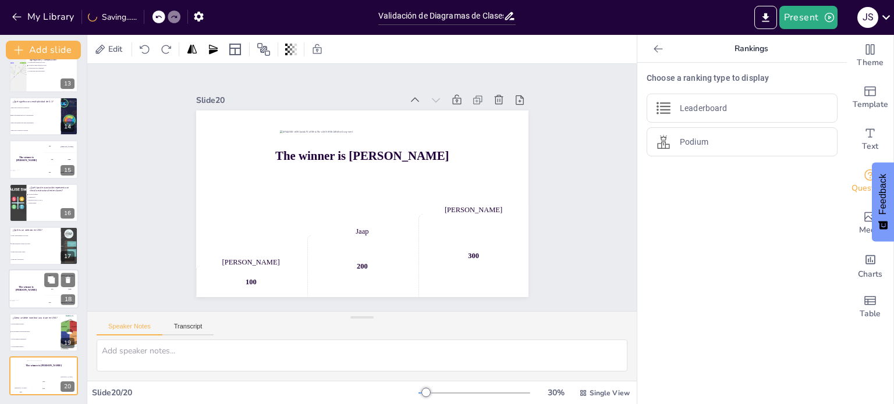
click at [24, 286] on div "The winner is Niels 🏆" at bounding box center [26, 290] width 35 height 40
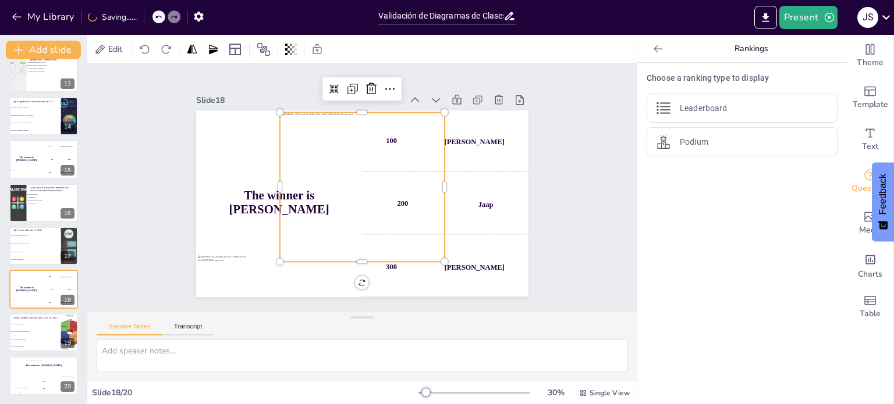
click at [559, 189] on div "Slide 1 Validación de Diagramas de Clases: Criterios y Buenas Prácticas Esta pr…" at bounding box center [361, 188] width 589 height 356
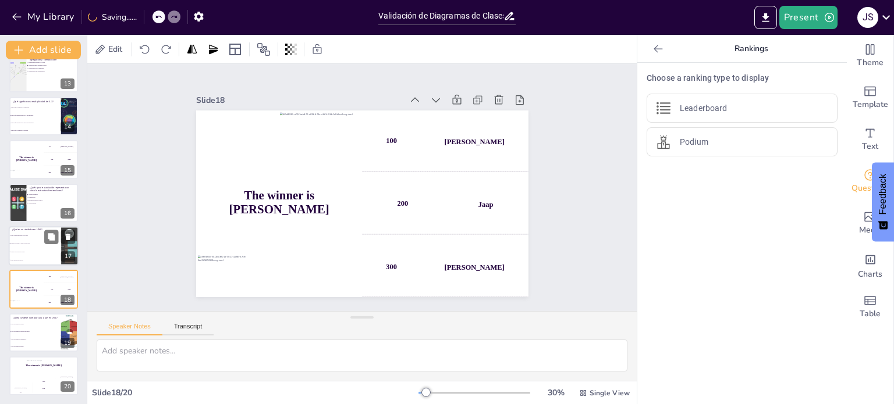
click at [37, 244] on span "Es una propiedad o estado de la clase." at bounding box center [35, 244] width 50 height 2
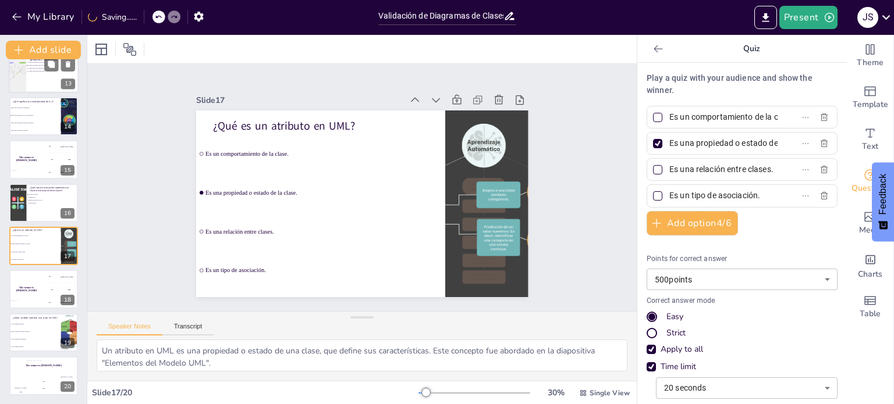
drag, startPoint x: 32, startPoint y: 164, endPoint x: 40, endPoint y: 162, distance: 7.8
click at [33, 163] on div "The winner is Niels 🏆" at bounding box center [26, 159] width 34 height 38
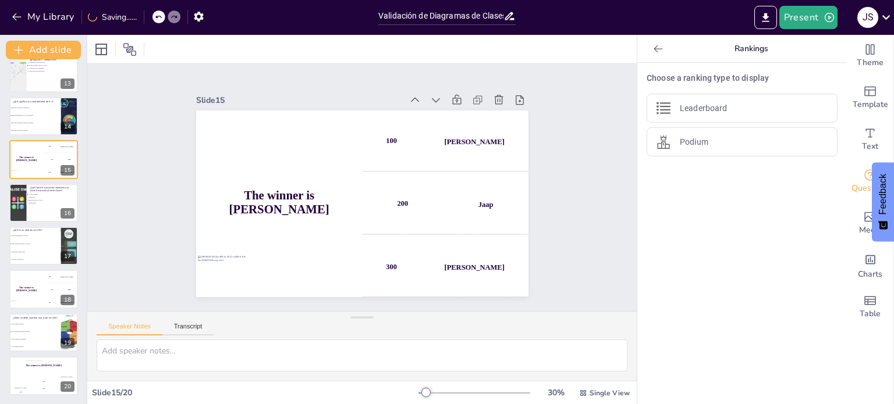
scroll to position [461, 0]
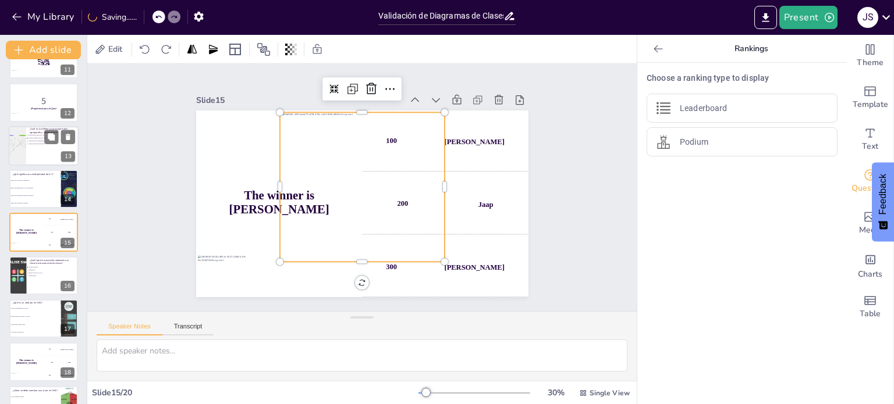
click at [35, 151] on div at bounding box center [44, 146] width 70 height 40
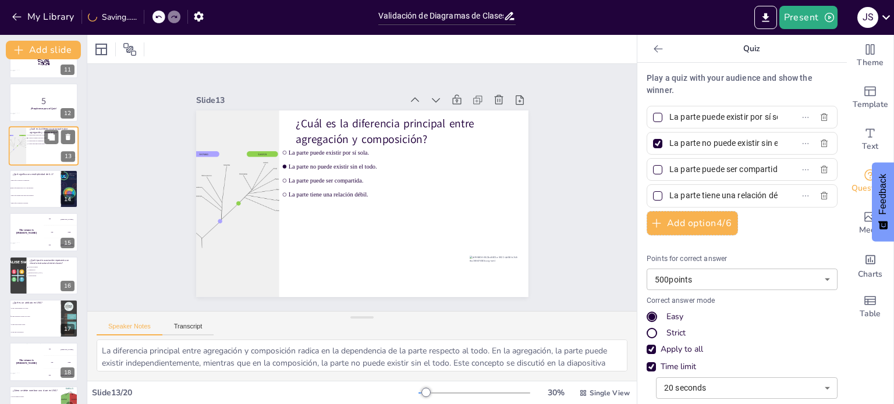
scroll to position [375, 0]
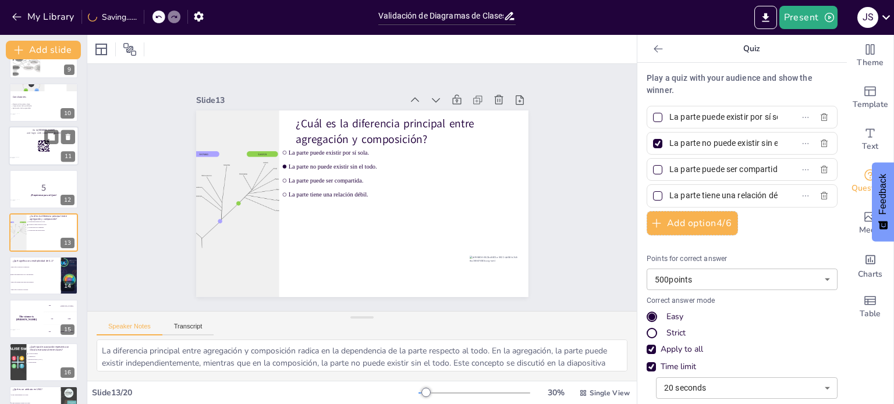
click at [31, 144] on div at bounding box center [44, 146] width 70 height 40
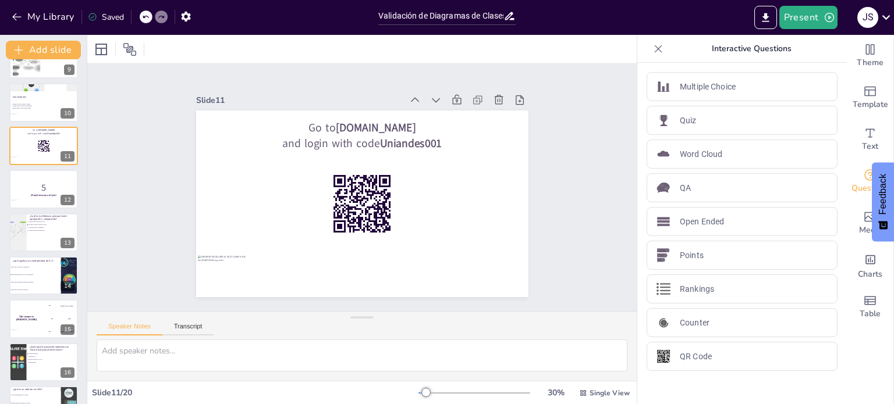
scroll to position [289, 0]
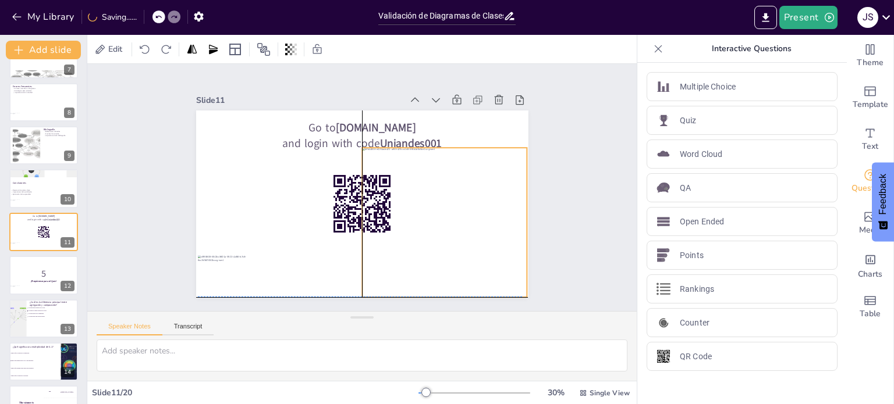
drag, startPoint x: 346, startPoint y: 159, endPoint x: 421, endPoint y: 191, distance: 81.9
click at [426, 193] on div at bounding box center [415, 259] width 217 height 212
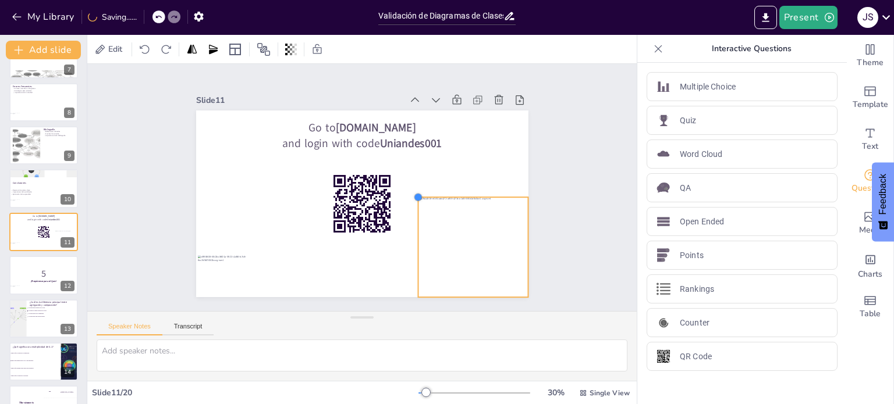
drag, startPoint x: 355, startPoint y: 145, endPoint x: 418, endPoint y: 195, distance: 80.0
click at [418, 195] on div "Go to sendsteps.me and login with code Uniandes001" at bounding box center [348, 195] width 328 height 381
drag, startPoint x: 410, startPoint y: 192, endPoint x: 427, endPoint y: 206, distance: 21.9
click at [412, 242] on div at bounding box center [405, 248] width 13 height 13
click at [559, 211] on div "Slide 1 Validación de Diagramas de Clases: Criterios y Buenas Prácticas Esta pr…" at bounding box center [361, 188] width 589 height 356
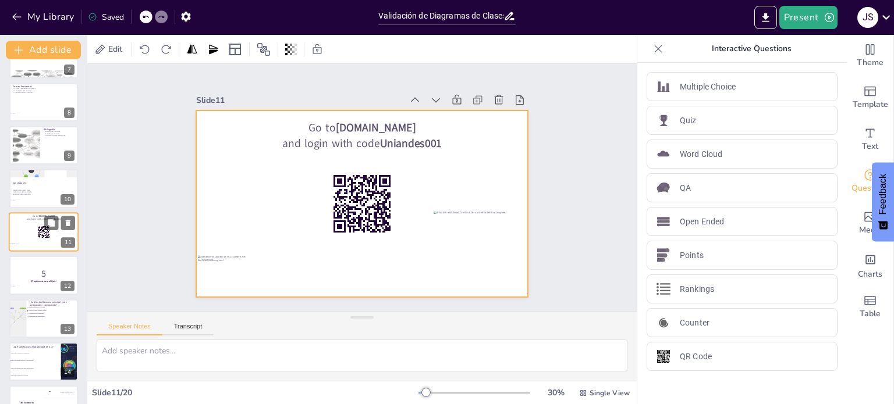
click at [32, 234] on div at bounding box center [44, 232] width 70 height 40
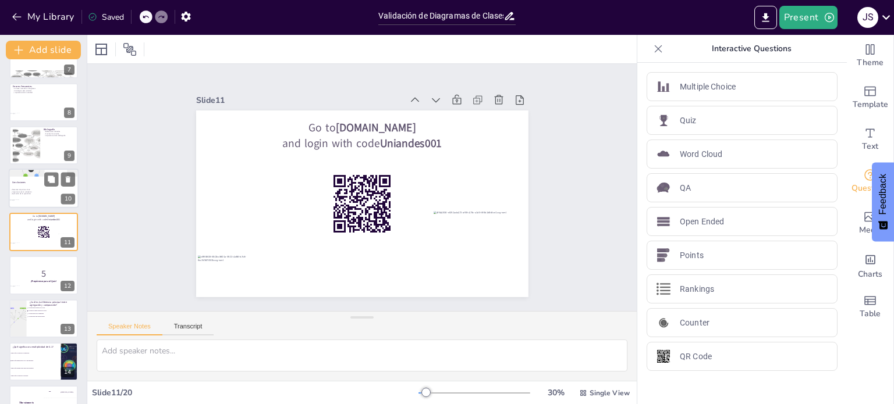
click at [30, 197] on div at bounding box center [44, 189] width 70 height 40
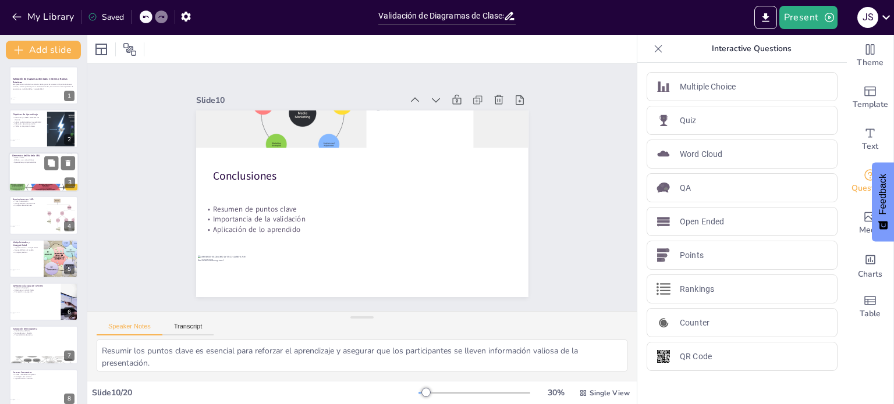
scroll to position [0, 0]
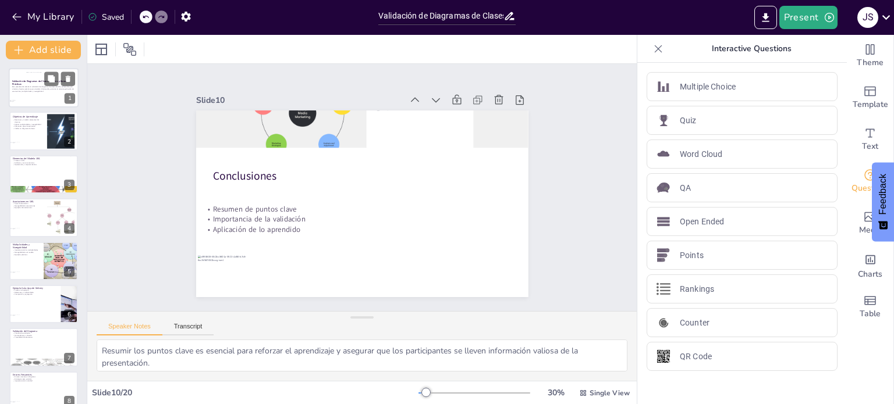
click at [33, 86] on div at bounding box center [43, 87] width 35 height 31
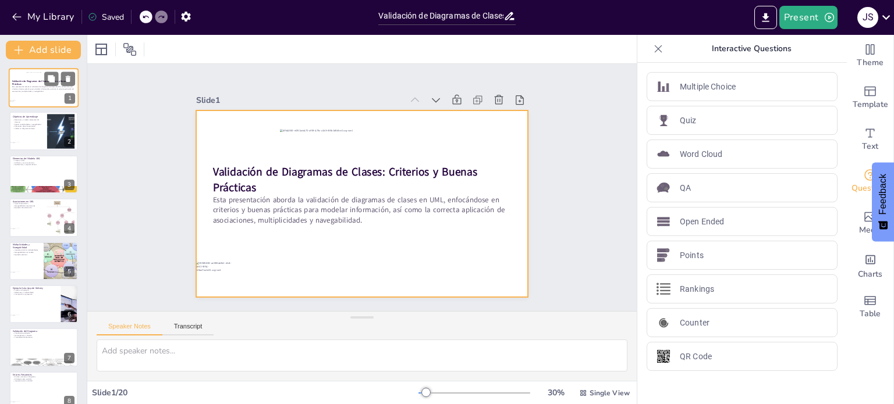
click at [40, 96] on div at bounding box center [43, 87] width 35 height 31
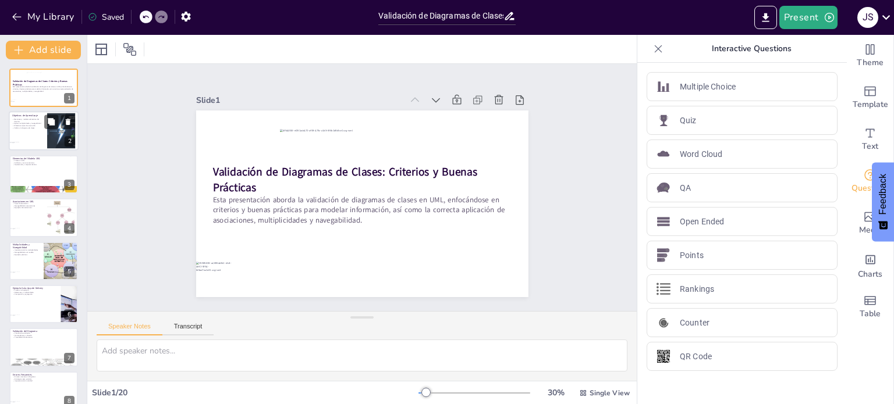
click at [26, 133] on div at bounding box center [44, 132] width 70 height 40
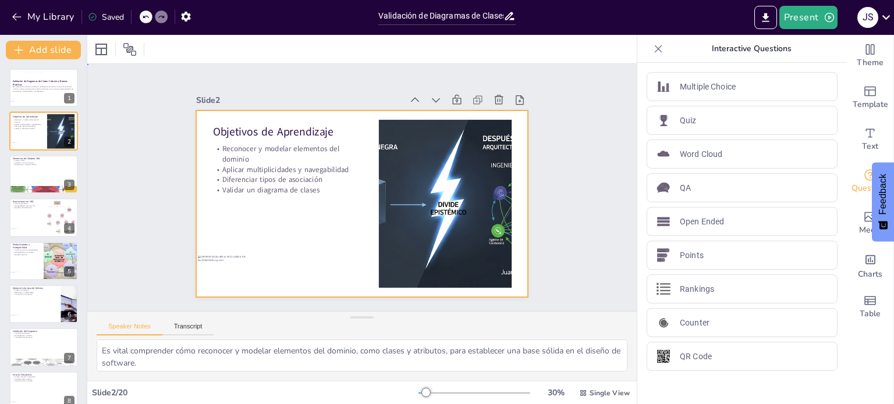
click at [507, 163] on div at bounding box center [359, 204] width 364 height 252
click at [109, 202] on div "Slide 1 Validación de Diagramas de Clases: Criterios y Buenas Prácticas Esta pr…" at bounding box center [362, 187] width 572 height 303
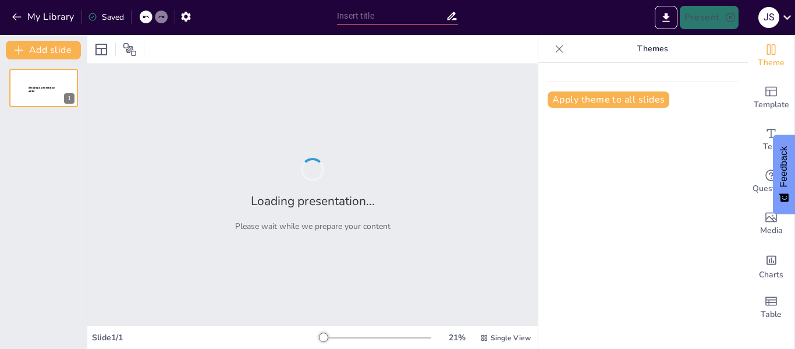
type input "Flujo de Datos y Control: Herramientas para un Modelado Efectivo"
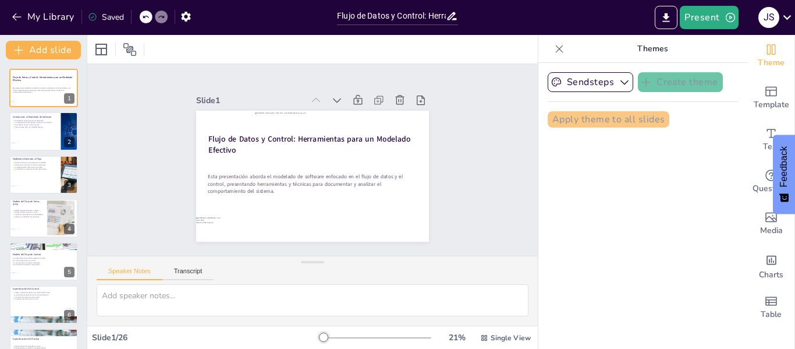
checkbox input "true"
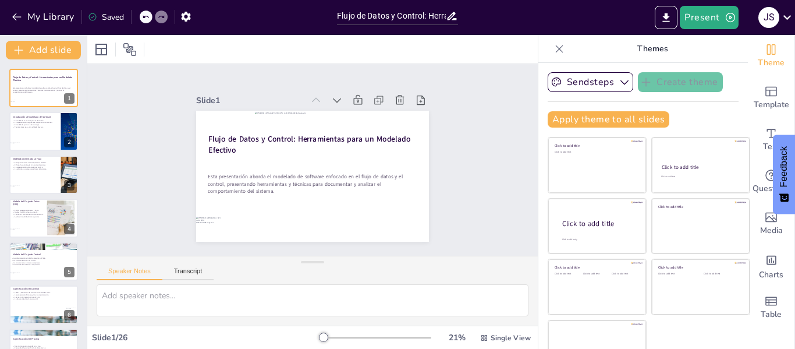
checkbox input "true"
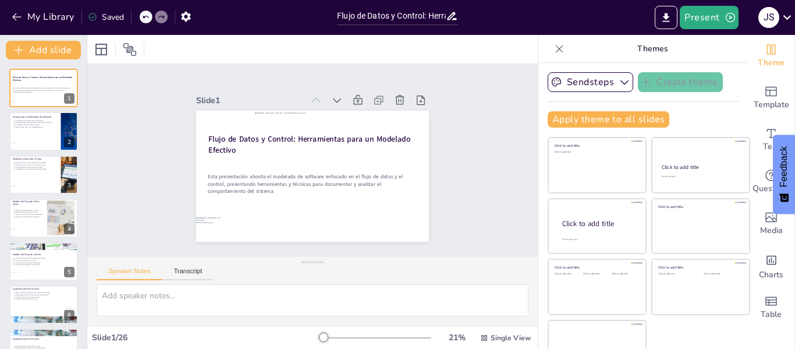
checkbox input "true"
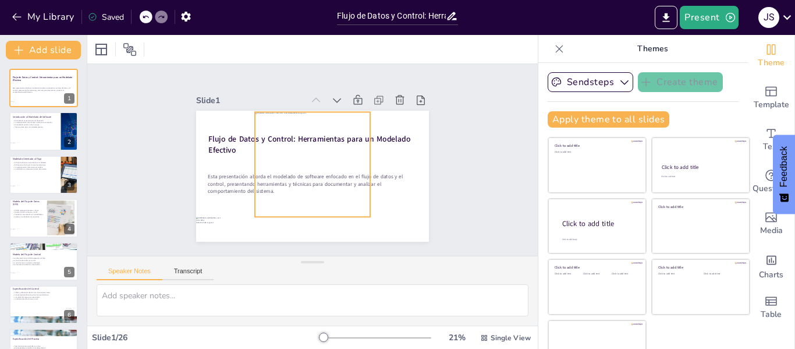
checkbox input "true"
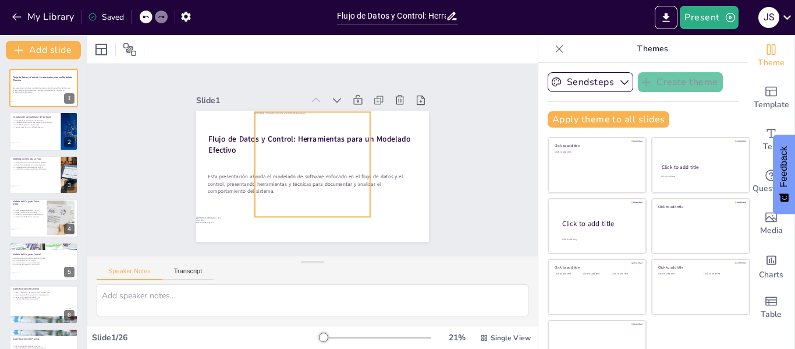
checkbox input "true"
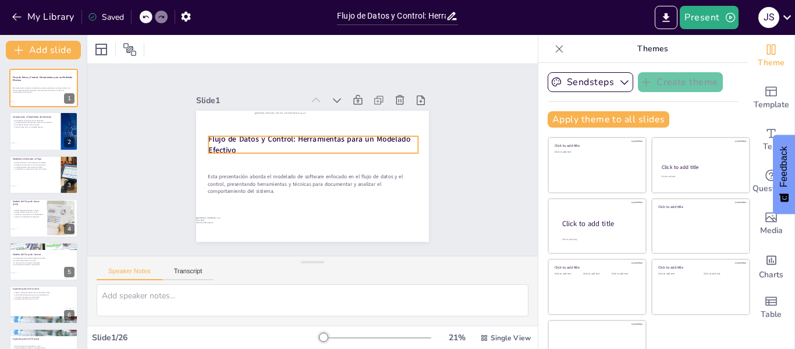
checkbox input "true"
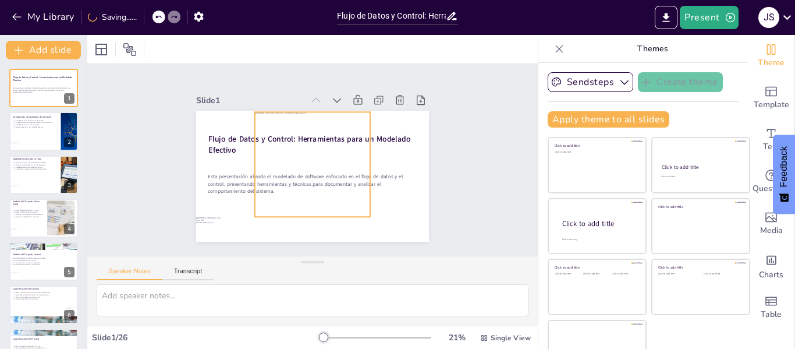
checkbox input "true"
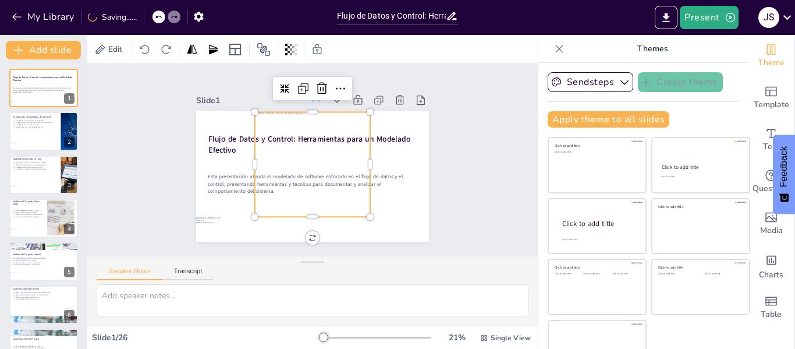
click at [306, 175] on div at bounding box center [309, 156] width 155 height 152
checkbox input "true"
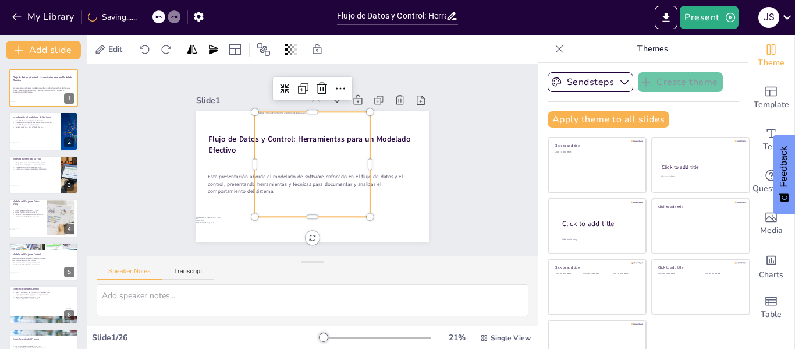
checkbox input "true"
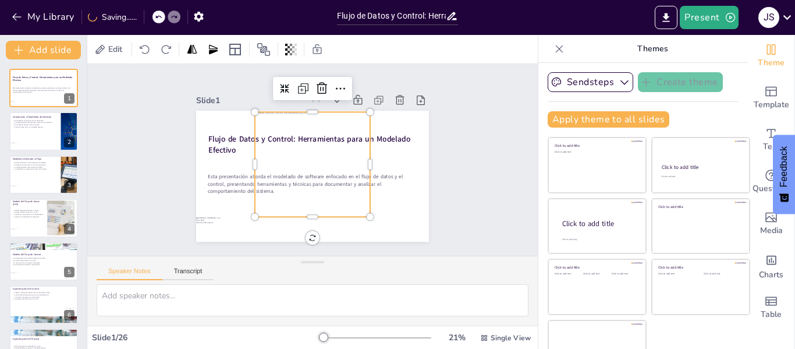
checkbox input "true"
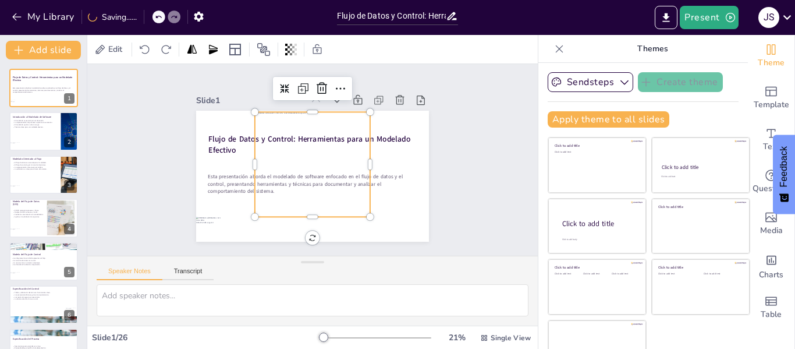
checkbox input "true"
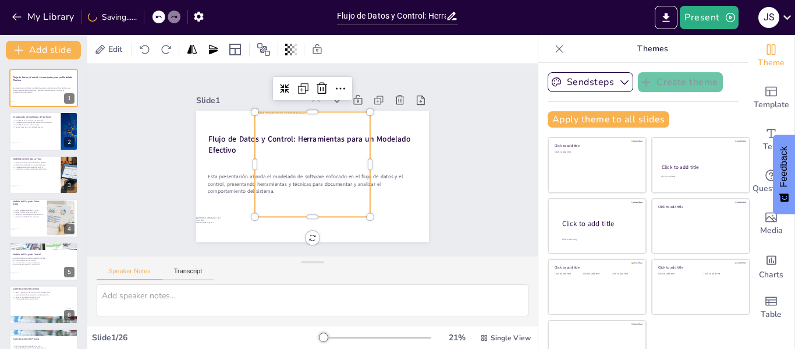
checkbox input "true"
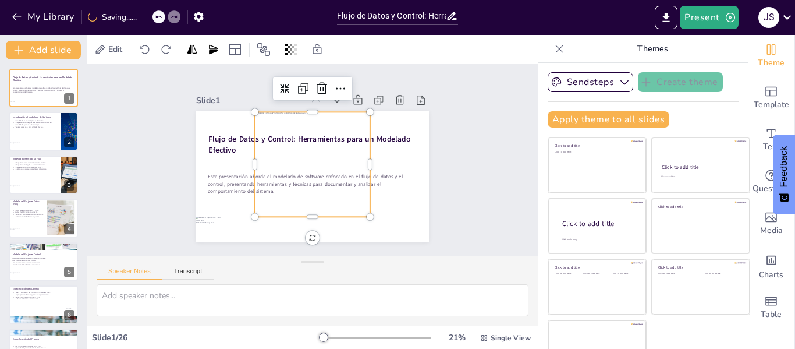
checkbox input "true"
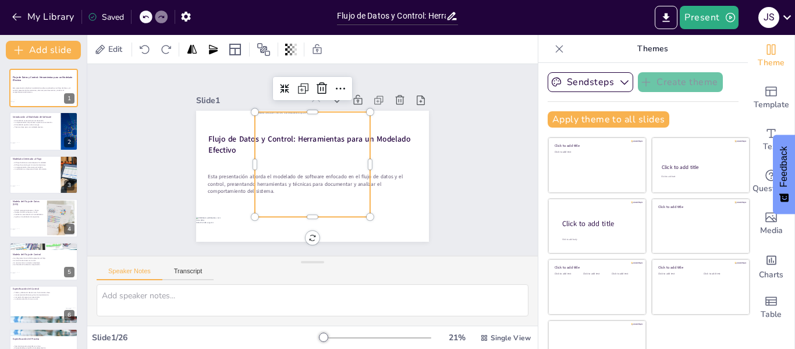
checkbox input "true"
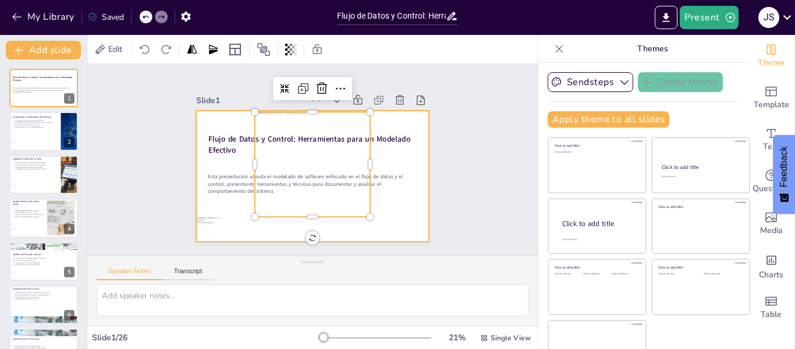
checkbox input "true"
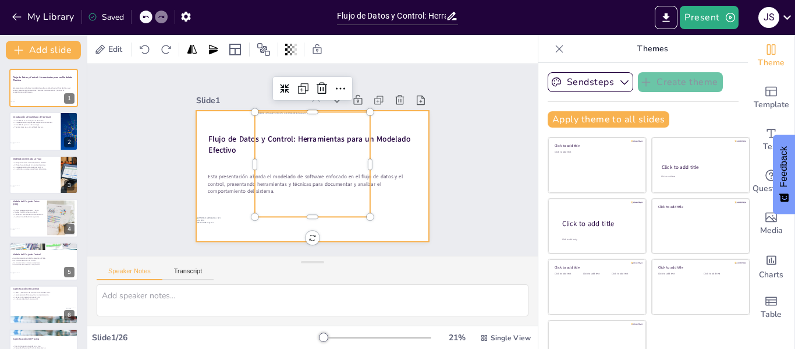
checkbox input "true"
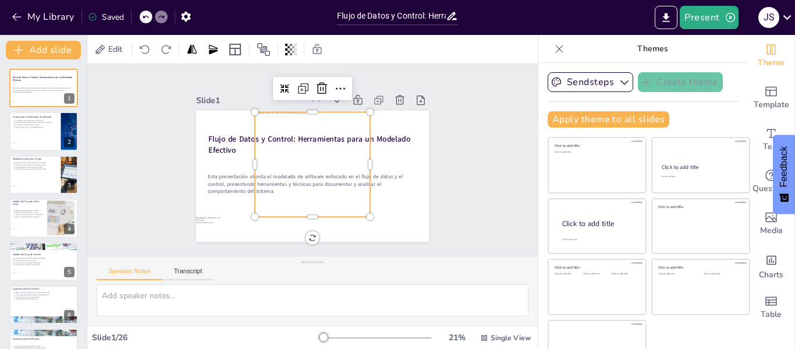
checkbox input "true"
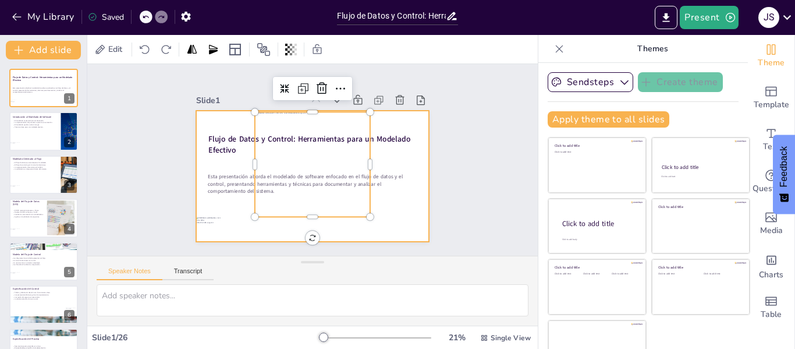
checkbox input "true"
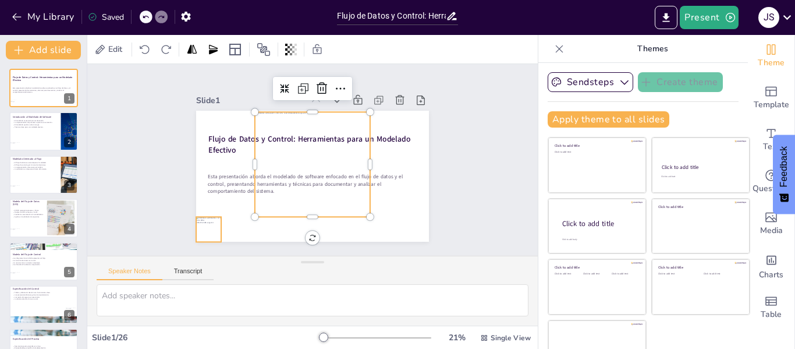
click at [200, 98] on div at bounding box center [213, 82] width 31 height 31
checkbox input "true"
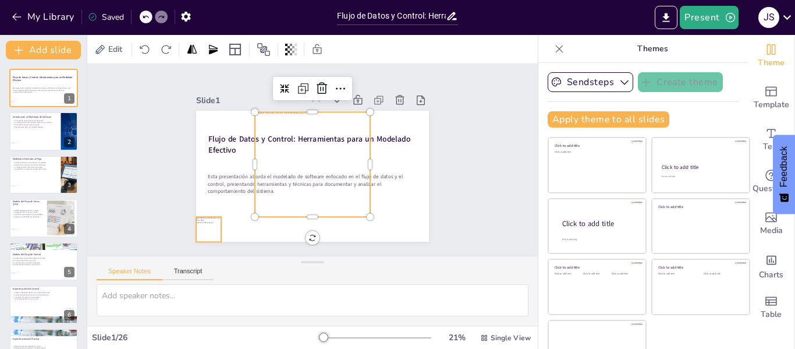
checkbox input "true"
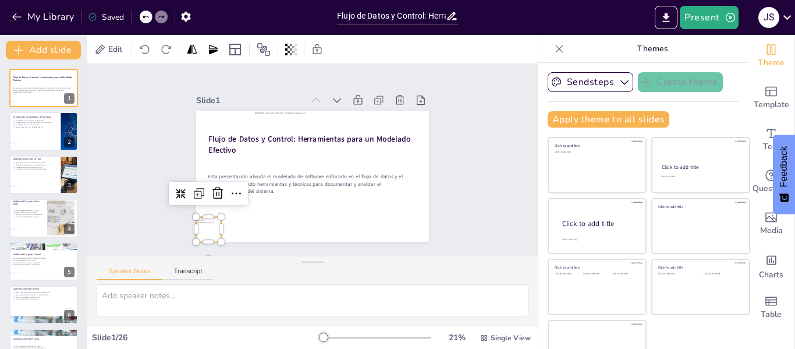
checkbox input "true"
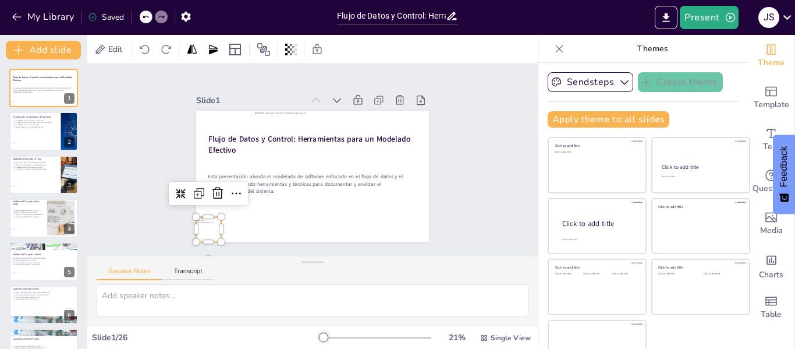
checkbox input "true"
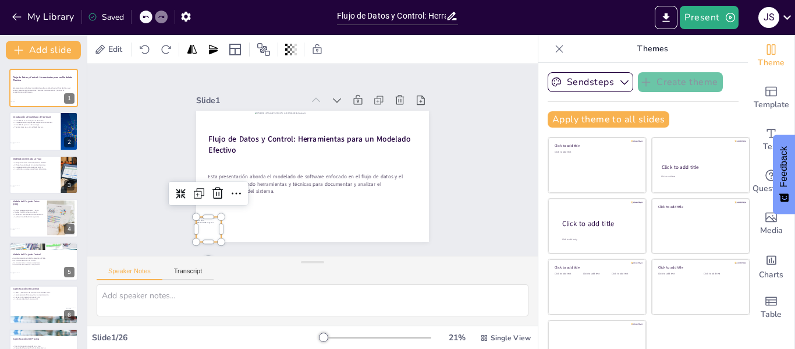
checkbox input "true"
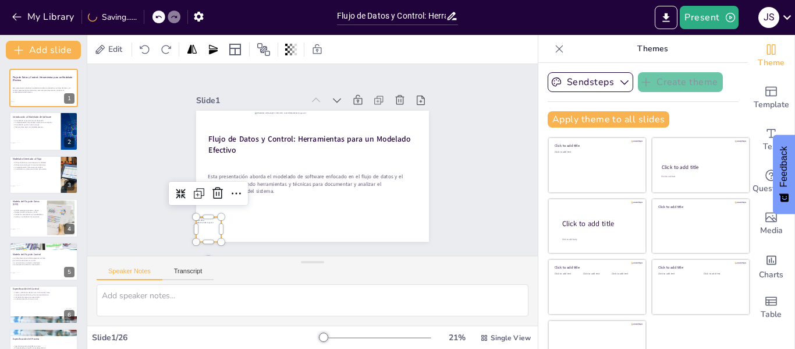
checkbox input "true"
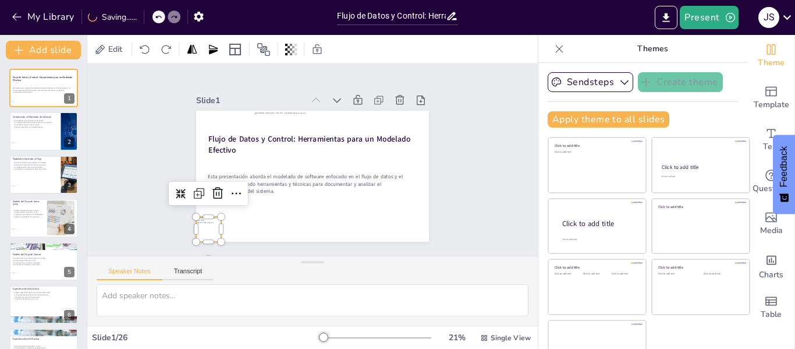
checkbox input "true"
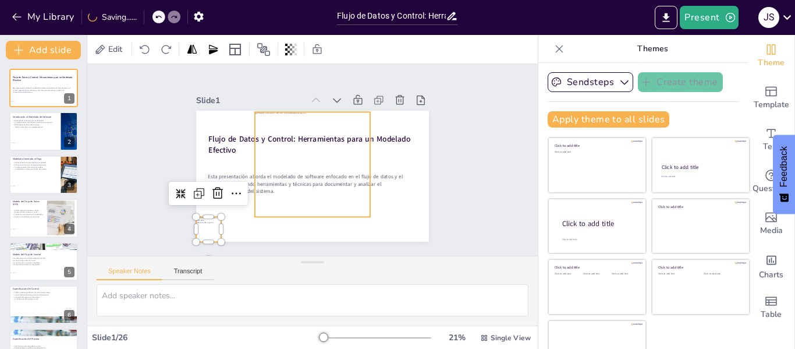
checkbox input "true"
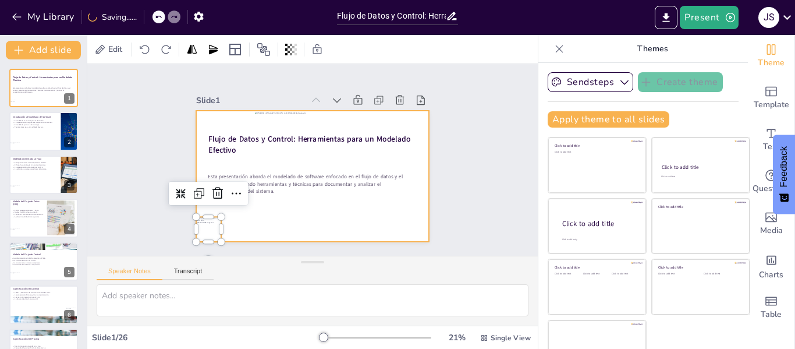
checkbox input "true"
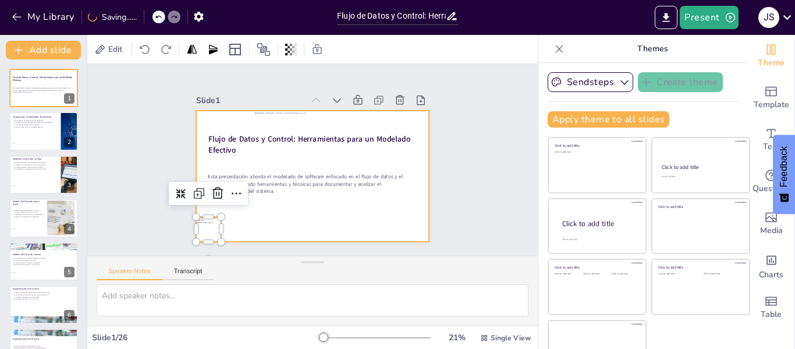
checkbox input "true"
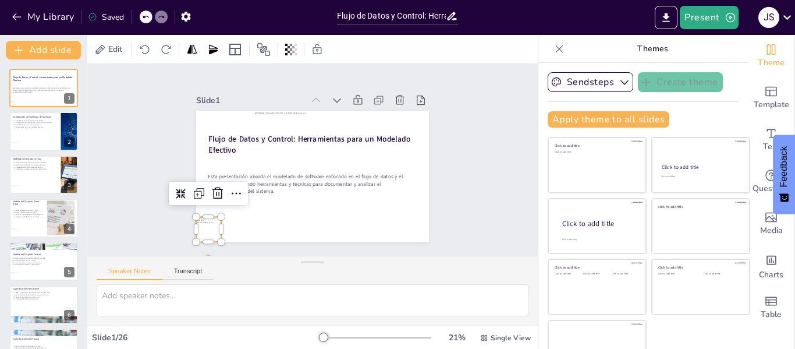
checkbox input "true"
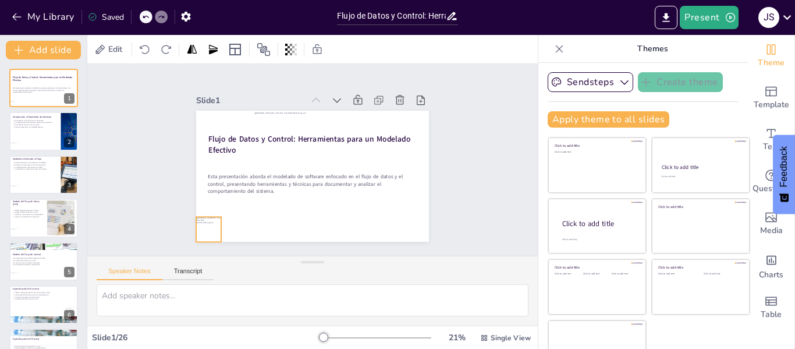
click at [300, 52] on div at bounding box center [317, 34] width 35 height 35
checkbox input "true"
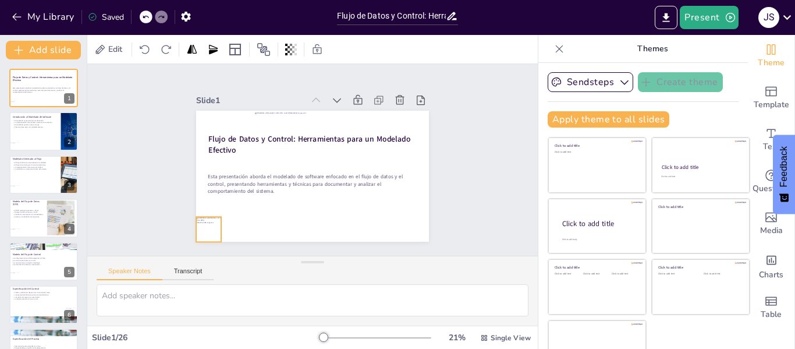
checkbox input "true"
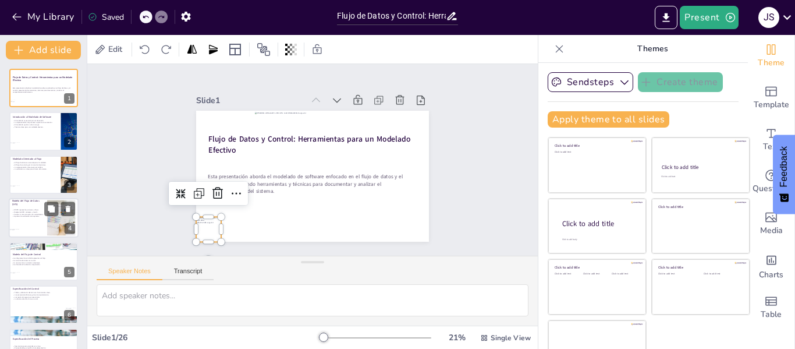
checkbox input "true"
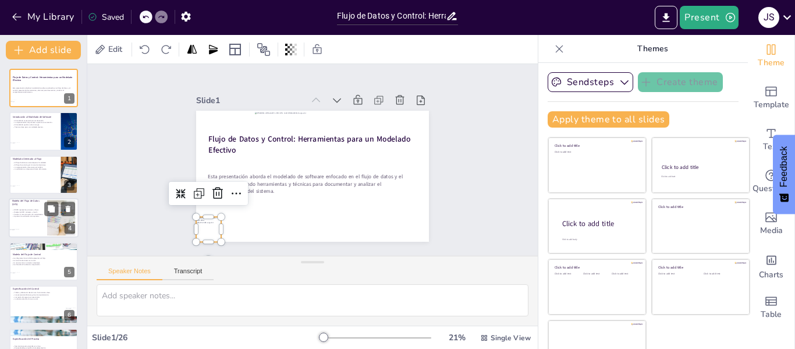
checkbox input "true"
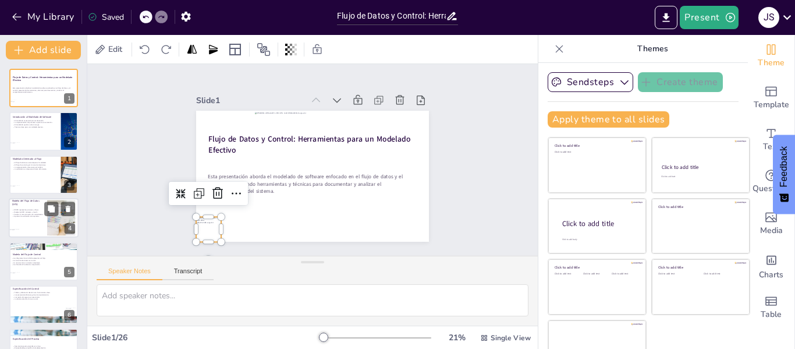
checkbox input "true"
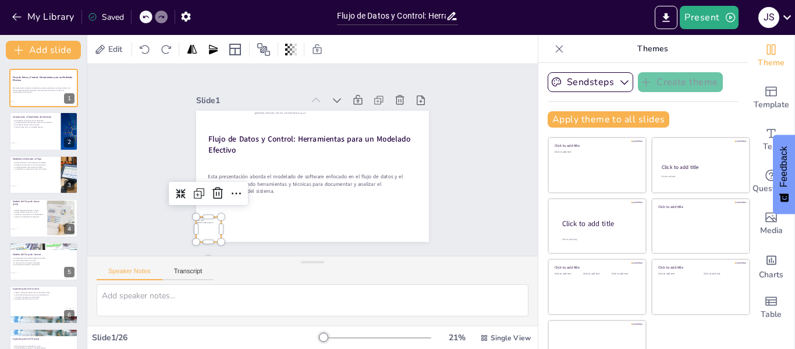
checkbox input "true"
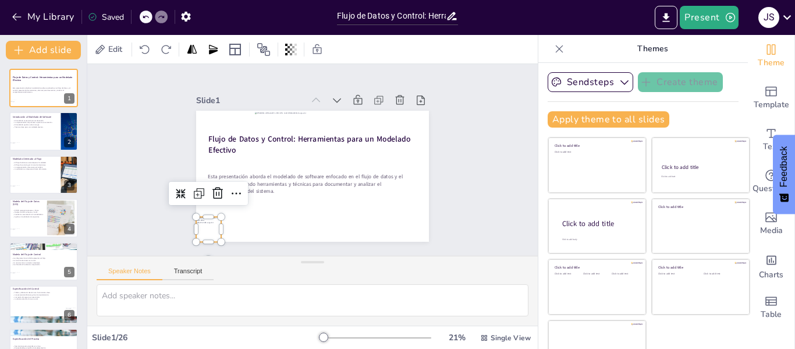
checkbox input "true"
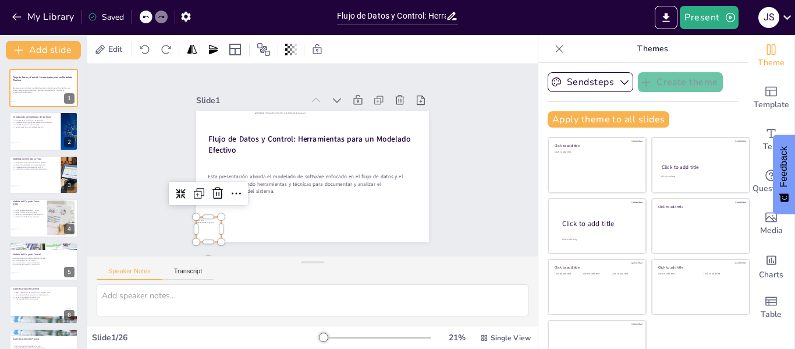
checkbox input "true"
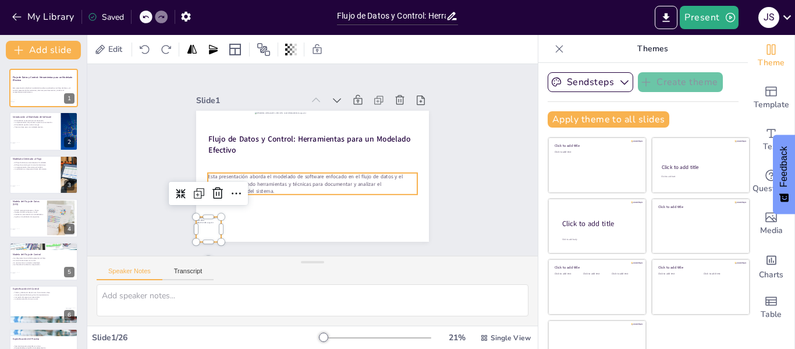
checkbox input "true"
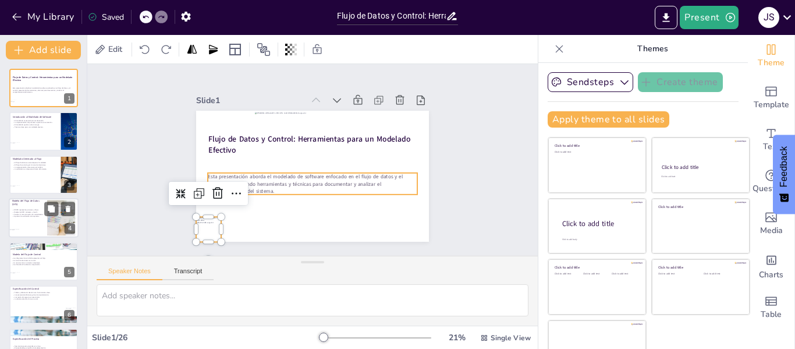
checkbox input "true"
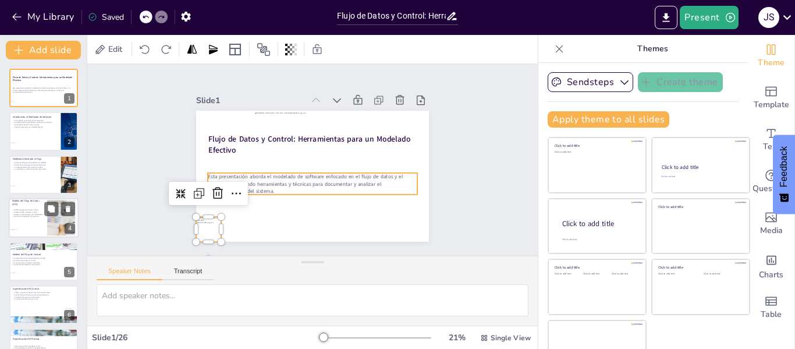
checkbox input "true"
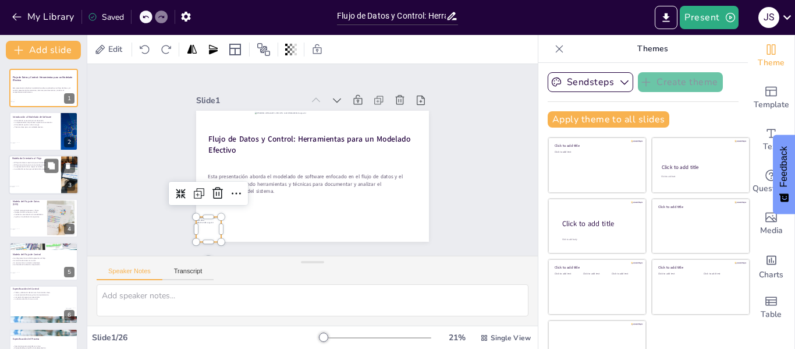
checkbox input "true"
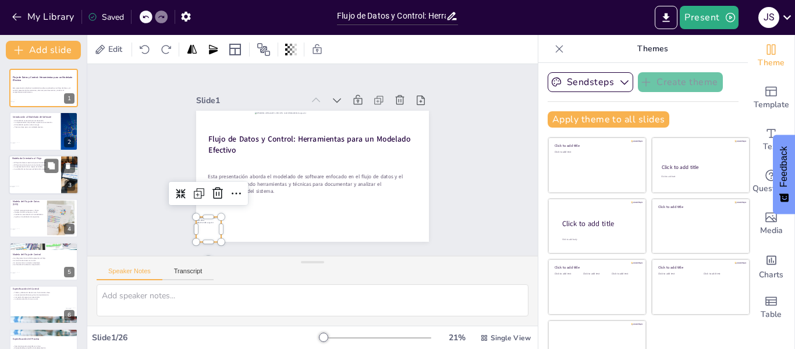
checkbox input "true"
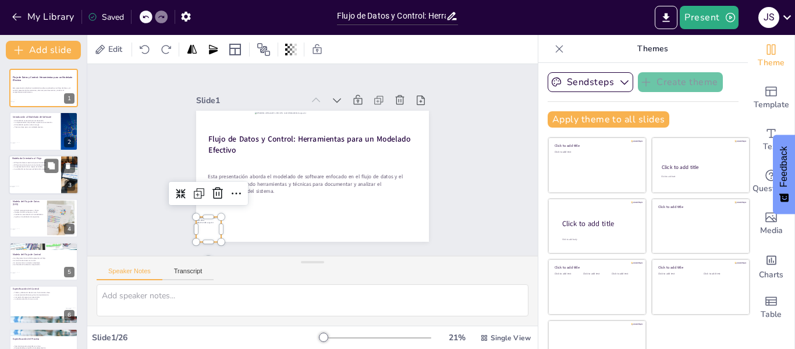
checkbox input "true"
click at [23, 144] on div at bounding box center [44, 132] width 70 height 40
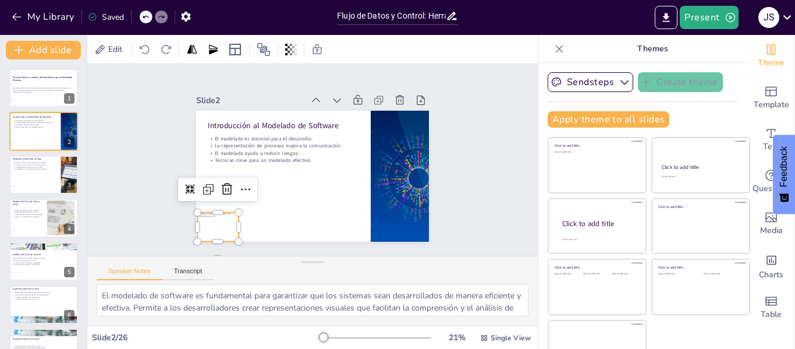
click at [197, 222] on div at bounding box center [206, 205] width 47 height 37
click at [41, 88] on div at bounding box center [43, 84] width 35 height 31
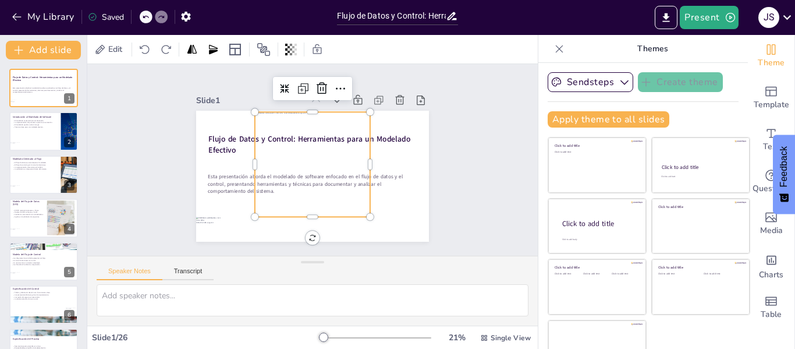
click at [312, 143] on div at bounding box center [310, 155] width 152 height 148
